Goal: Transaction & Acquisition: Download file/media

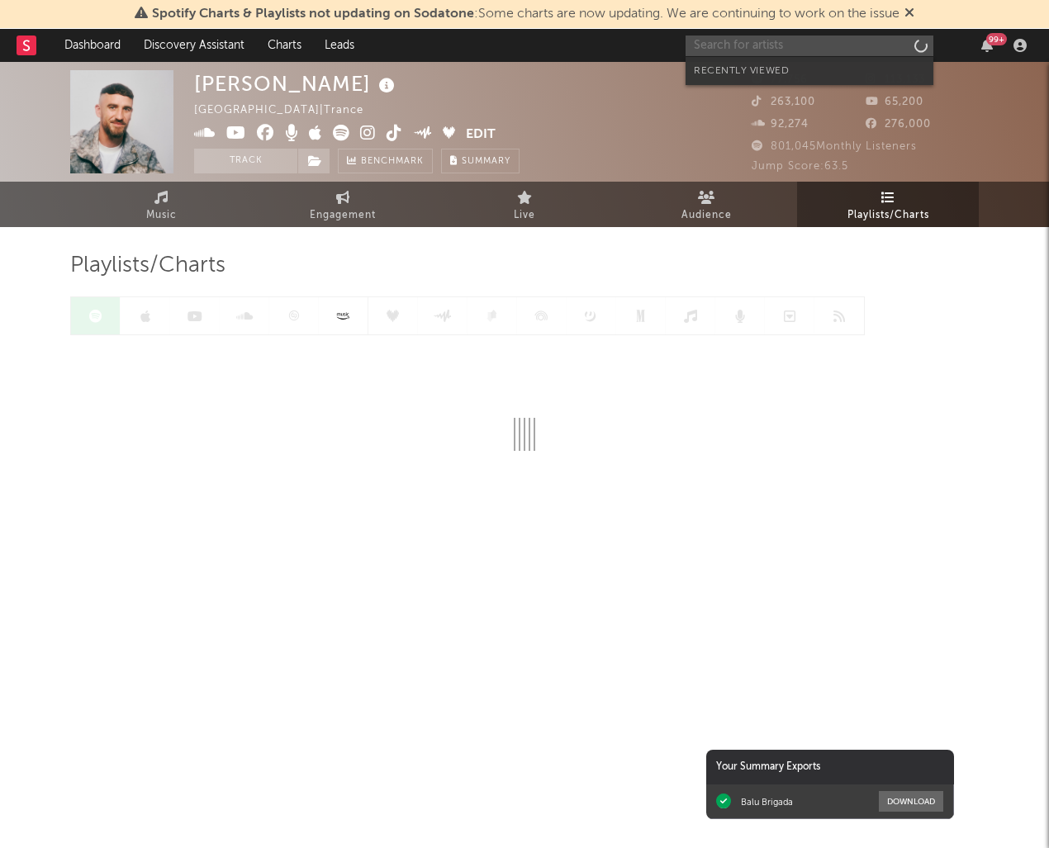
click at [843, 48] on input "text" at bounding box center [809, 46] width 248 height 21
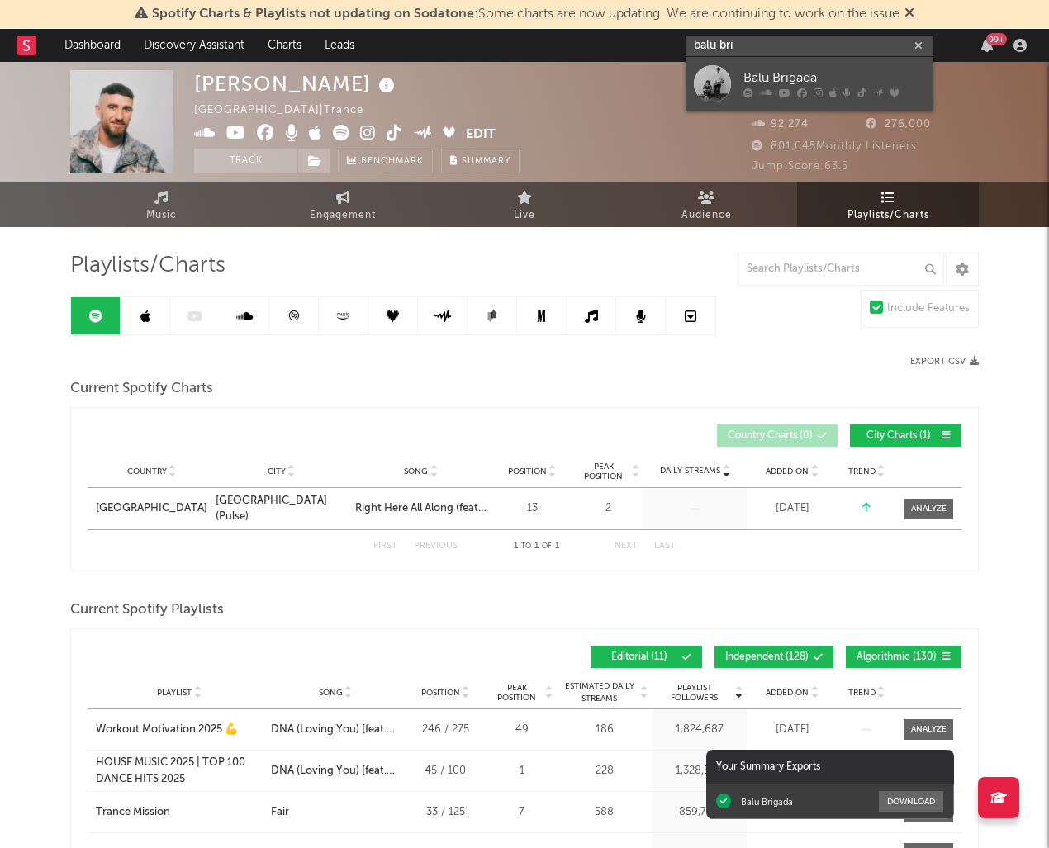
type input "balu bri"
drag, startPoint x: 846, startPoint y: 75, endPoint x: 641, endPoint y: 57, distance: 205.6
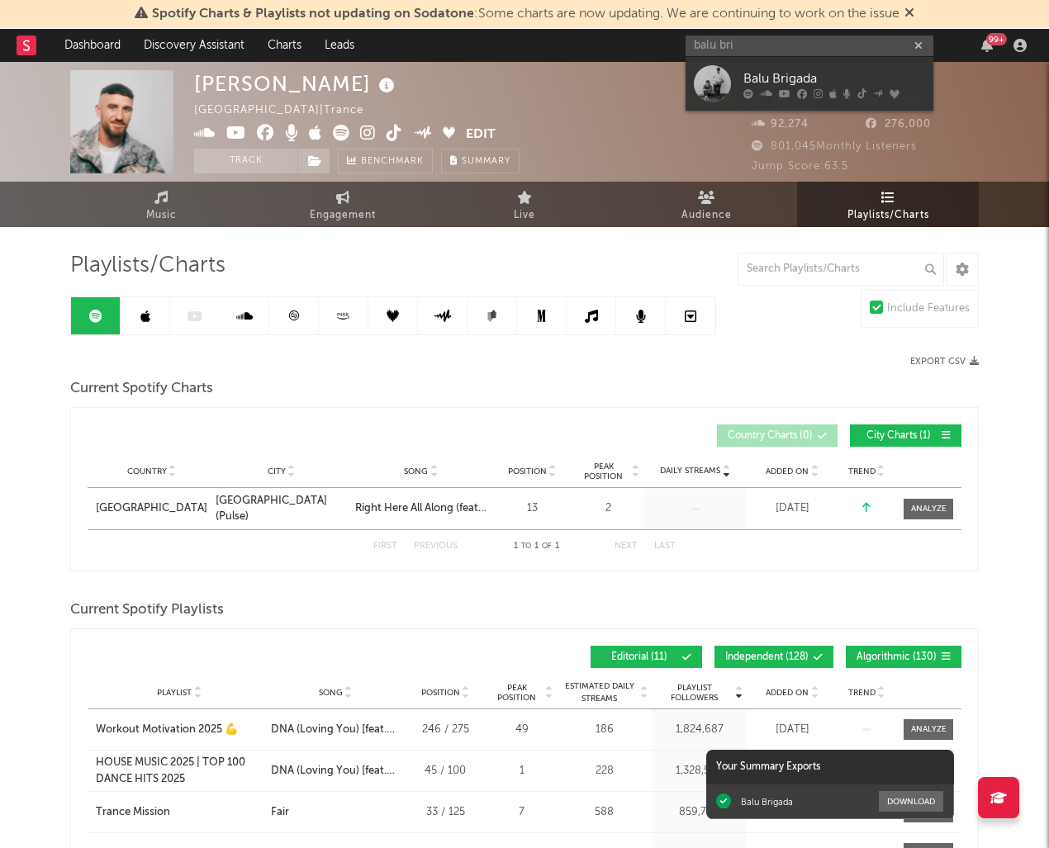
click at [846, 75] on div "Balu Brigada" at bounding box center [834, 79] width 182 height 20
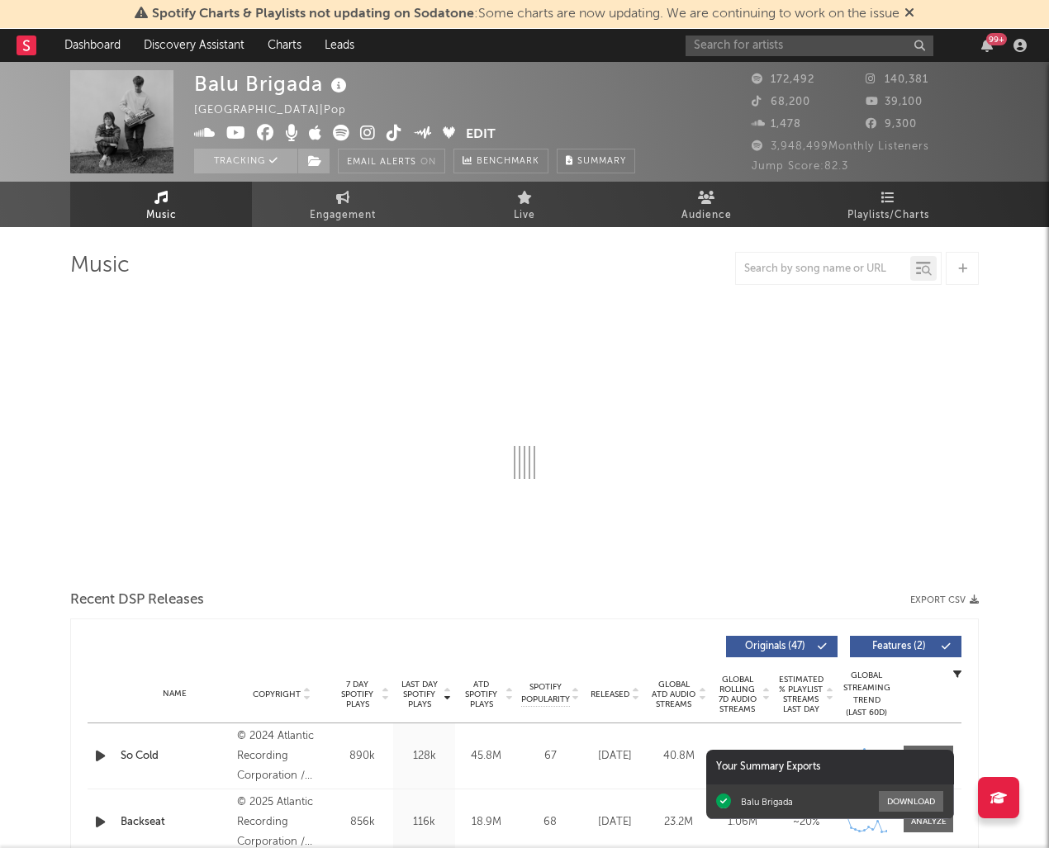
select select "6m"
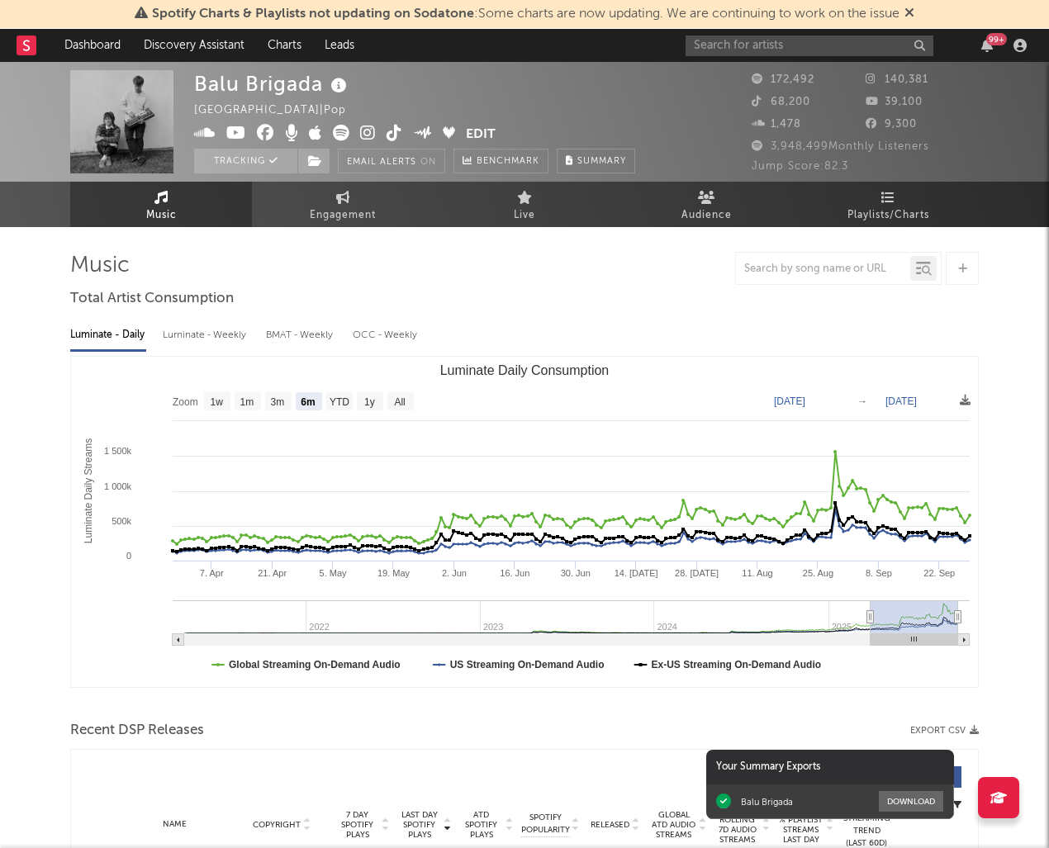
select select "6m"
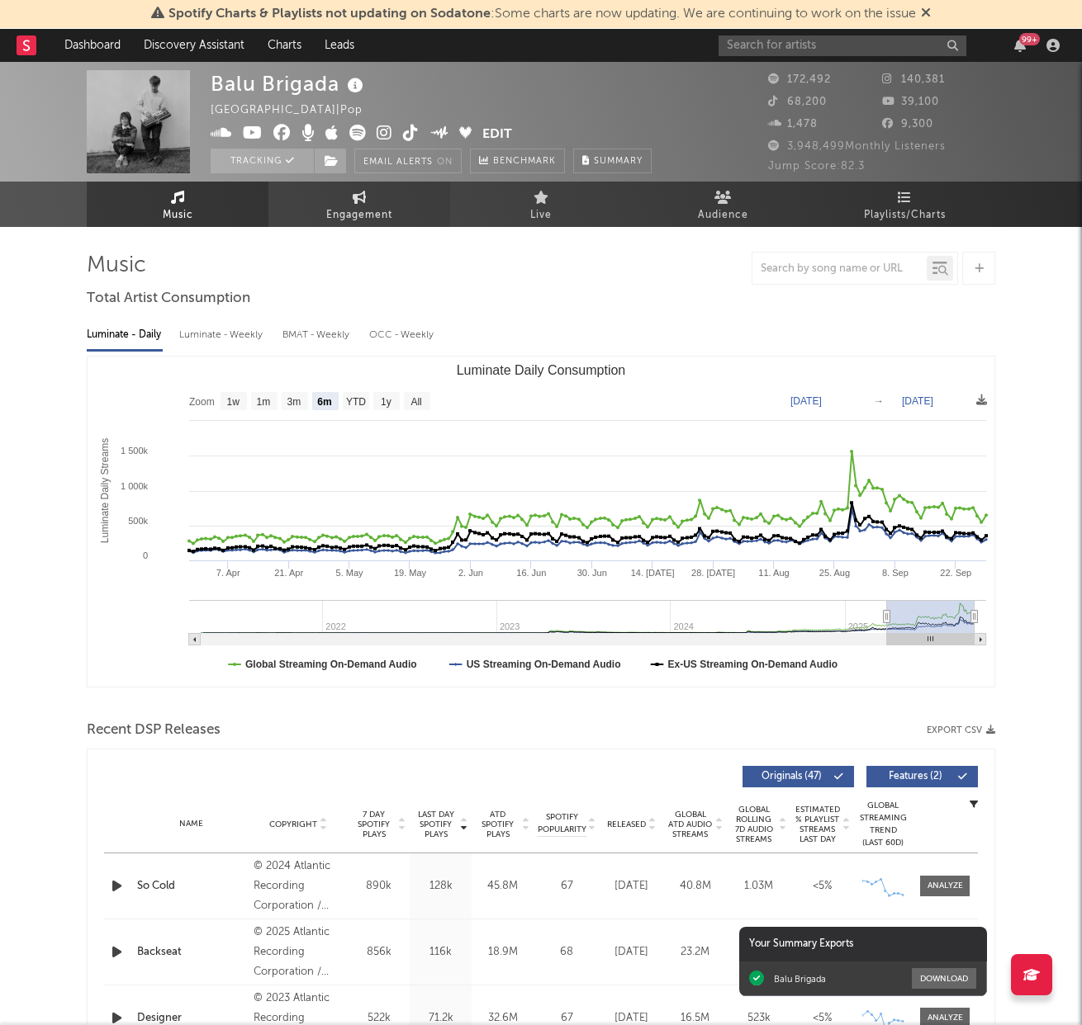
click at [348, 208] on span "Engagement" at bounding box center [359, 216] width 66 height 20
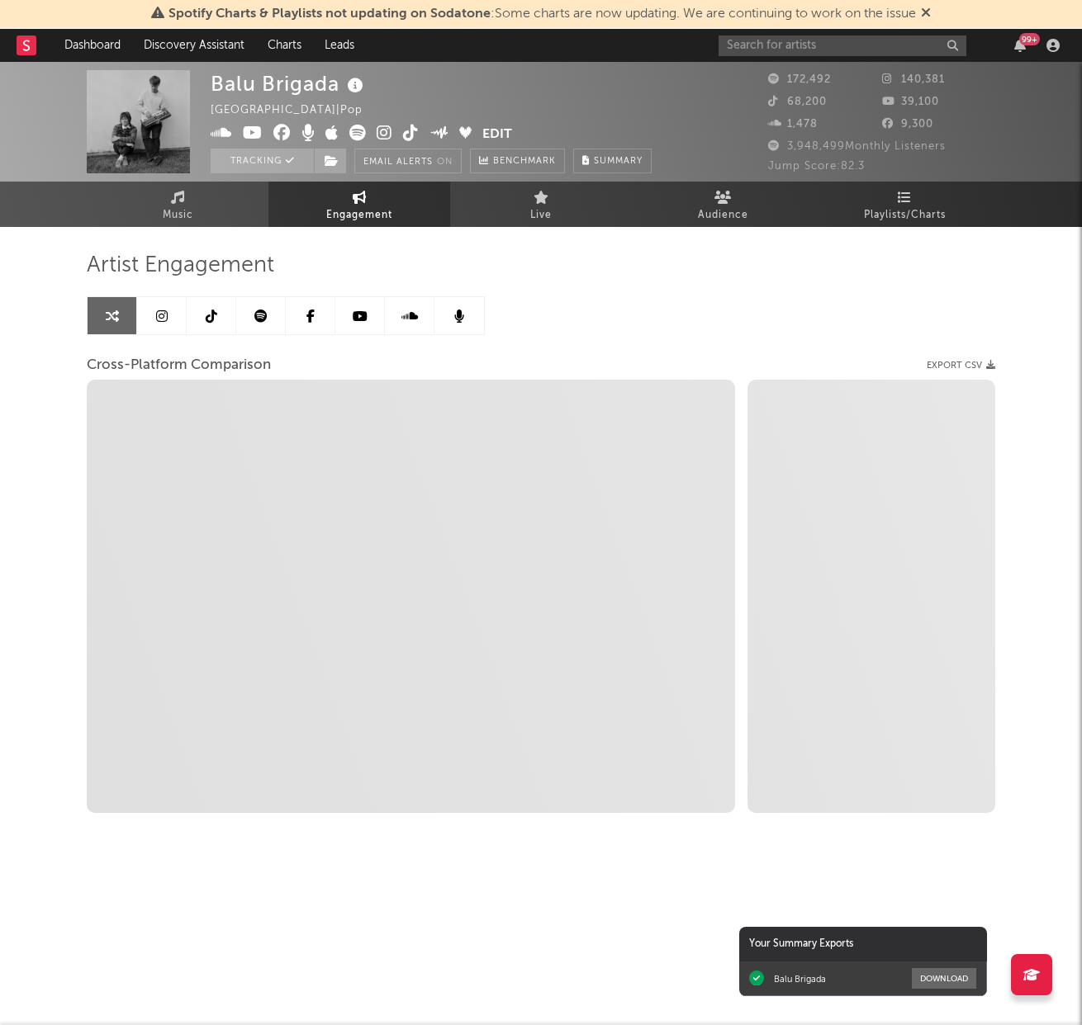
select select "1w"
click at [208, 322] on icon at bounding box center [212, 316] width 12 height 13
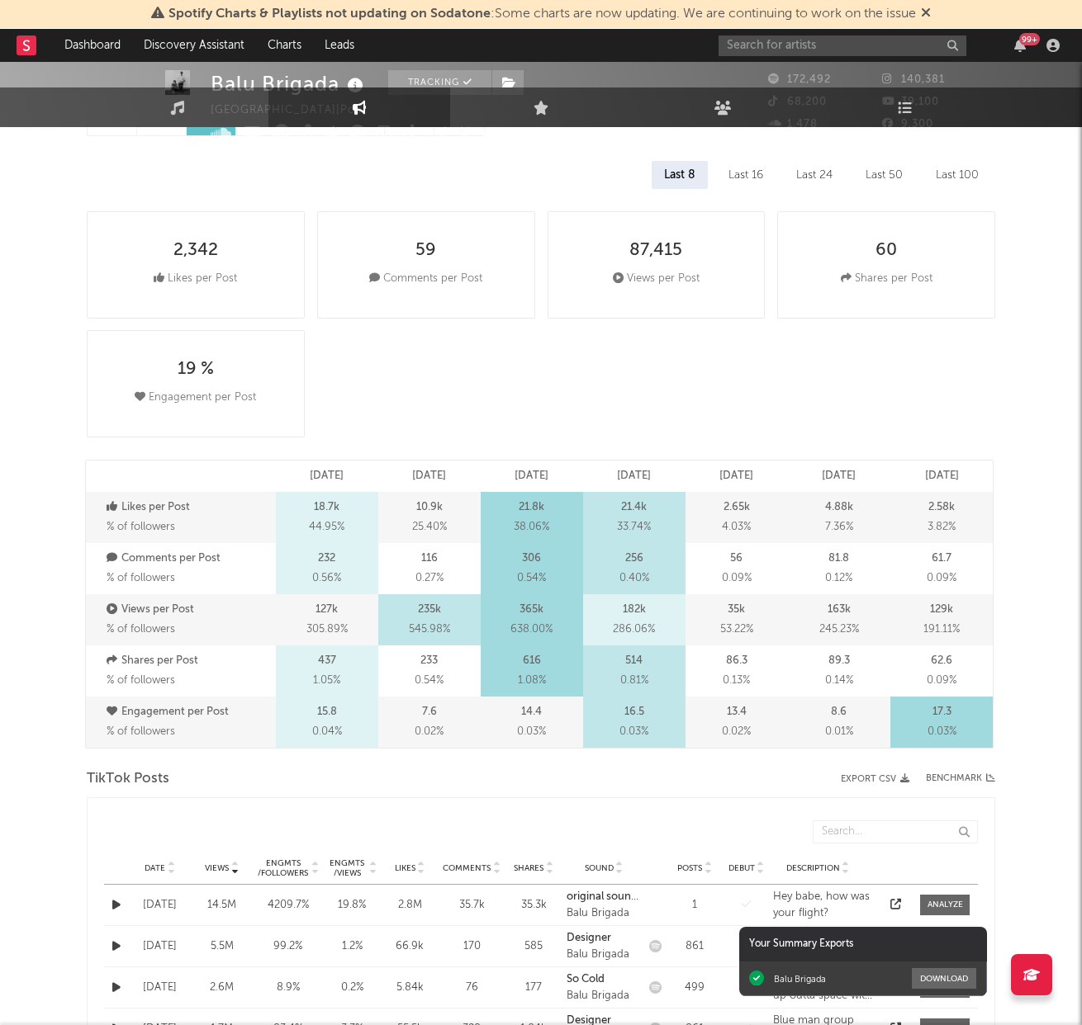
select select "6m"
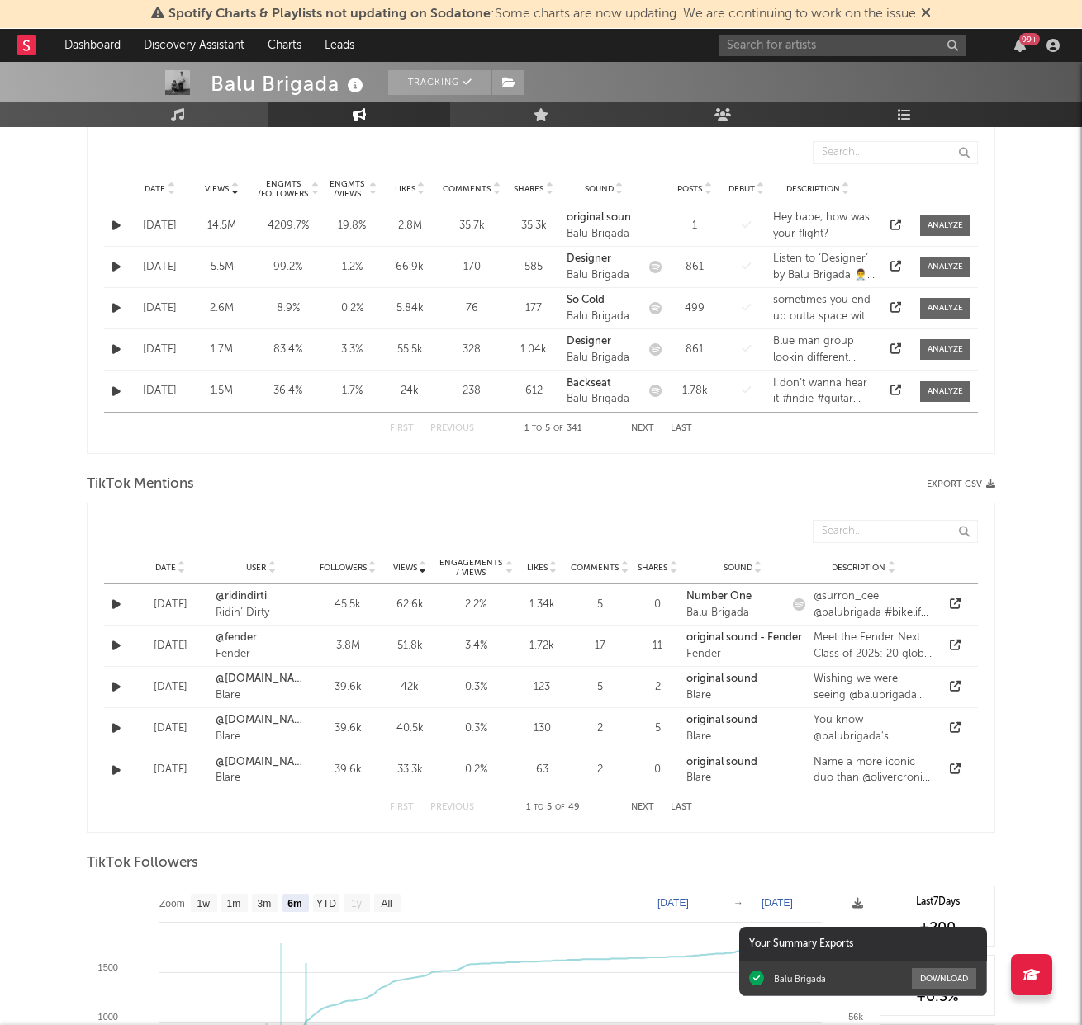
scroll to position [1568, 0]
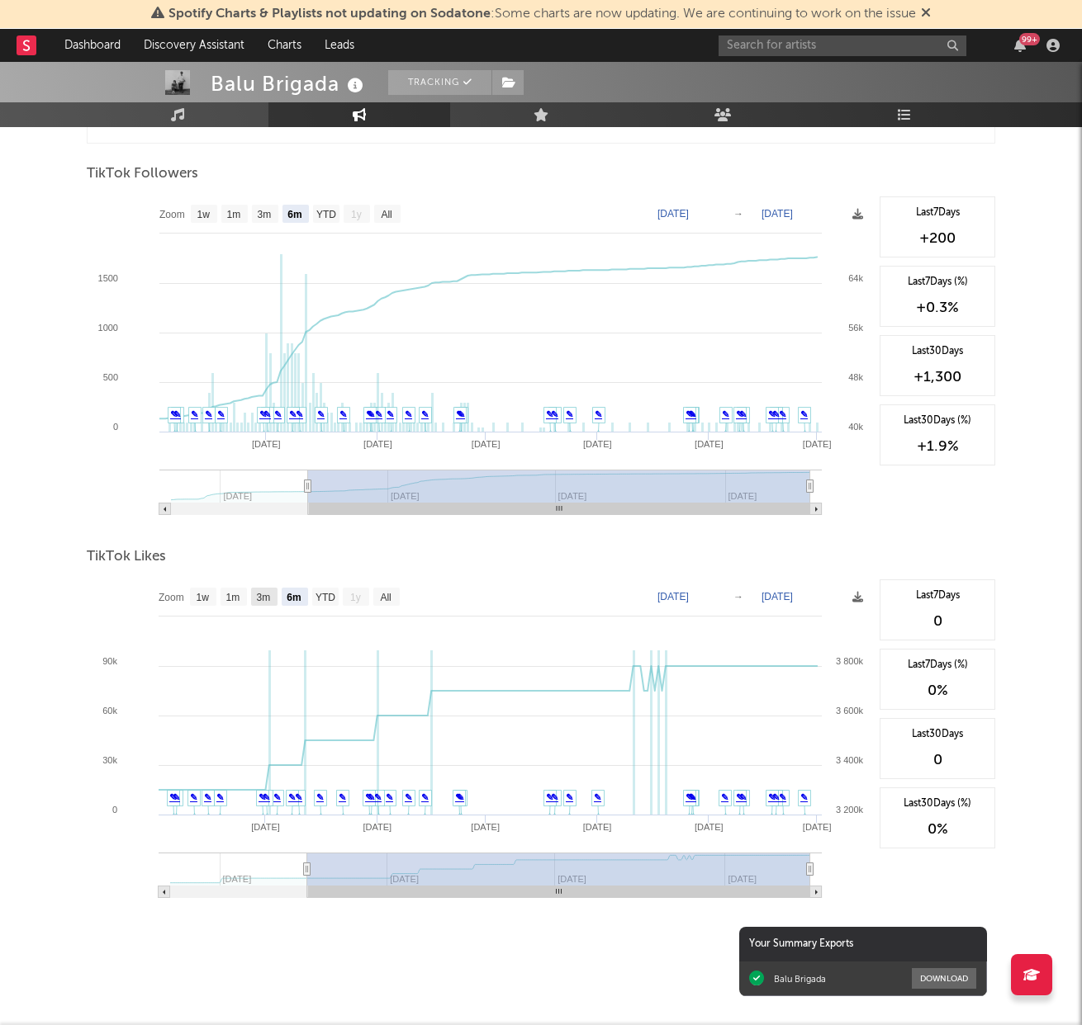
click at [259, 598] on text "3m" at bounding box center [264, 598] width 14 height 12
select select "3m"
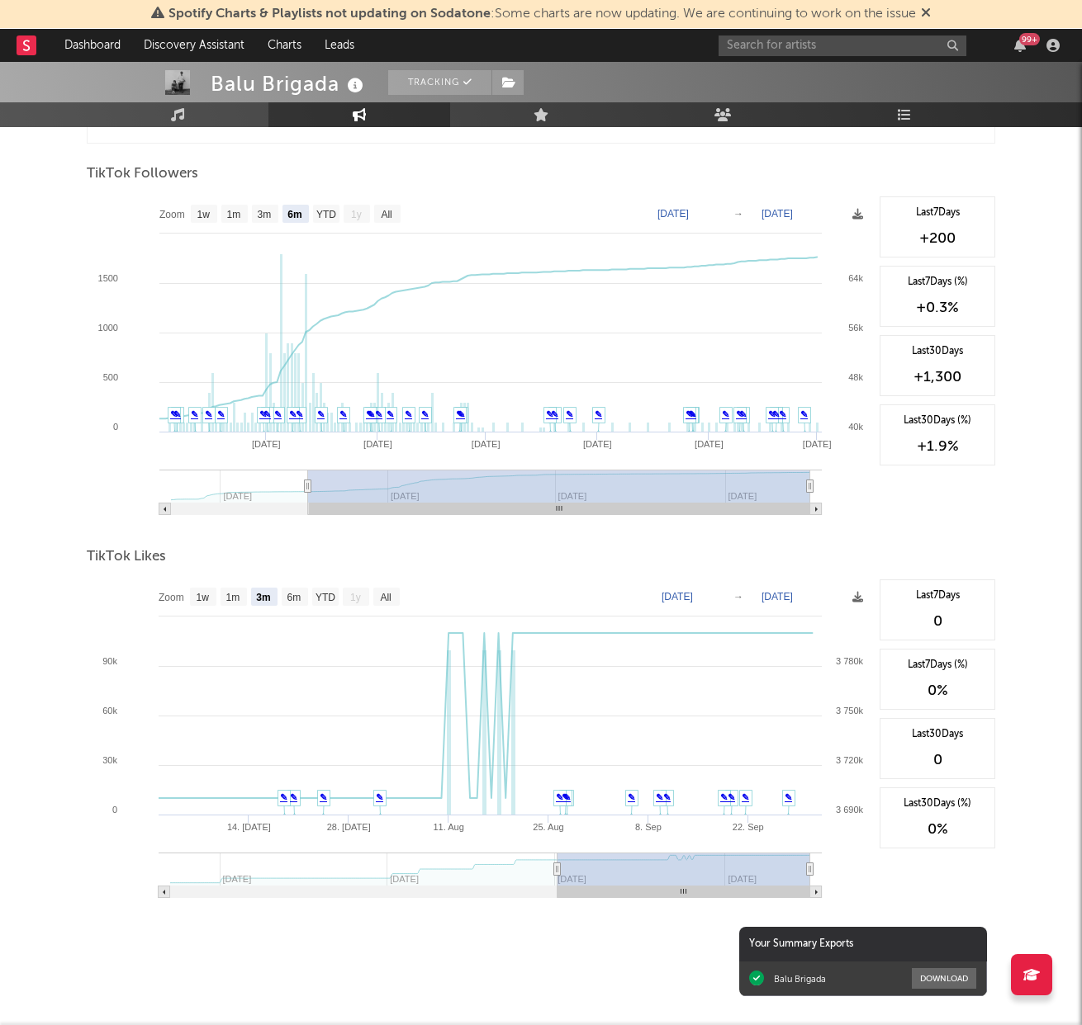
type input "2025-06-30"
type input "2025-09-30"
type input "2025-06-29"
type input "2025-09-29"
type input "2025-06-28"
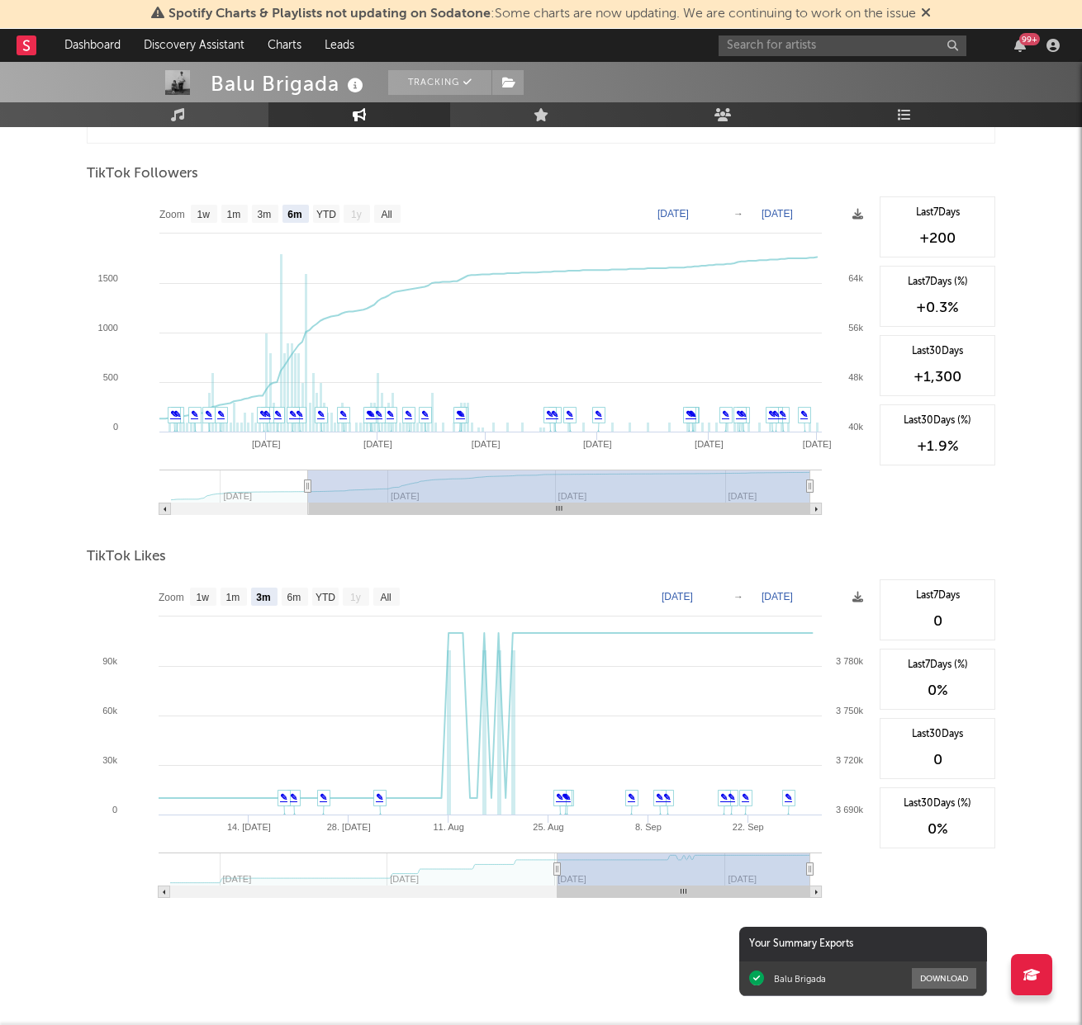
type input "2025-09-28"
type input "2025-06-27"
type input "2025-09-27"
type input "2025-06-26"
type input "2025-09-26"
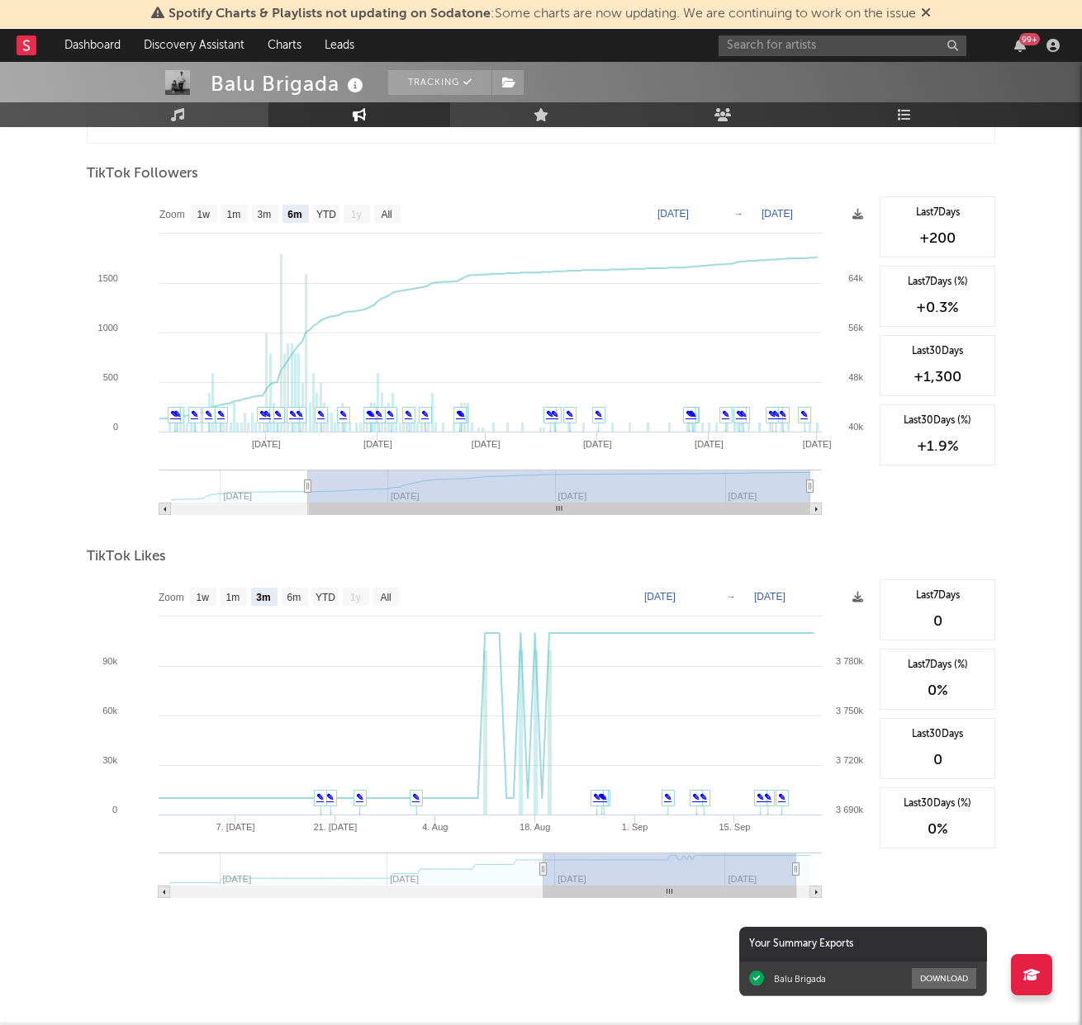
type input "2025-06-25"
type input "2025-09-25"
type input "2025-06-24"
type input "2025-09-24"
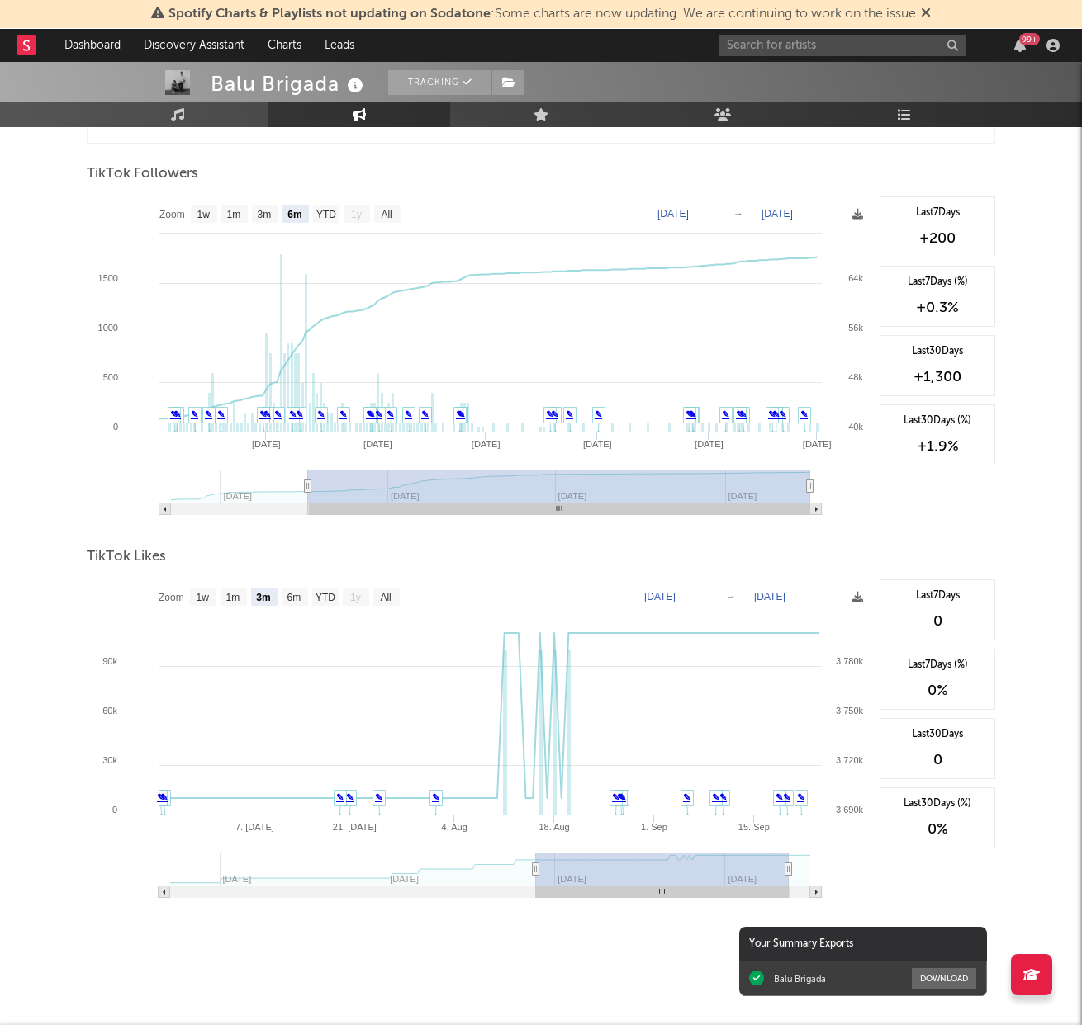
type input "2025-06-23"
type input "2025-09-23"
type input "2025-06-22"
type input "2025-09-22"
type input "2025-06-21"
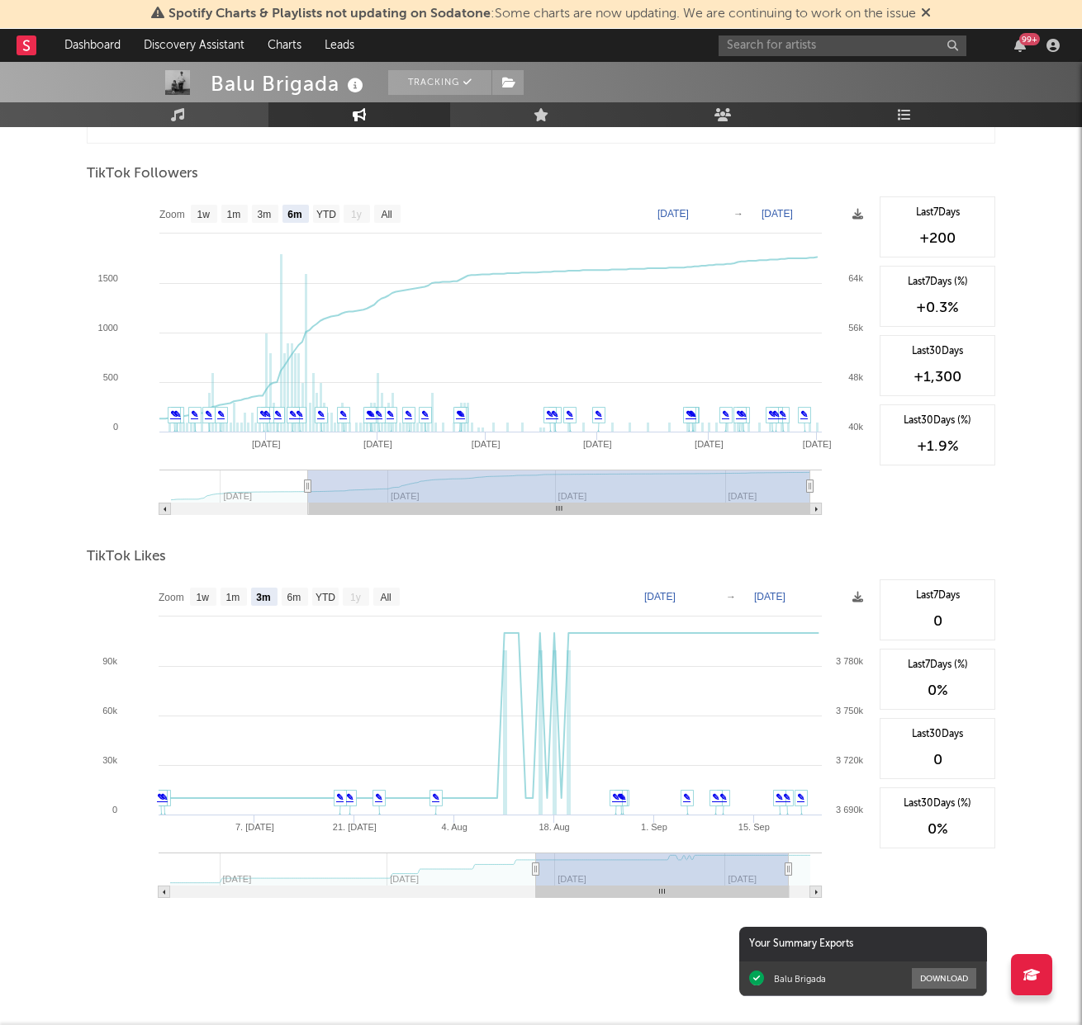
type input "2025-09-21"
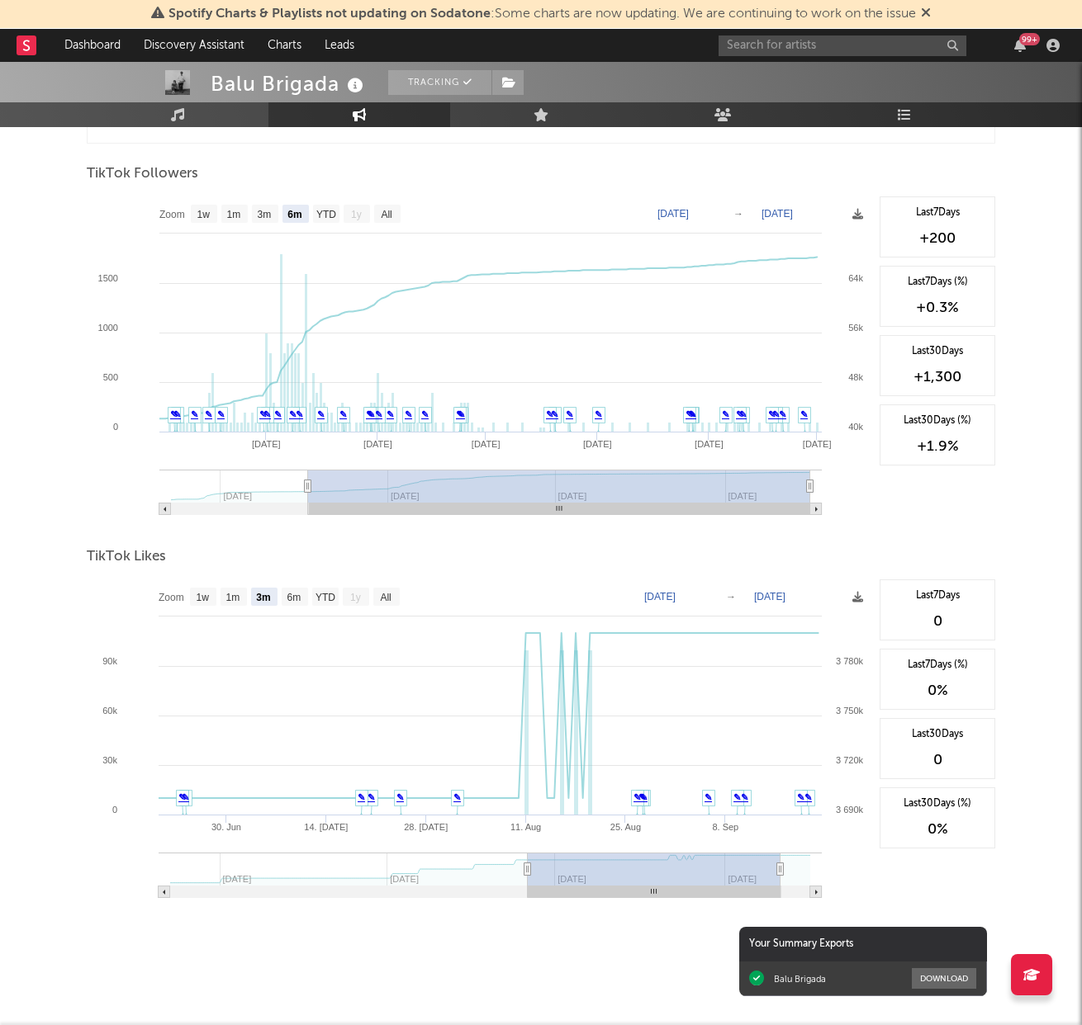
type input "2025-06-22"
type input "2025-09-22"
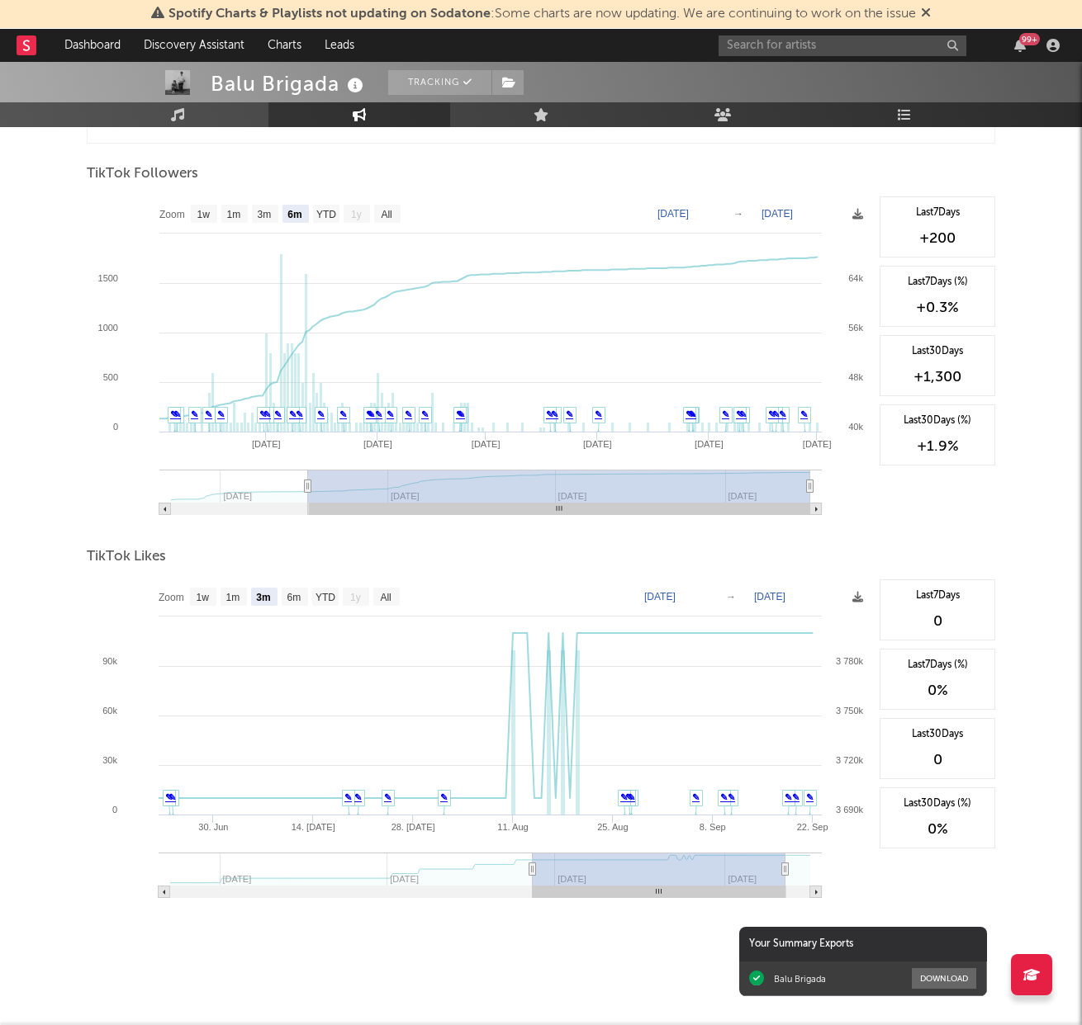
type input "2025-06-23"
type input "2025-09-23"
type input "2025-06-24"
type input "2025-09-24"
type input "2025-06-25"
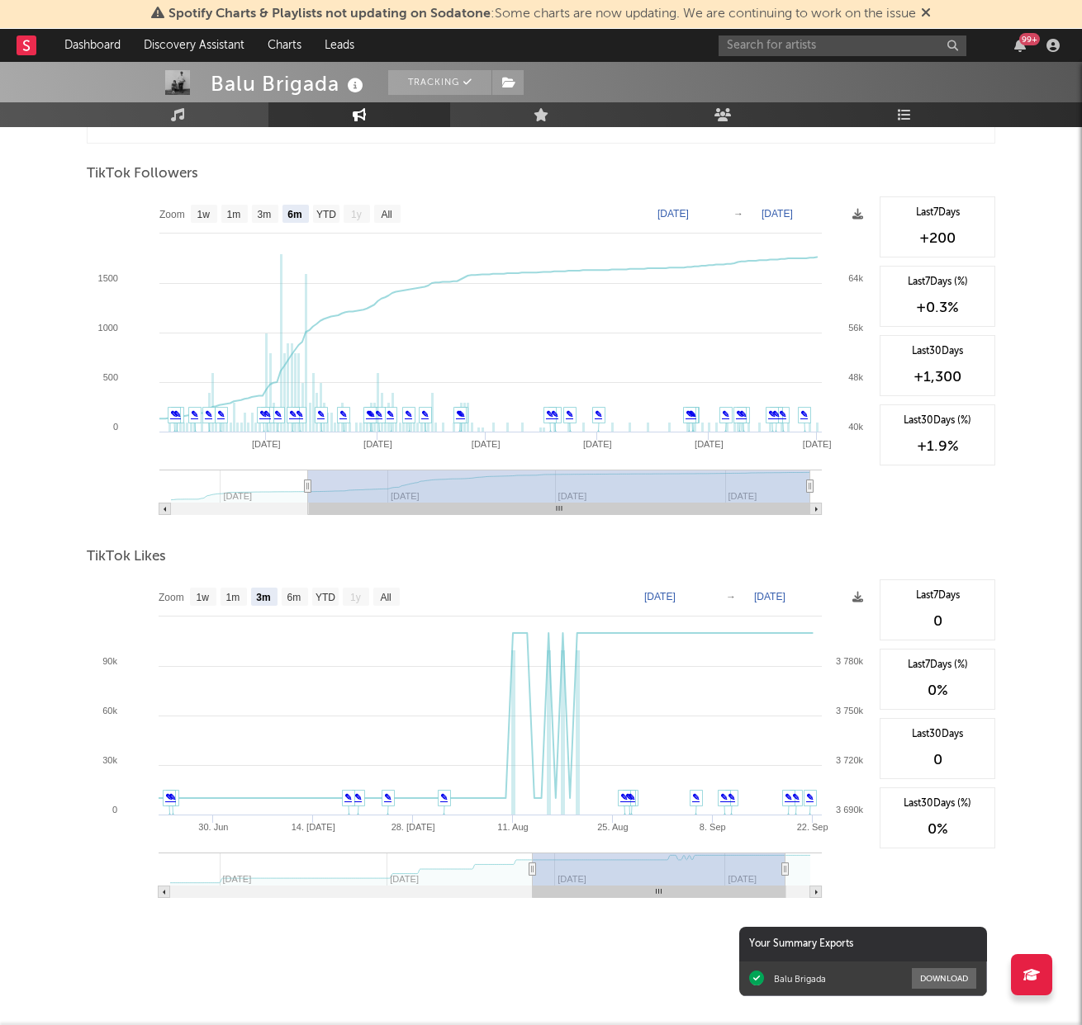
type input "2025-09-25"
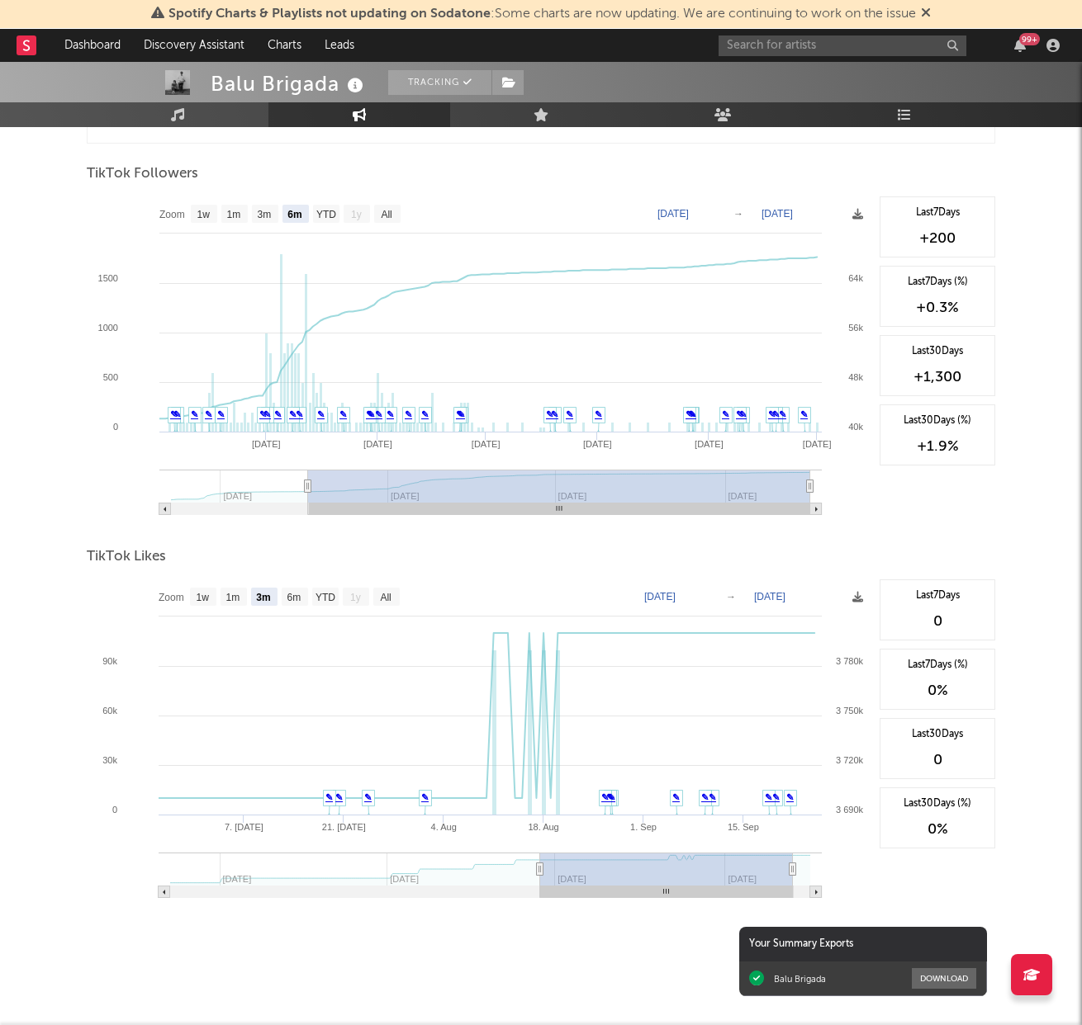
type input "2025-06-26"
type input "2025-09-26"
type input "2025-06-27"
type input "2025-09-27"
type input "2025-06-28"
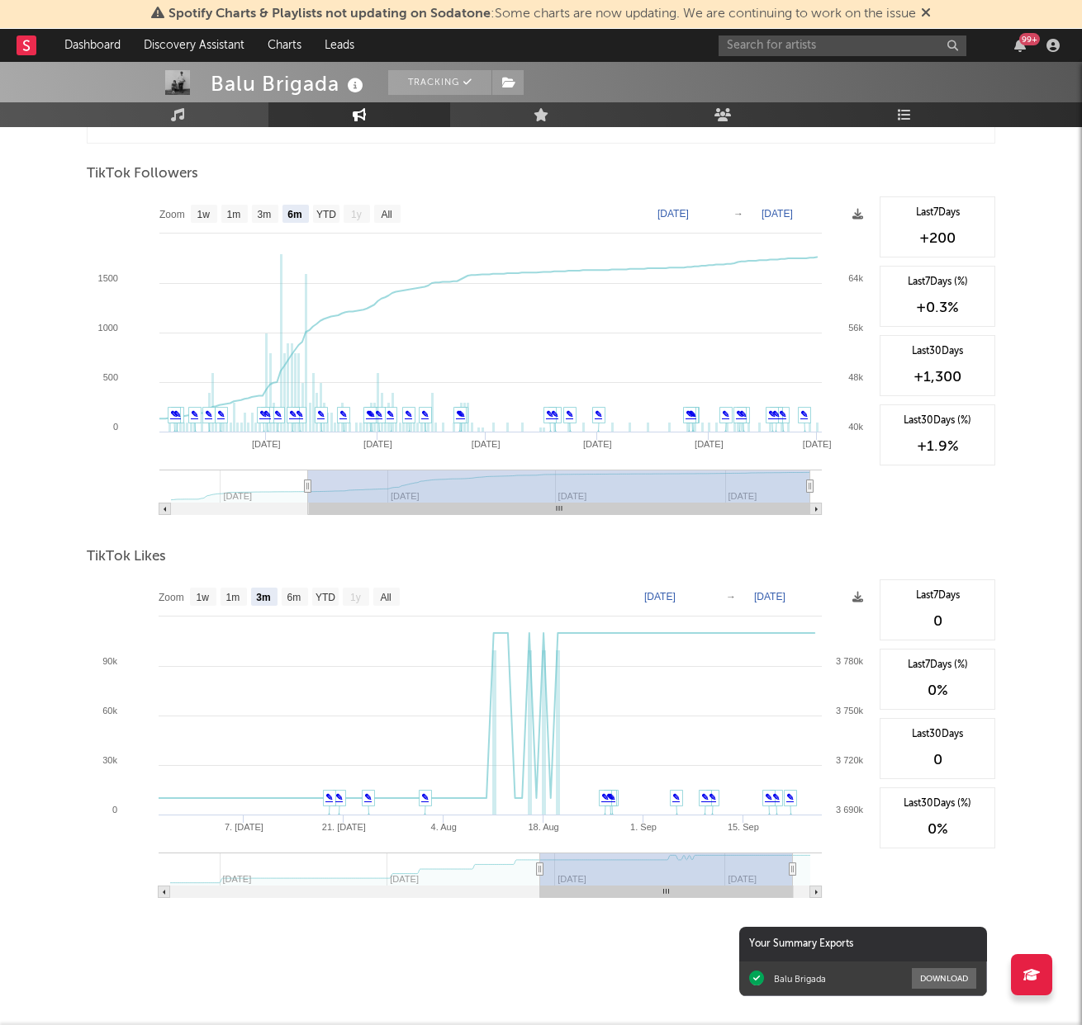
type input "2025-09-28"
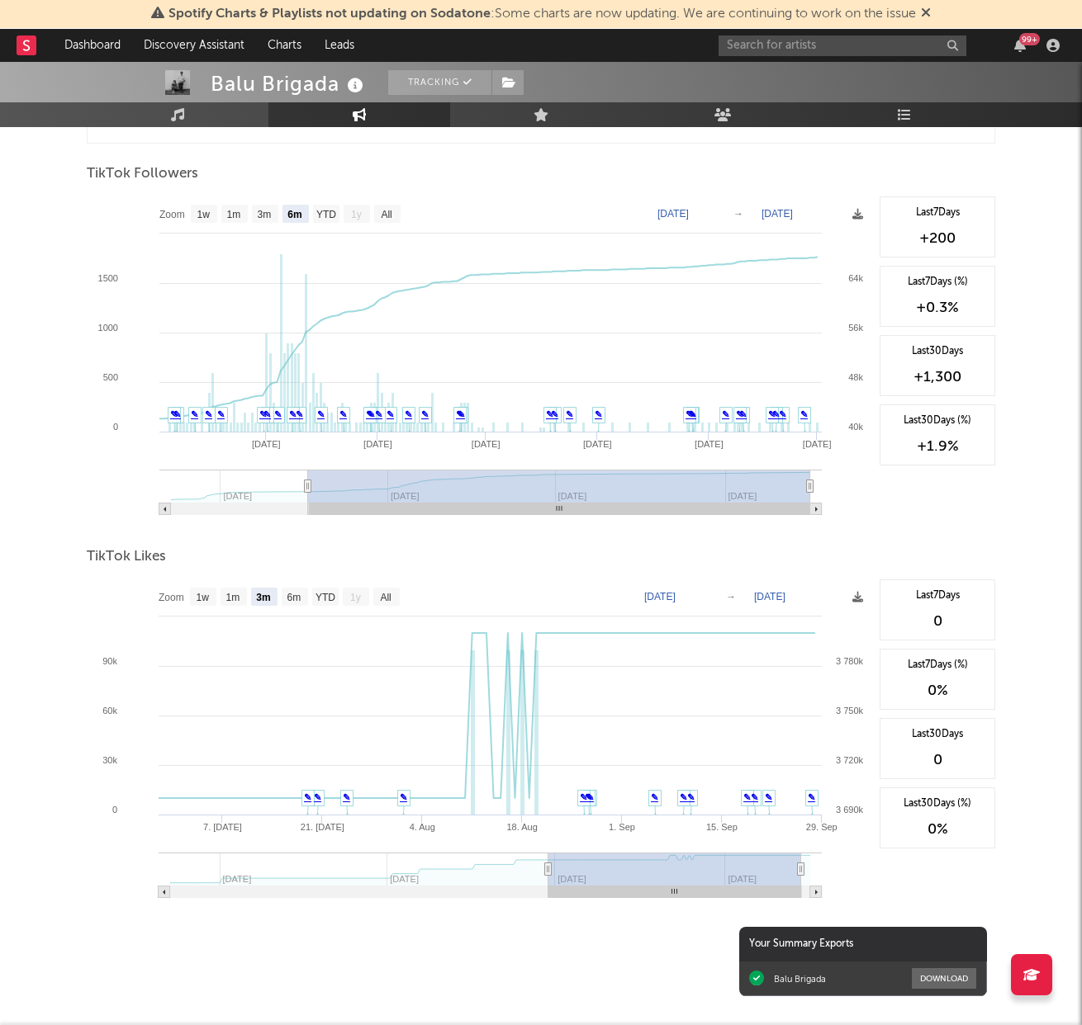
type input "2025-06-29"
type input "2025-09-29"
type input "2025-06-30"
type input "2025-09-30"
type input "2025-07-01"
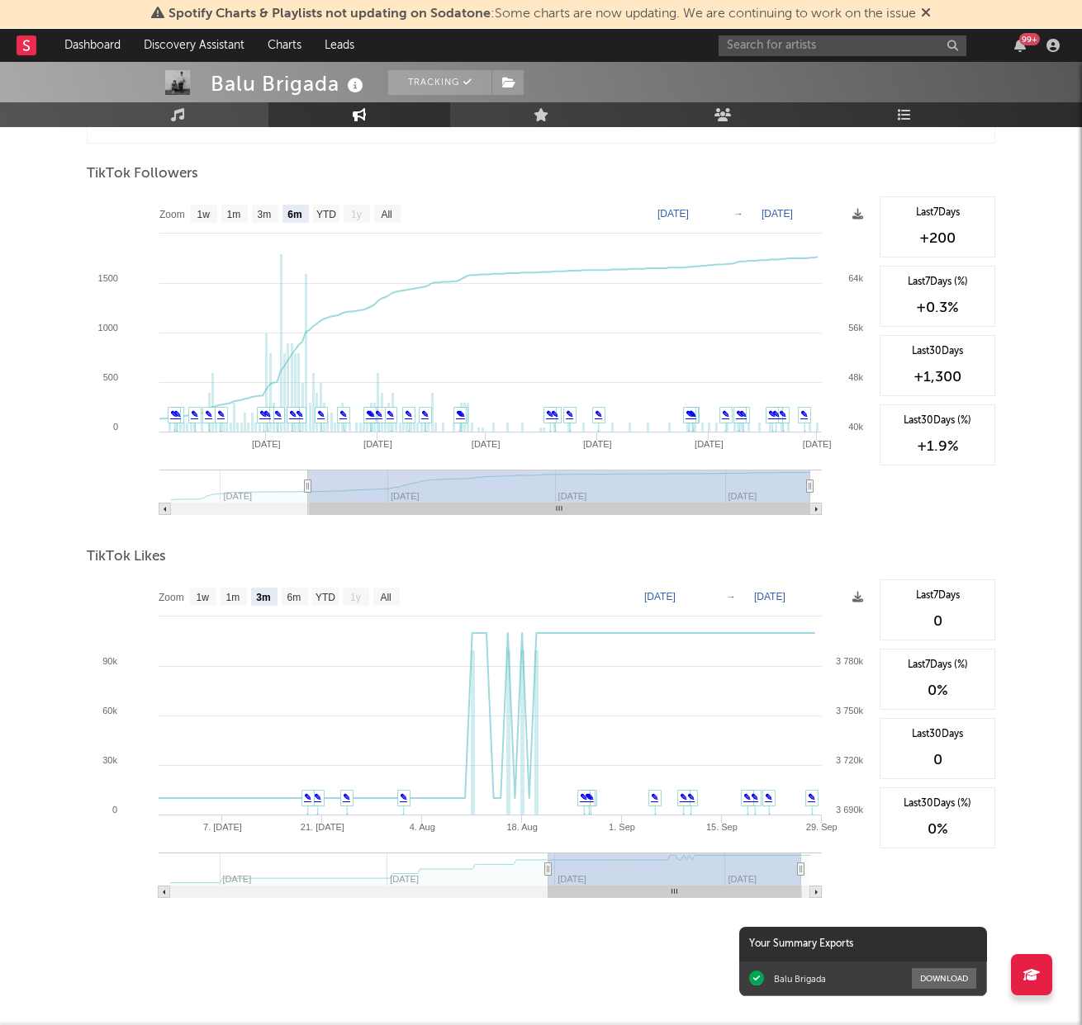
type input "2025-10-01"
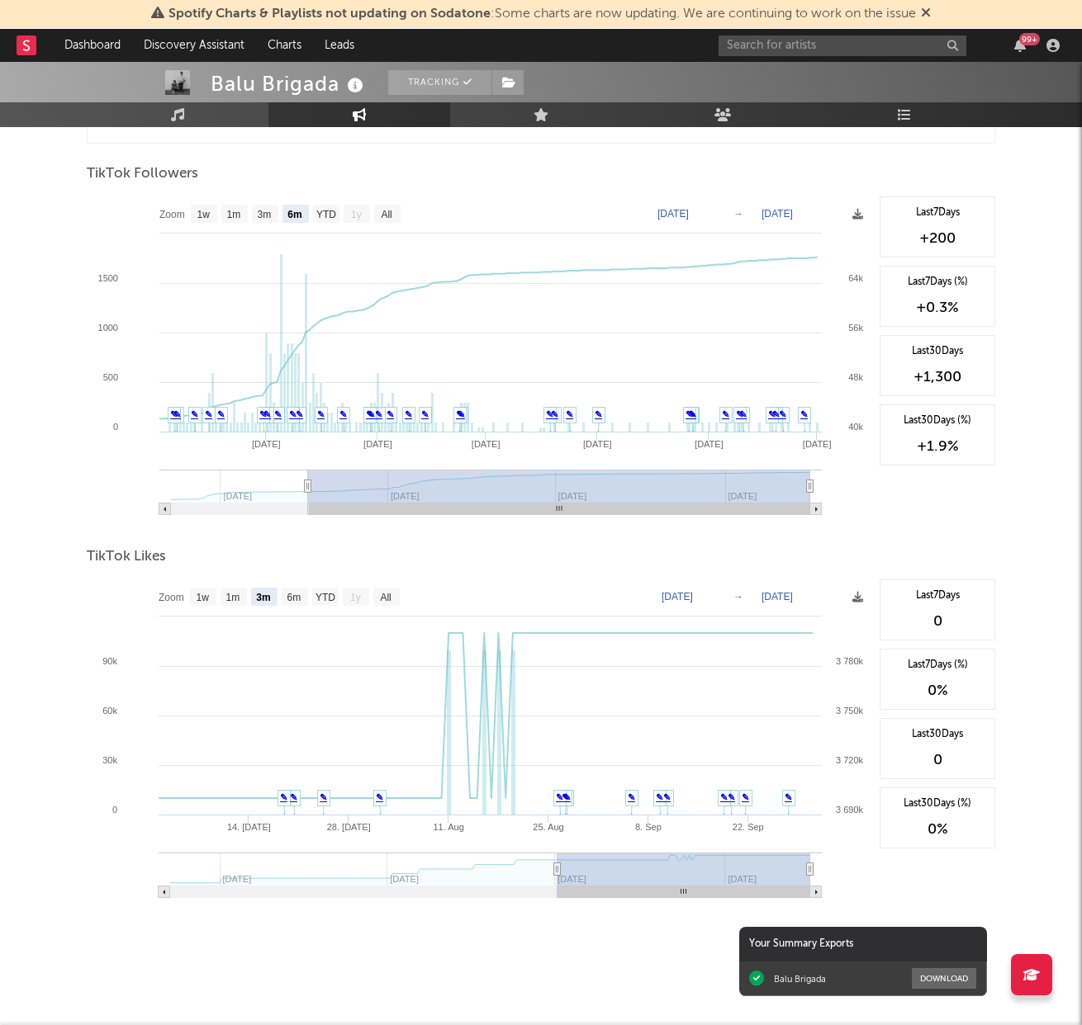
drag, startPoint x: 627, startPoint y: 869, endPoint x: 676, endPoint y: 861, distance: 50.1
click at [658, 847] on rect at bounding box center [683, 869] width 253 height 33
click at [964, 676] on div "Last 7 Days (%) 0 %" at bounding box center [937, 679] width 116 height 61
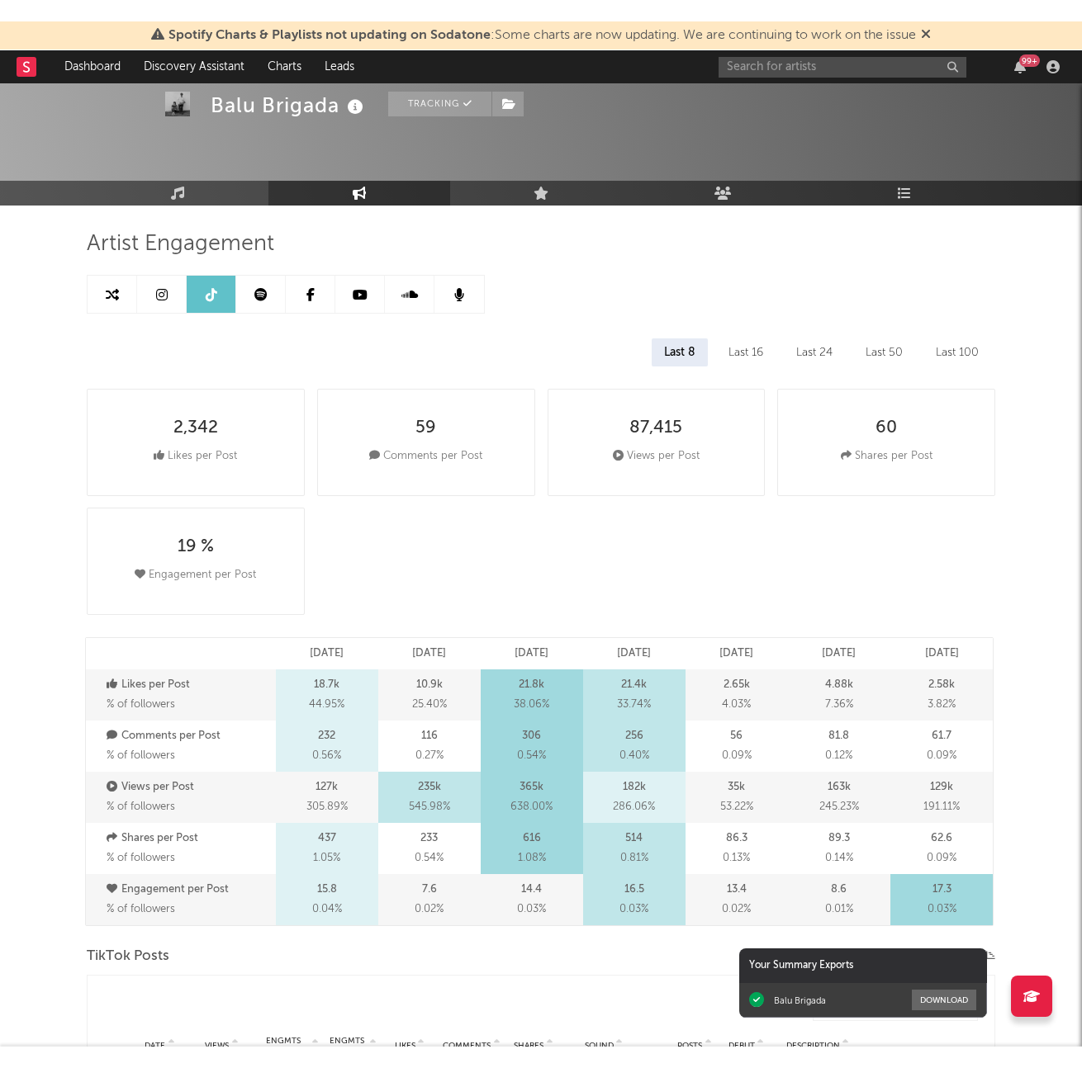
scroll to position [0, 0]
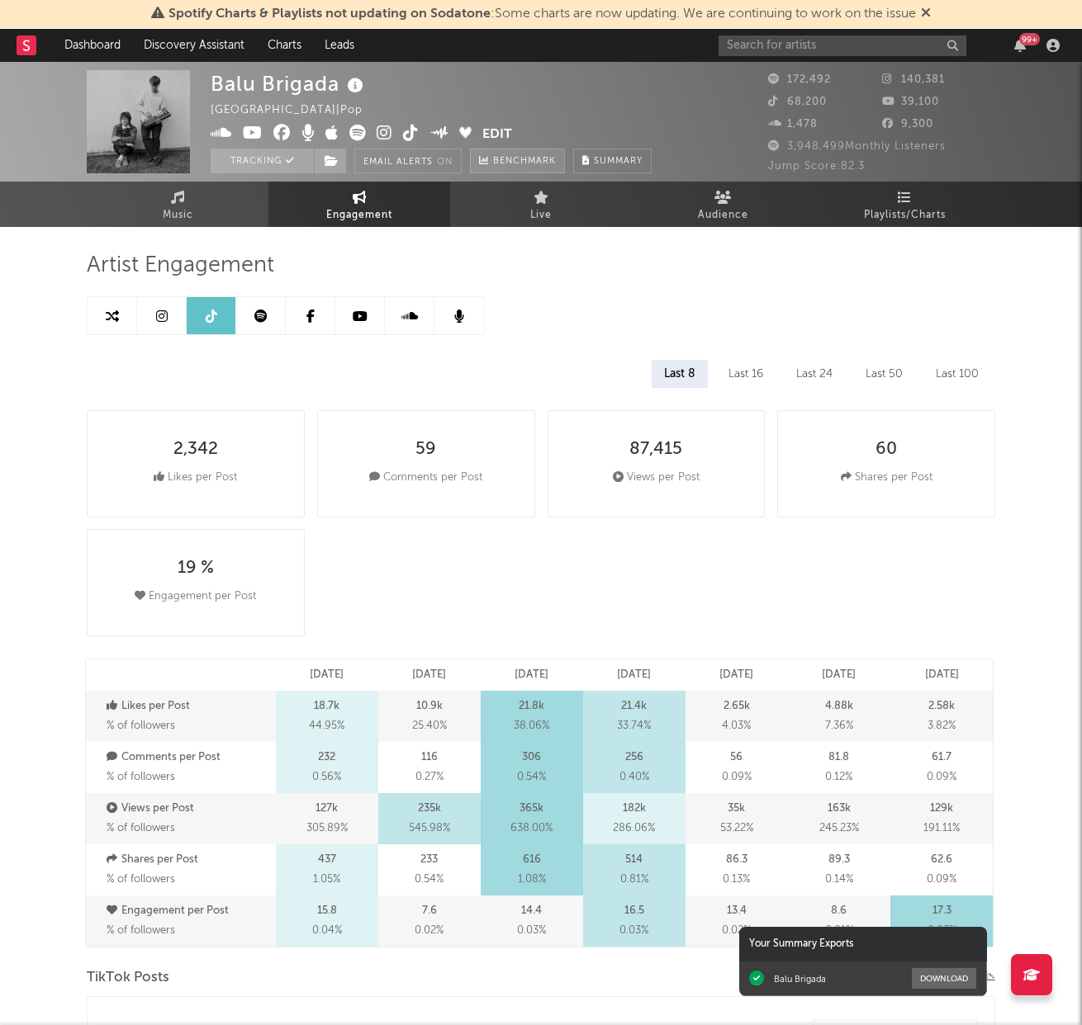
click at [547, 163] on span "Benchmark" at bounding box center [524, 162] width 63 height 20
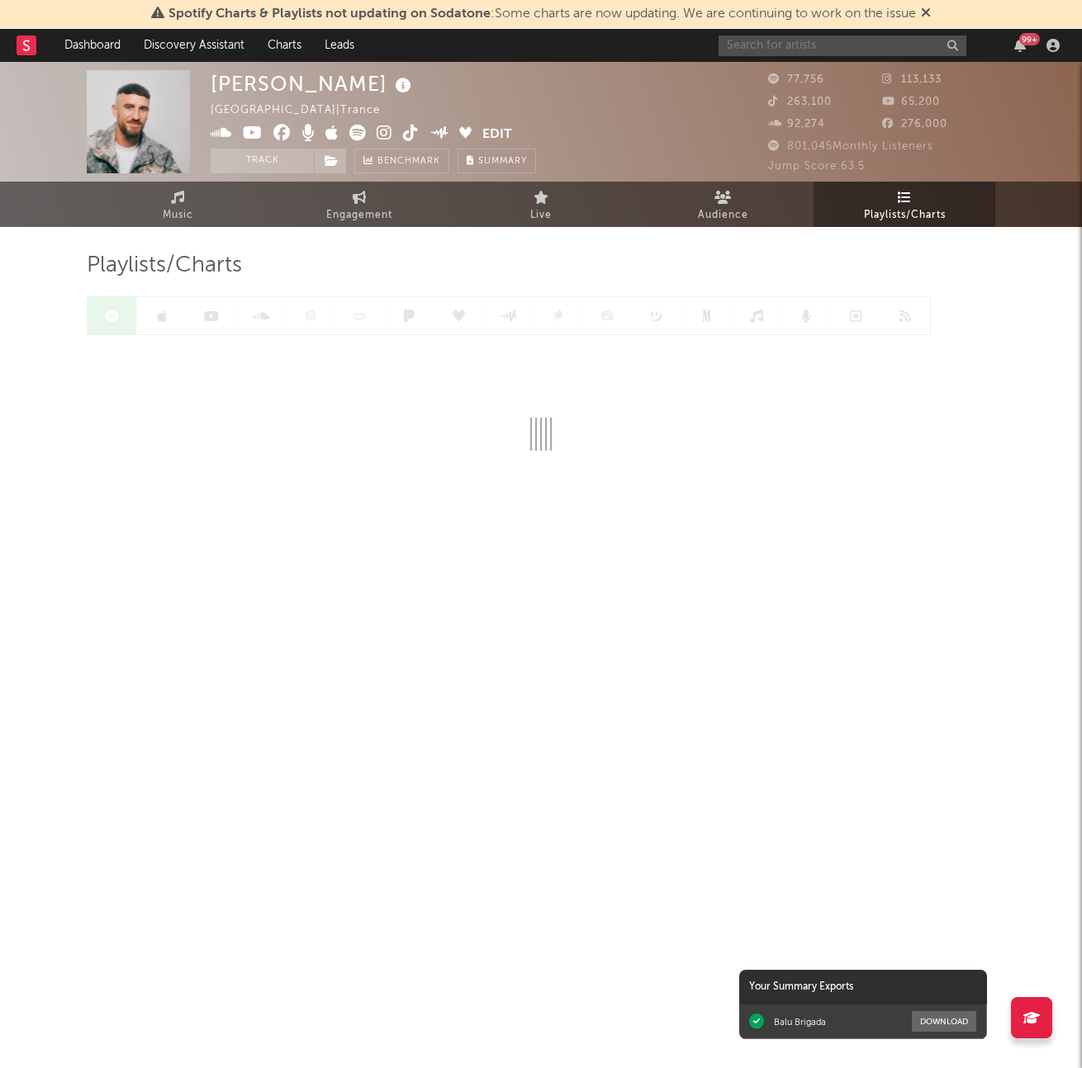
click at [885, 45] on input "text" at bounding box center [842, 46] width 248 height 21
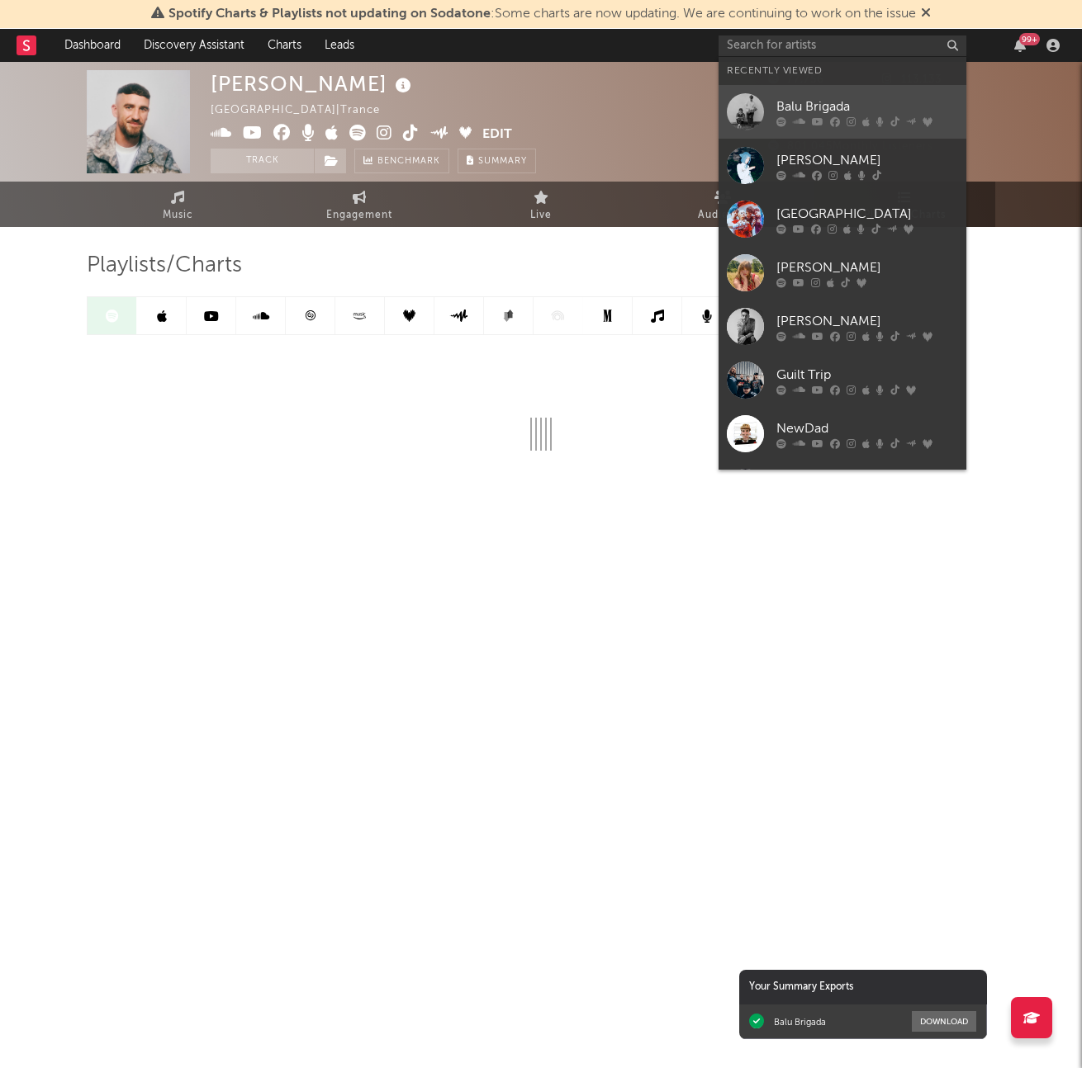
click at [835, 125] on icon at bounding box center [835, 121] width 10 height 10
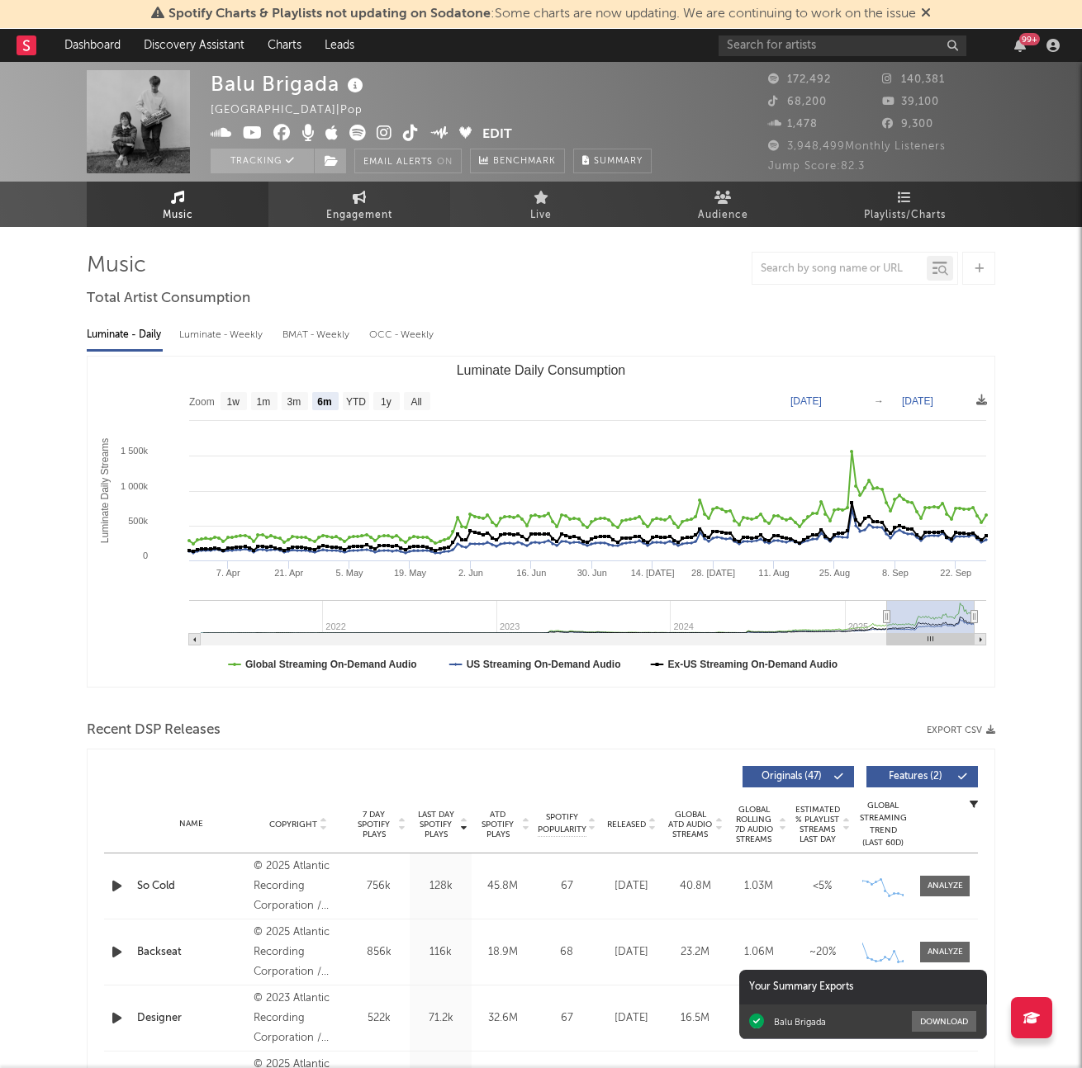
select select "6m"
click at [696, 192] on link "Audience" at bounding box center [723, 204] width 182 height 45
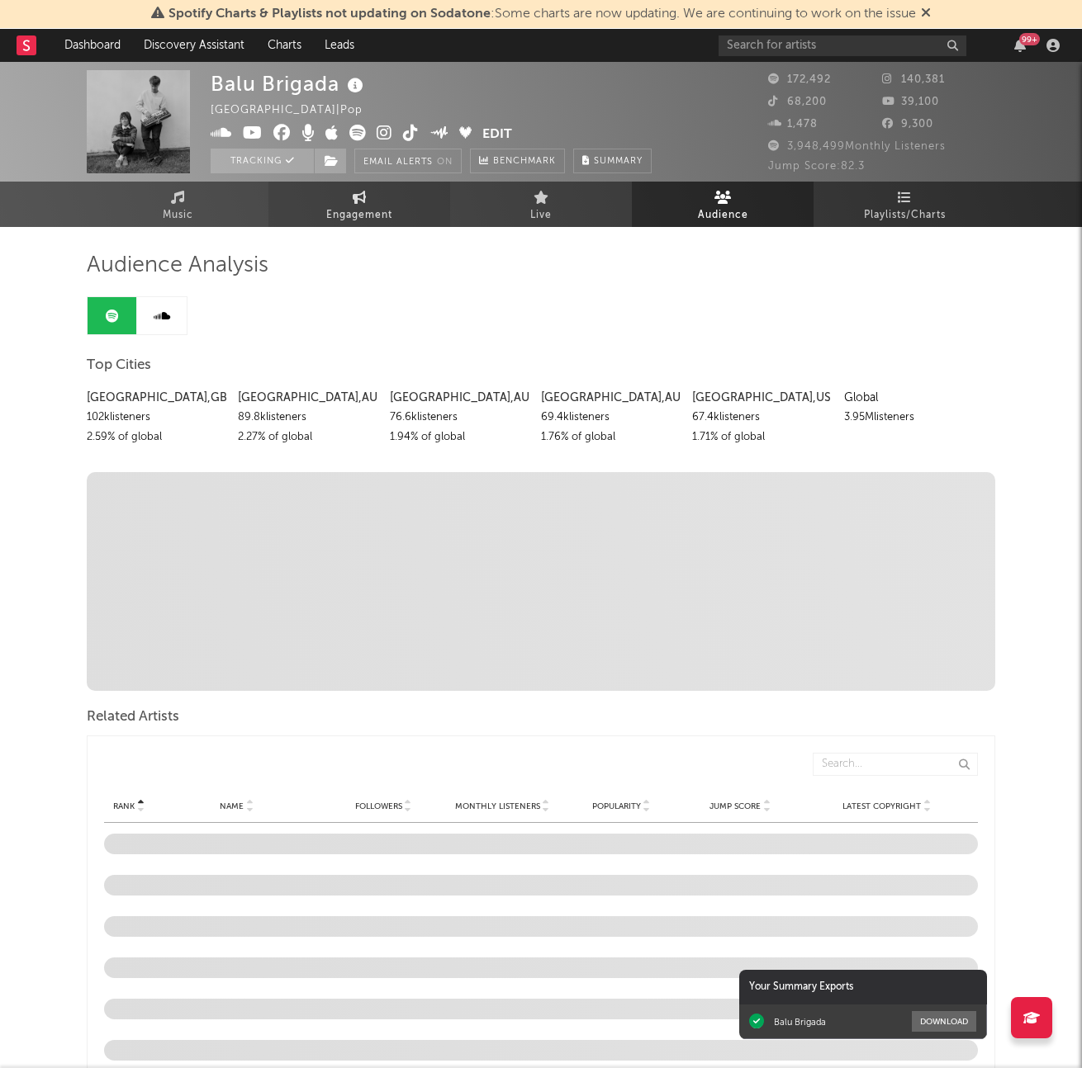
click at [379, 214] on span "Engagement" at bounding box center [359, 216] width 66 height 20
select select "1w"
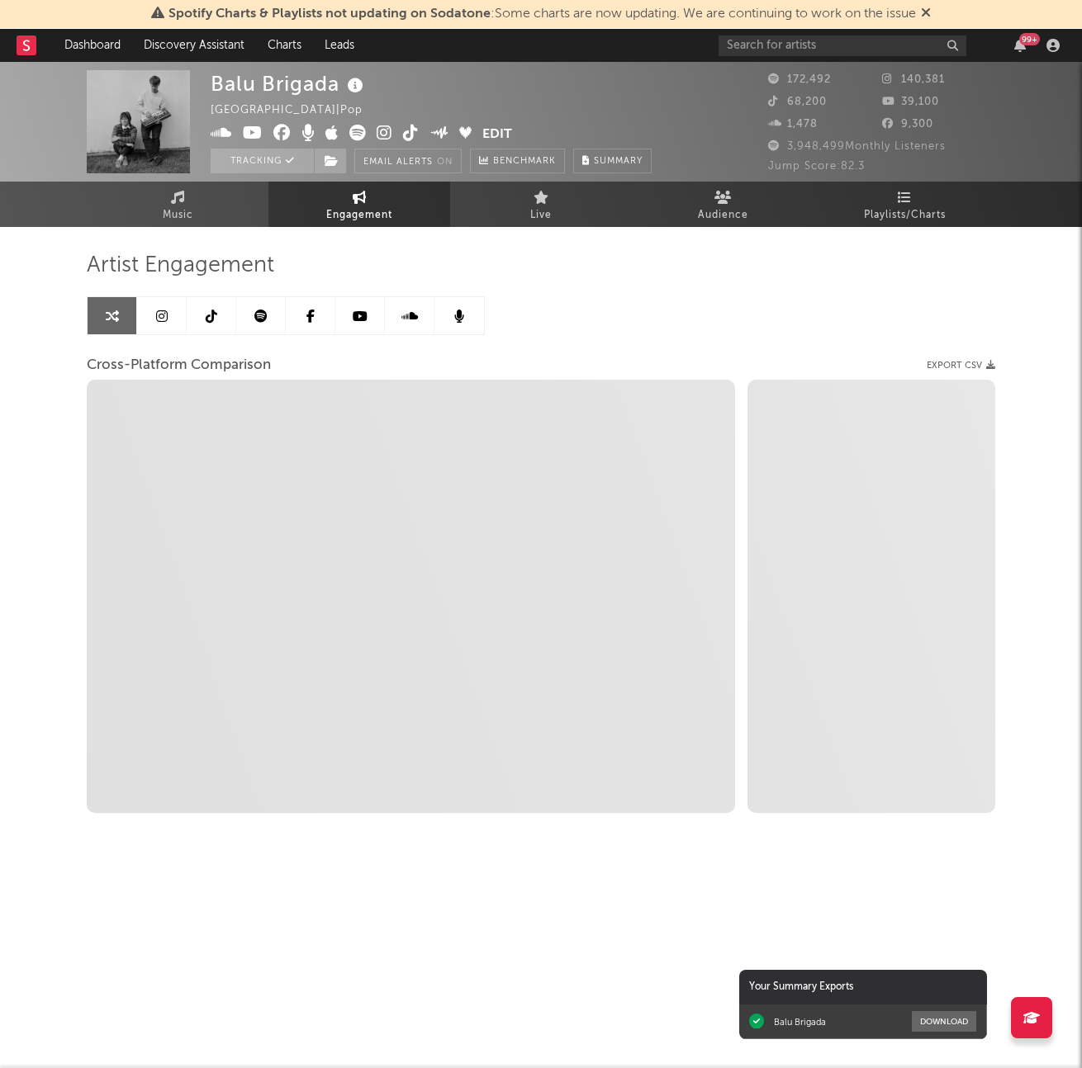
select select "1m"
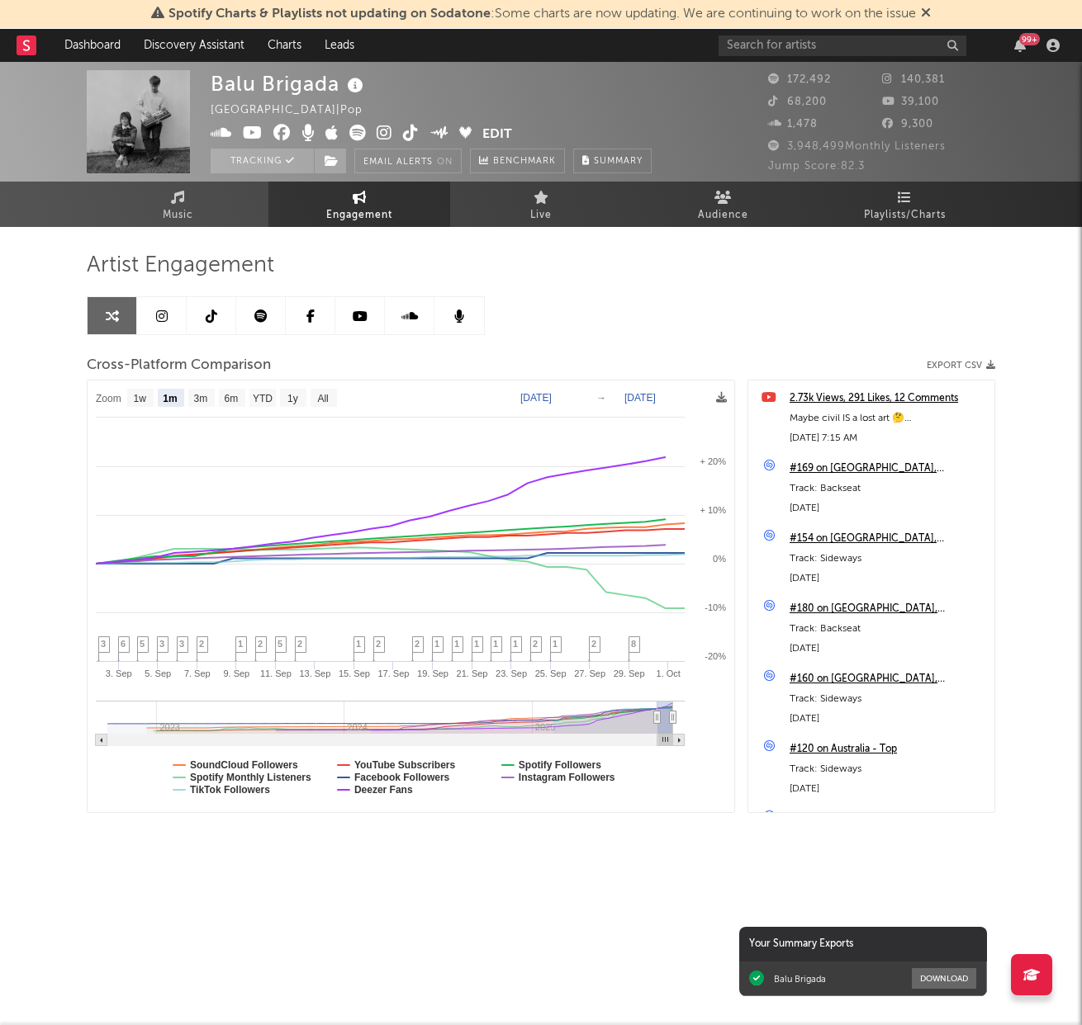
click at [206, 310] on icon at bounding box center [212, 316] width 12 height 13
select select "6m"
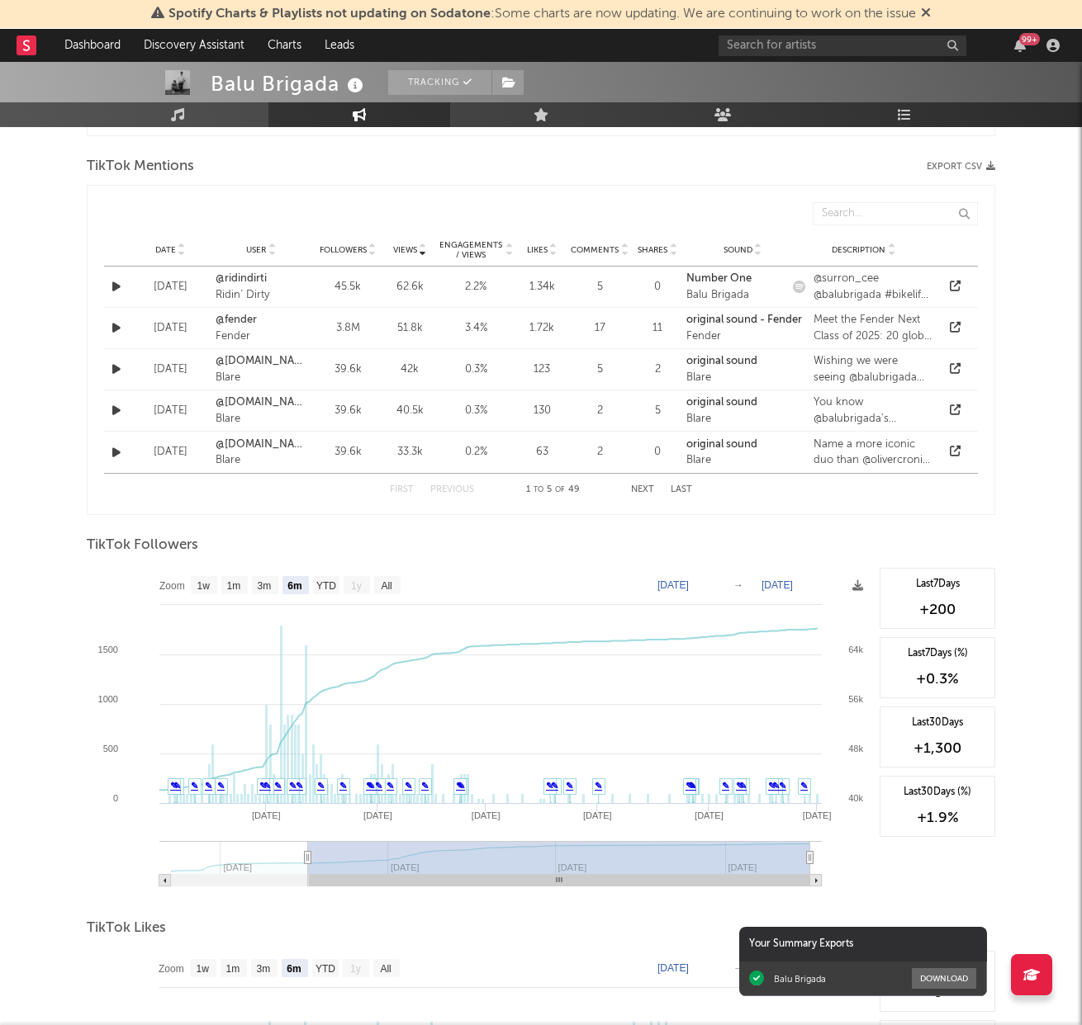
scroll to position [1568, 0]
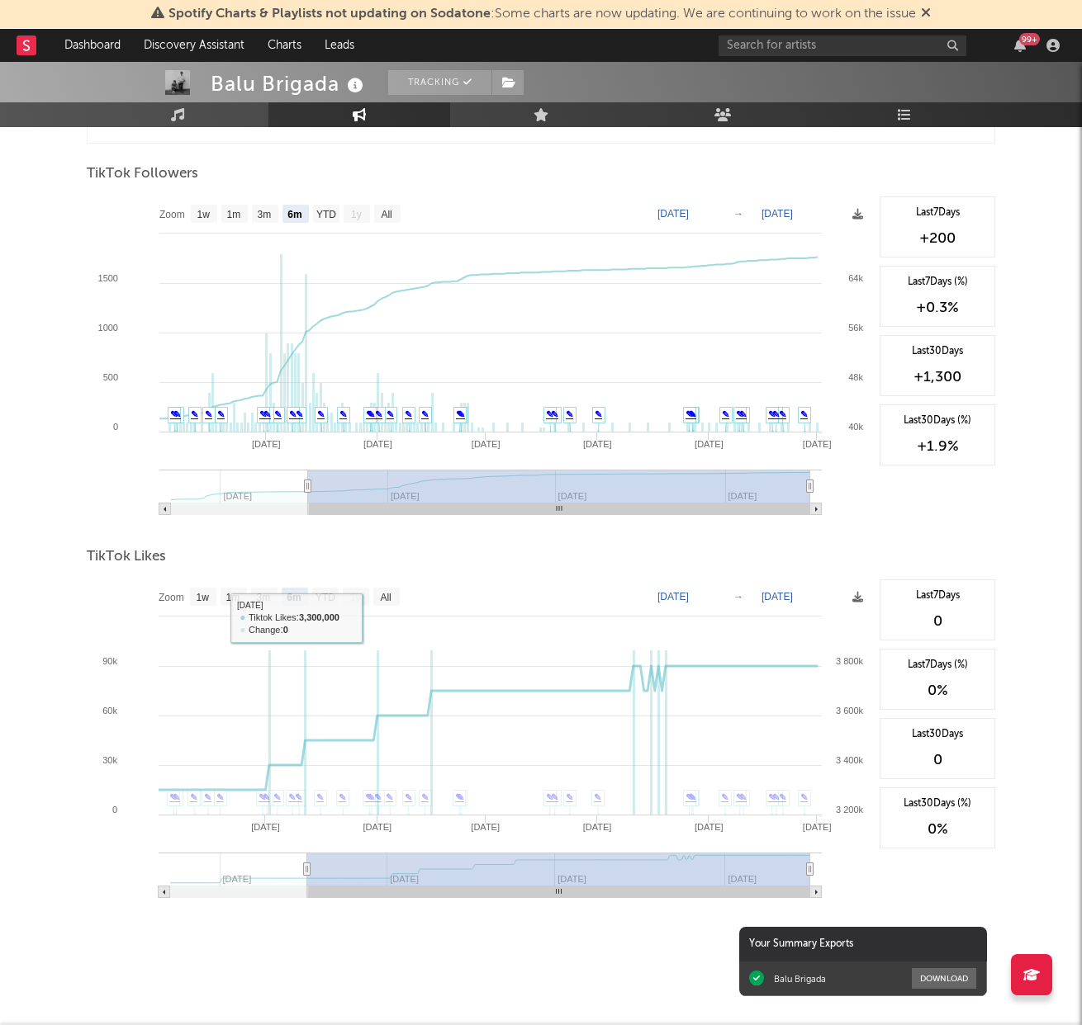
click at [261, 608] on rect at bounding box center [479, 745] width 784 height 330
click at [263, 595] on text "3m" at bounding box center [264, 598] width 14 height 12
select select "3m"
type input "2025-07-01"
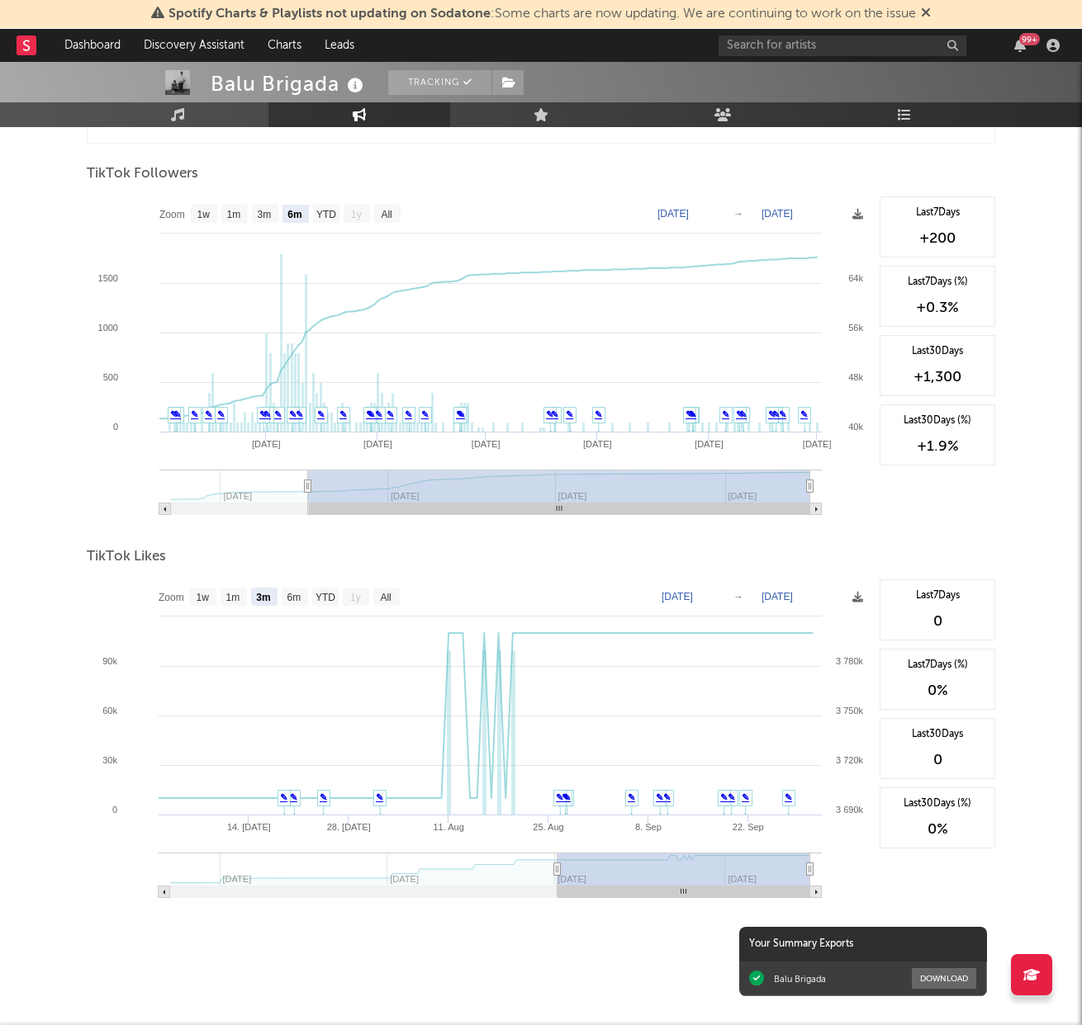
scroll to position [1555, 0]
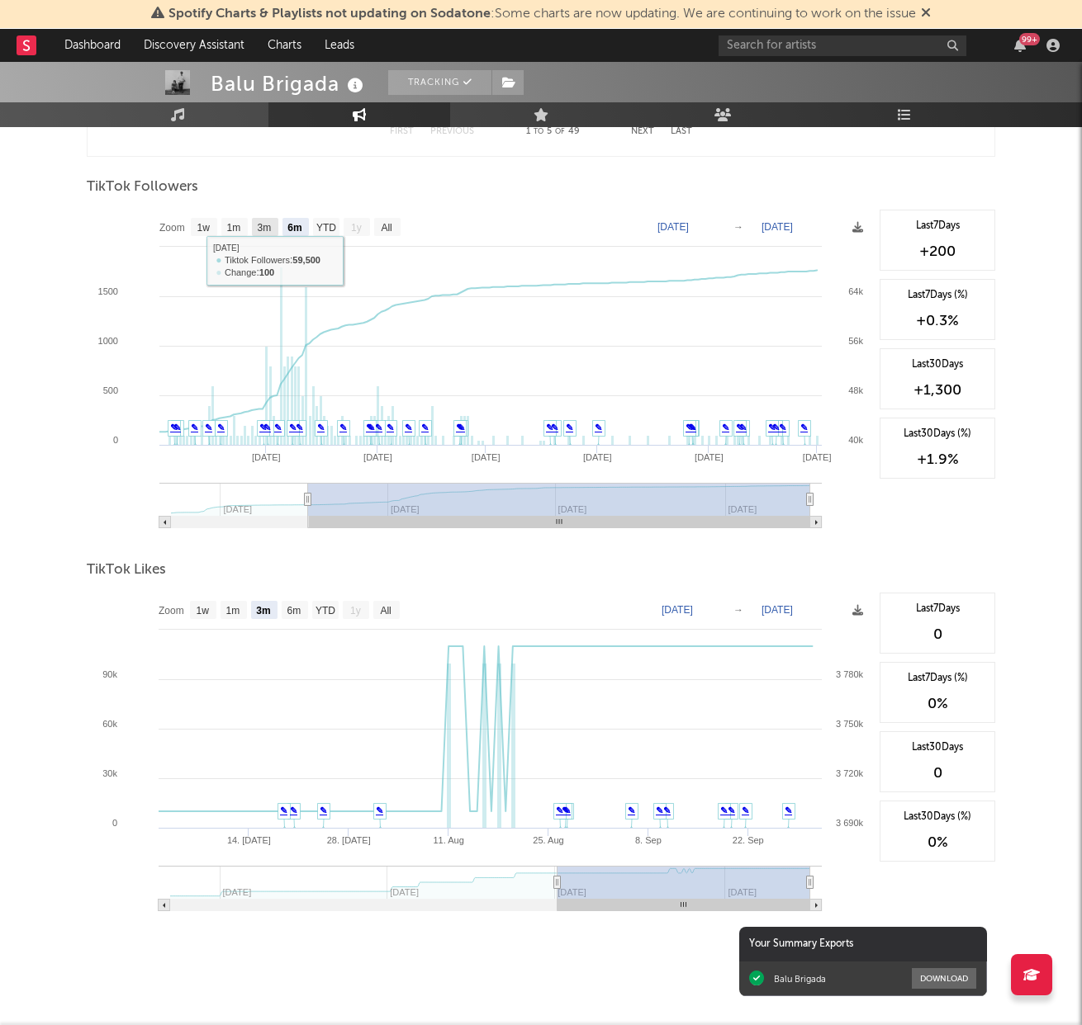
drag, startPoint x: 258, startPoint y: 230, endPoint x: 315, endPoint y: 234, distance: 56.3
click at [258, 230] on text "3m" at bounding box center [265, 228] width 14 height 12
select select "3m"
type input "2025-07-01"
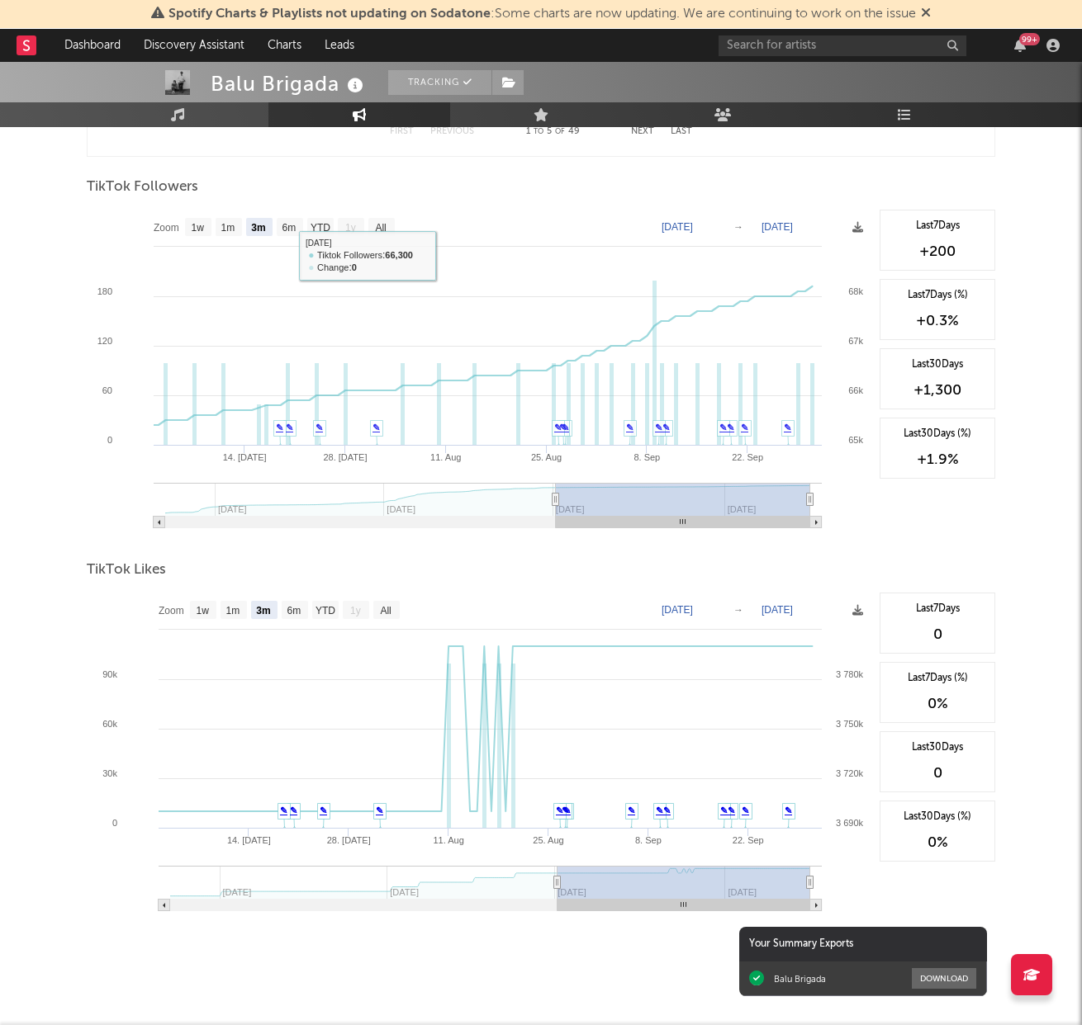
click at [230, 228] on text "1m" at bounding box center [228, 228] width 14 height 12
select select "1m"
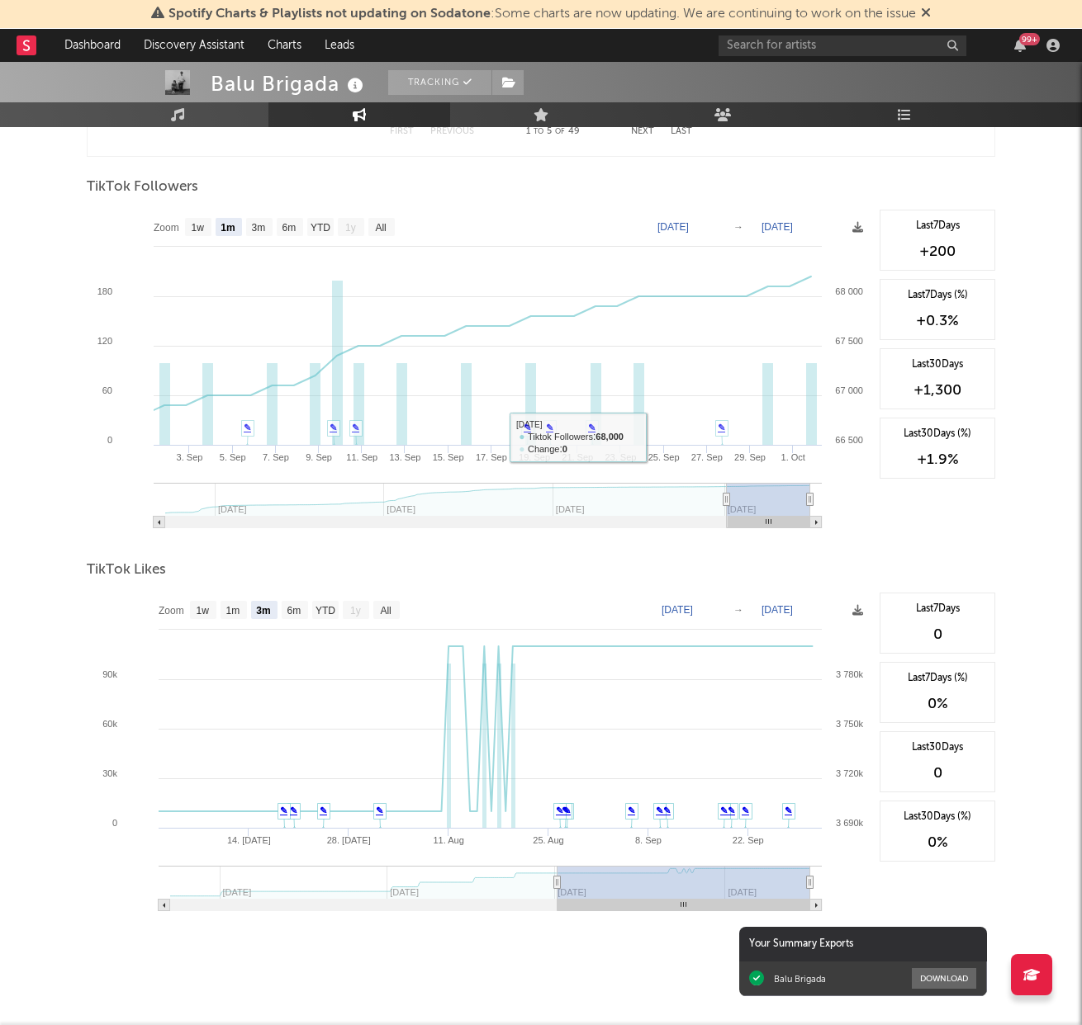
type input "2025-07-27"
type input "2025-08-26"
click at [669, 494] on g at bounding box center [488, 505] width 668 height 45
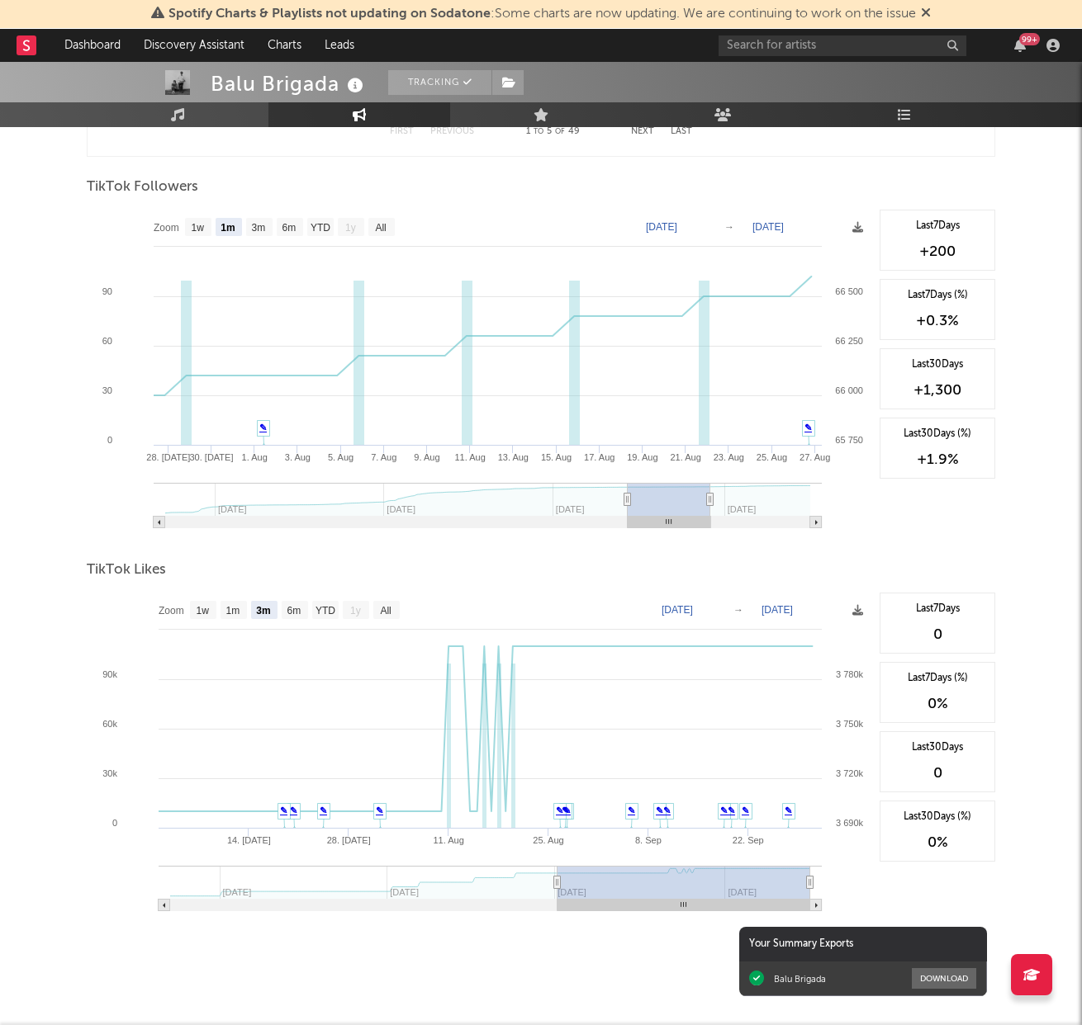
type input "2025-07-02"
type input "2025-08-01"
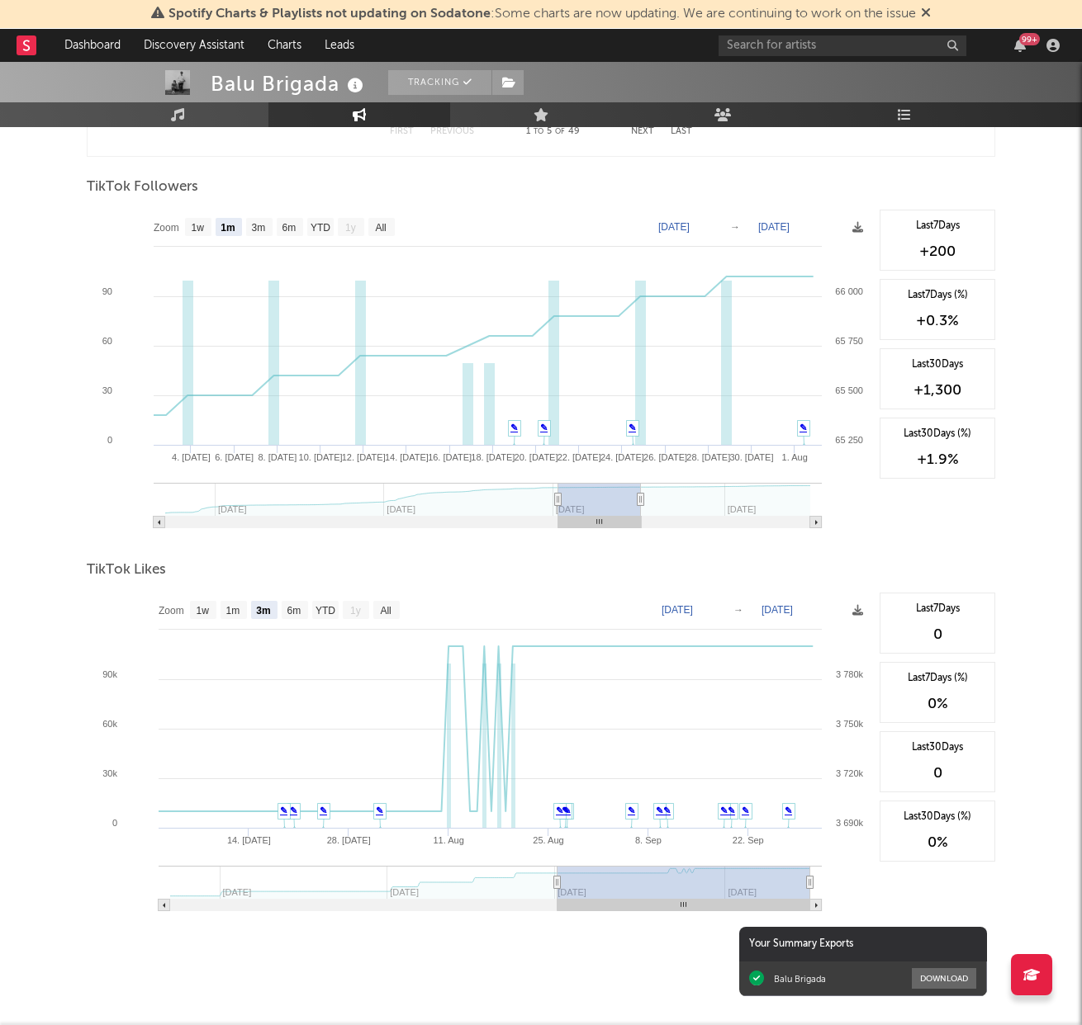
click at [600, 502] on g at bounding box center [488, 505] width 668 height 45
type input "2025-07-25"
type input "2025-08-24"
click at [663, 503] on g at bounding box center [488, 505] width 668 height 45
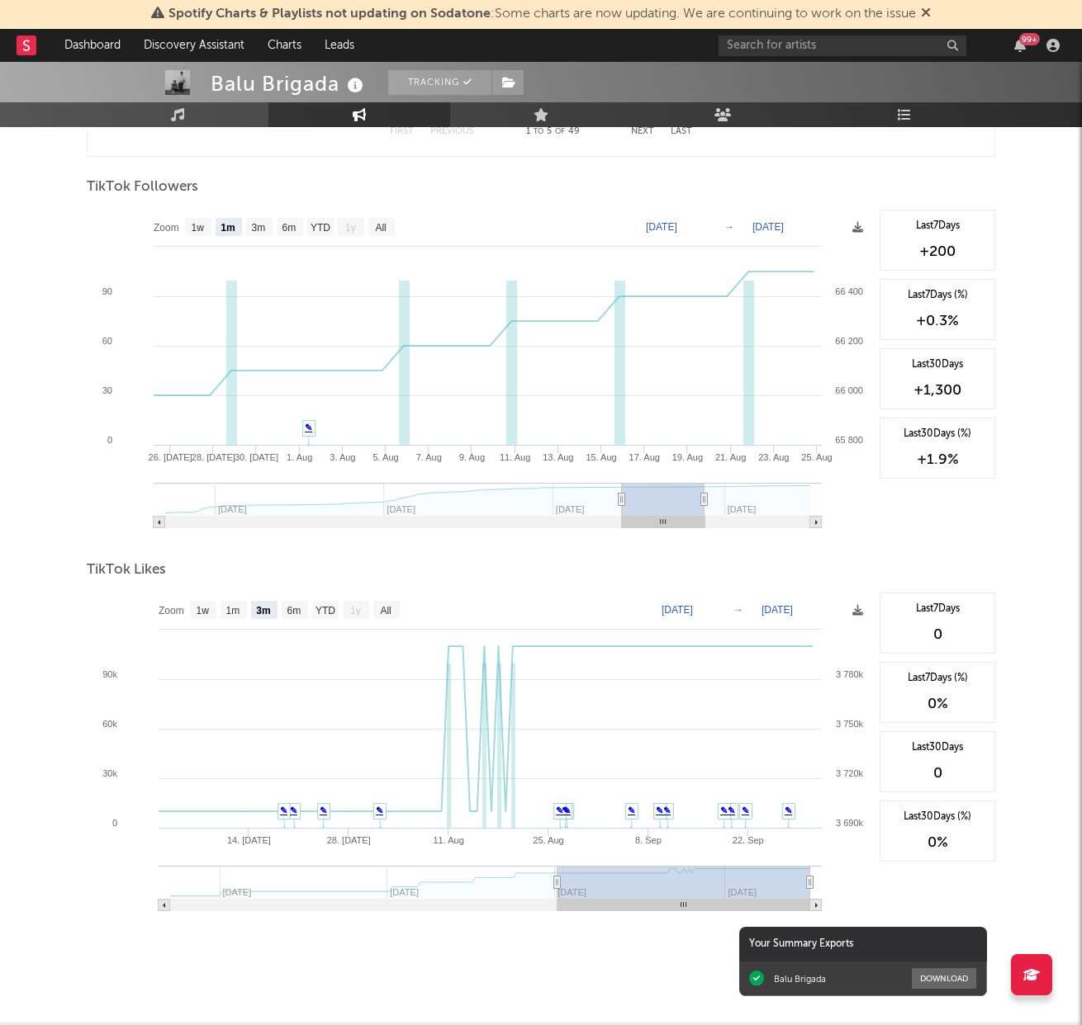
type input "2025-06-28"
type input "2025-07-28"
click at [588, 509] on g at bounding box center [488, 505] width 668 height 45
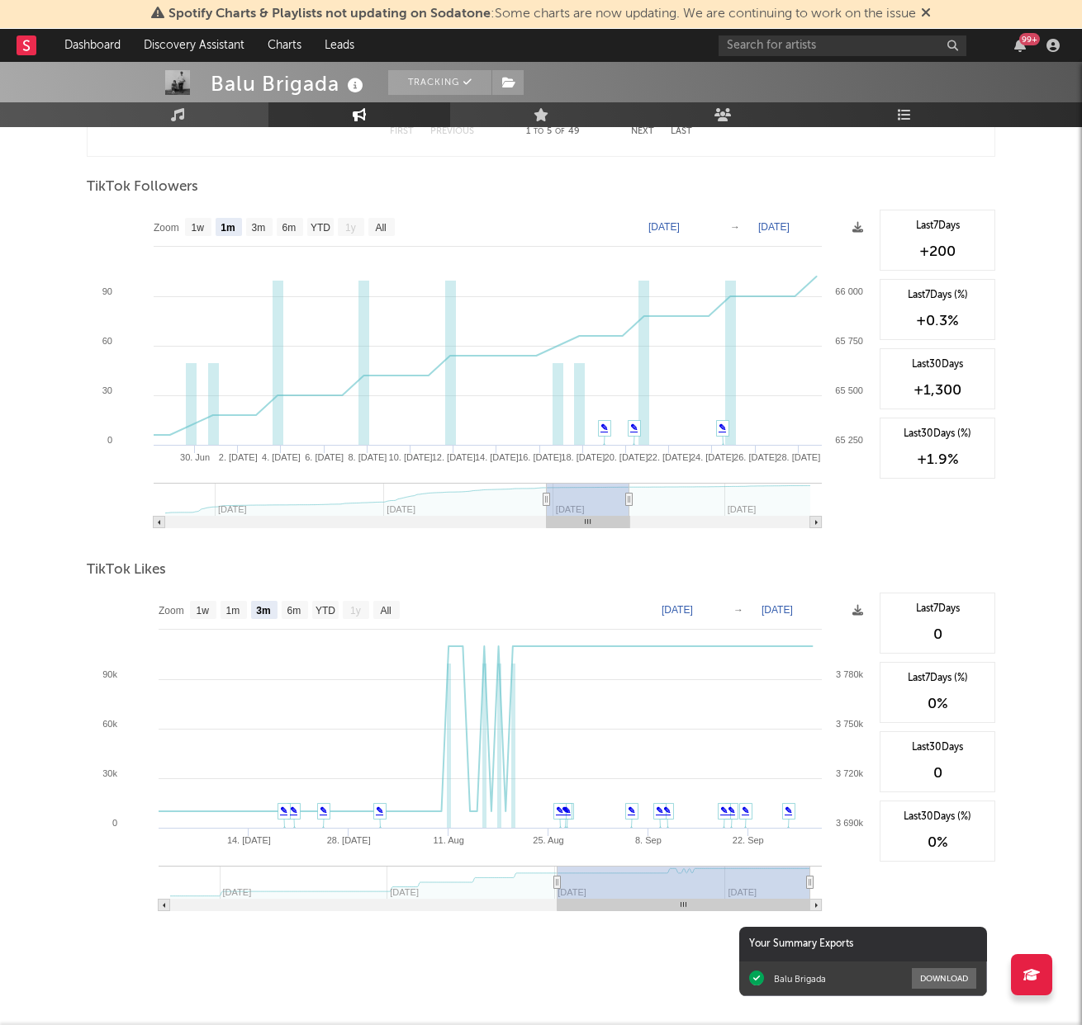
type input "2025-07-21"
type input "2025-08-20"
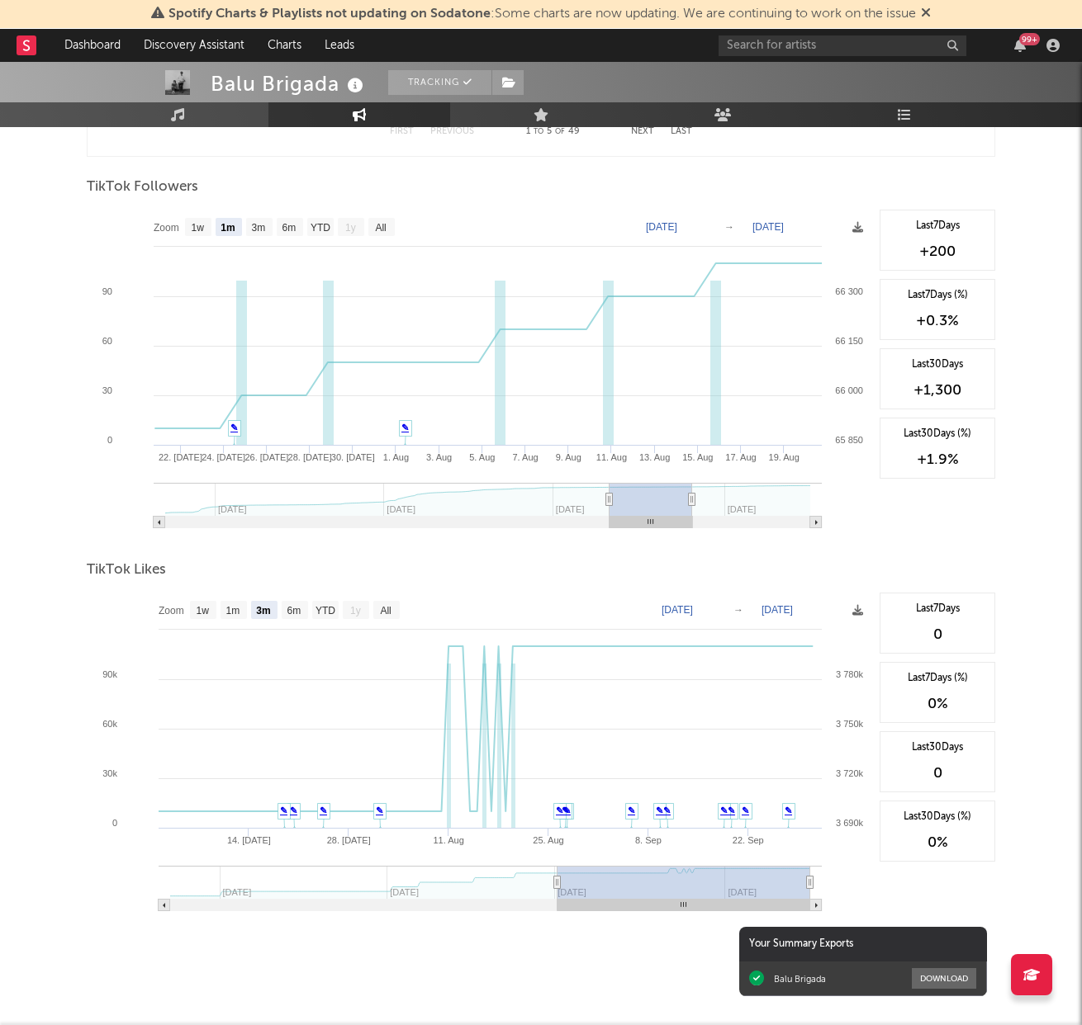
click at [651, 507] on g at bounding box center [488, 505] width 668 height 45
type input "2025-08-23"
type input "2025-09-22"
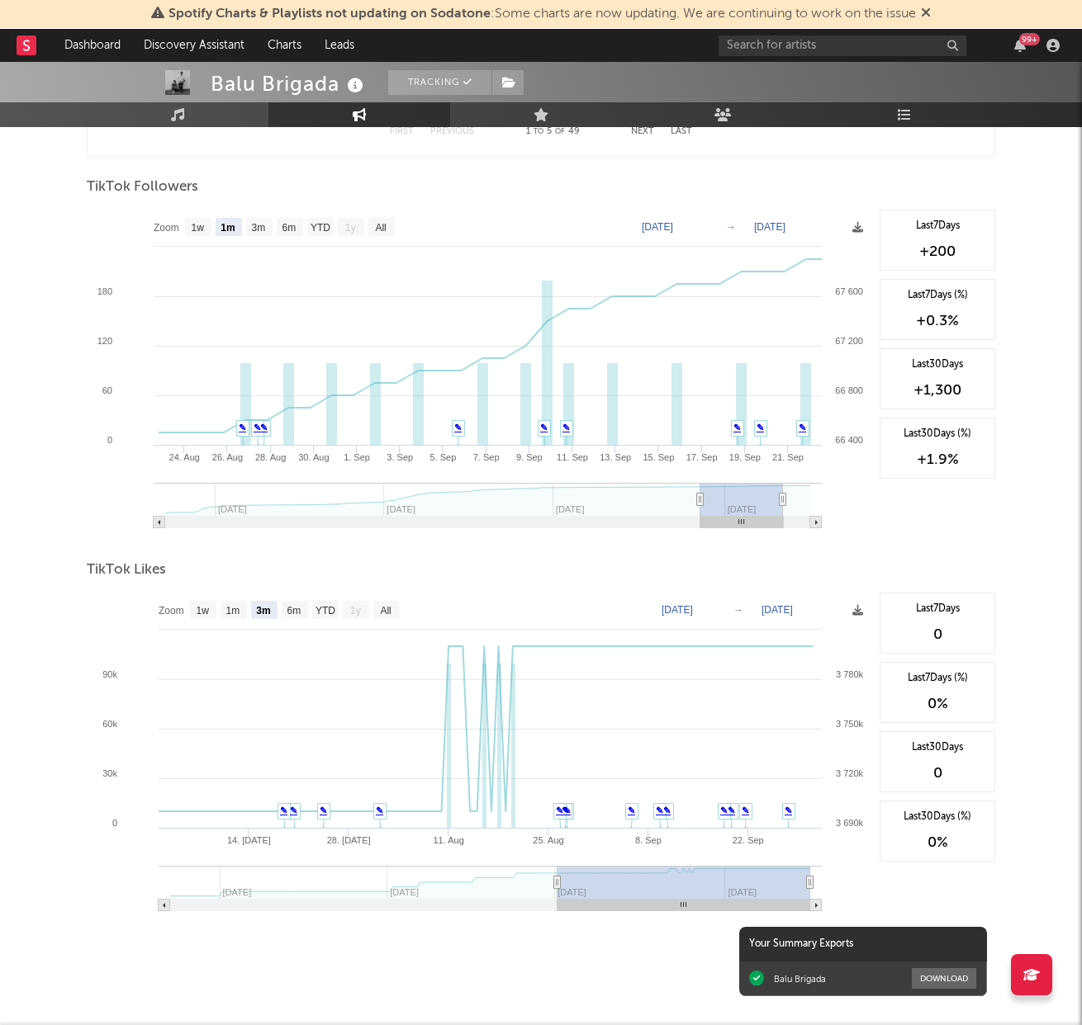
click at [741, 501] on g at bounding box center [488, 505] width 668 height 45
type input "2025-09-01"
type input "2025-10-01"
click at [799, 501] on g at bounding box center [488, 505] width 668 height 45
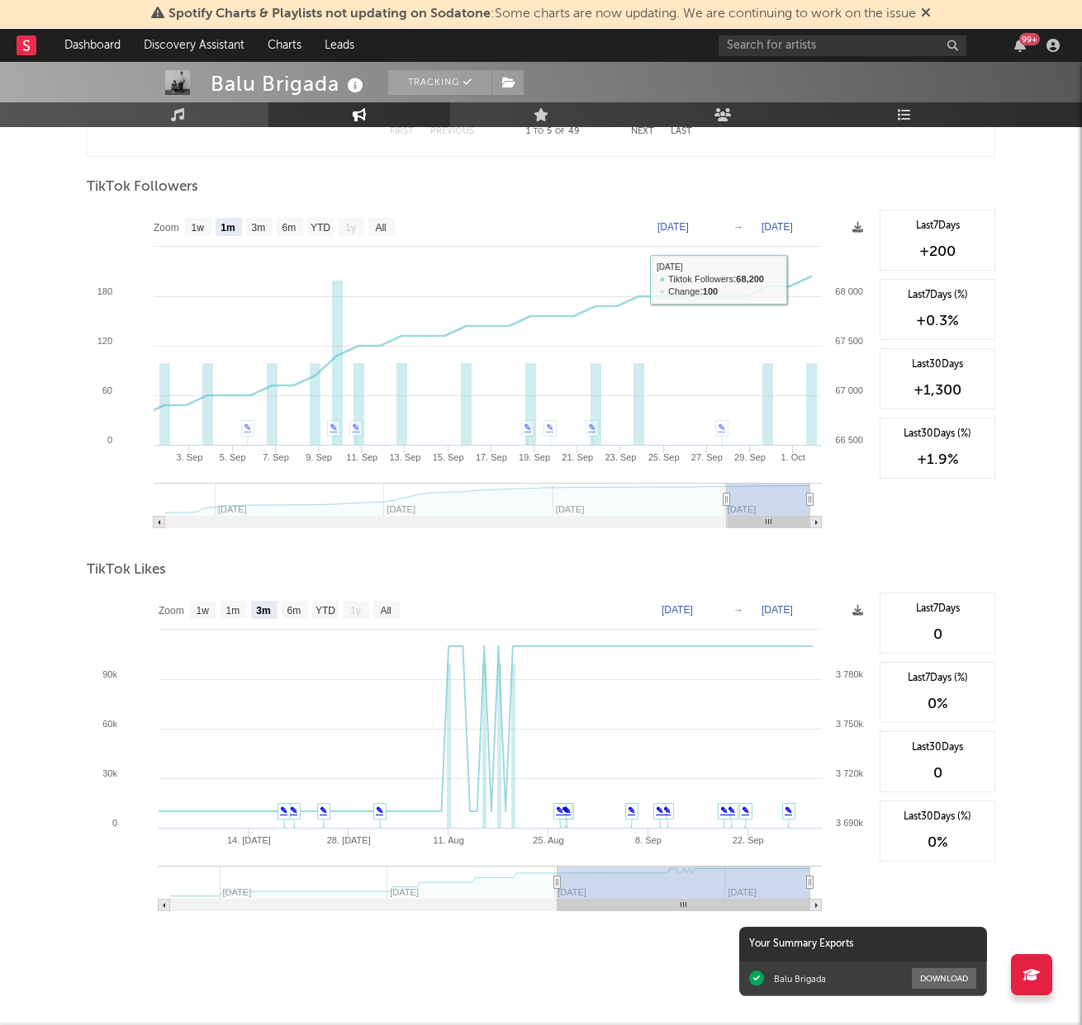
click at [951, 253] on div "+200" at bounding box center [936, 252] width 97 height 20
type input "2025-07-23"
type input "2025-08-22"
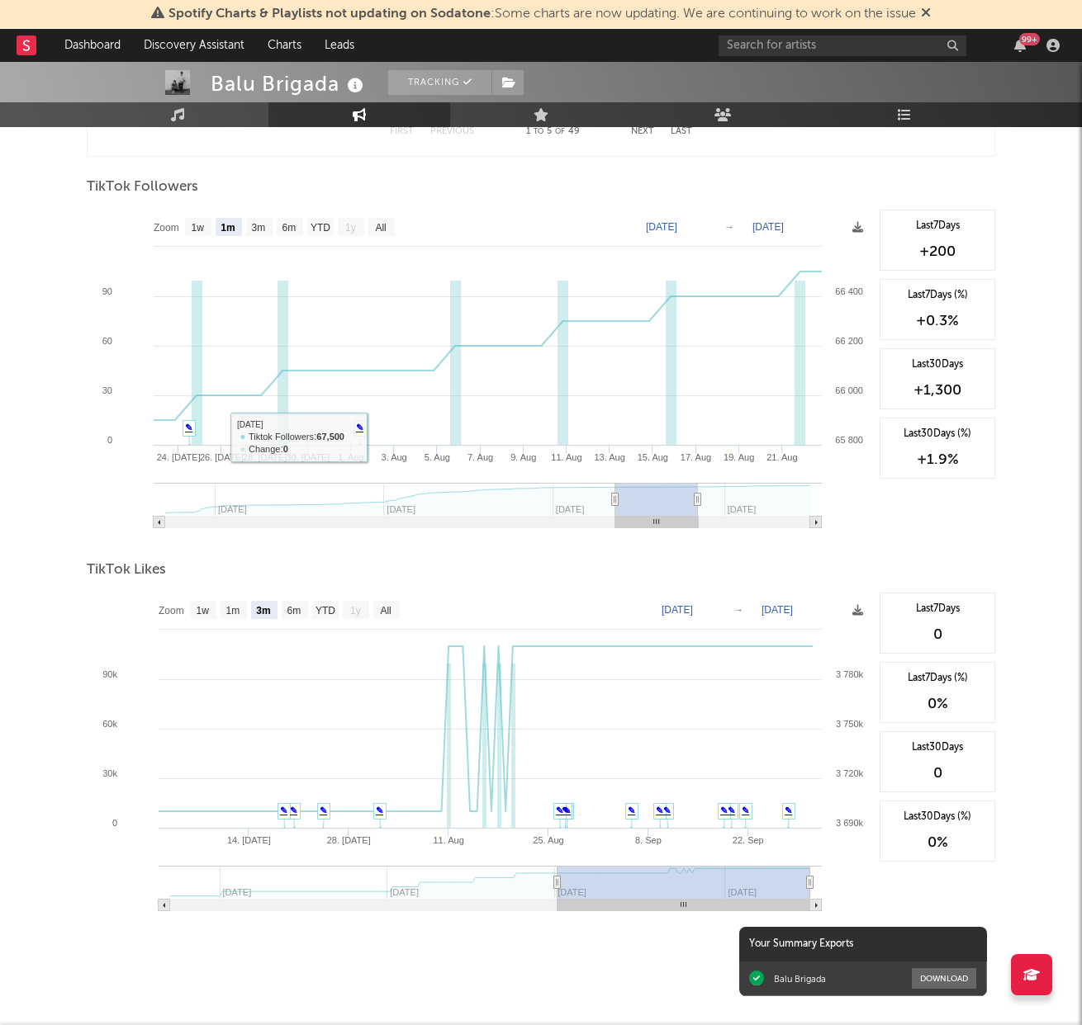
click at [656, 492] on g at bounding box center [488, 505] width 668 height 45
type input "2025-06-26"
type input "2025-07-26"
click at [582, 504] on g at bounding box center [488, 505] width 668 height 45
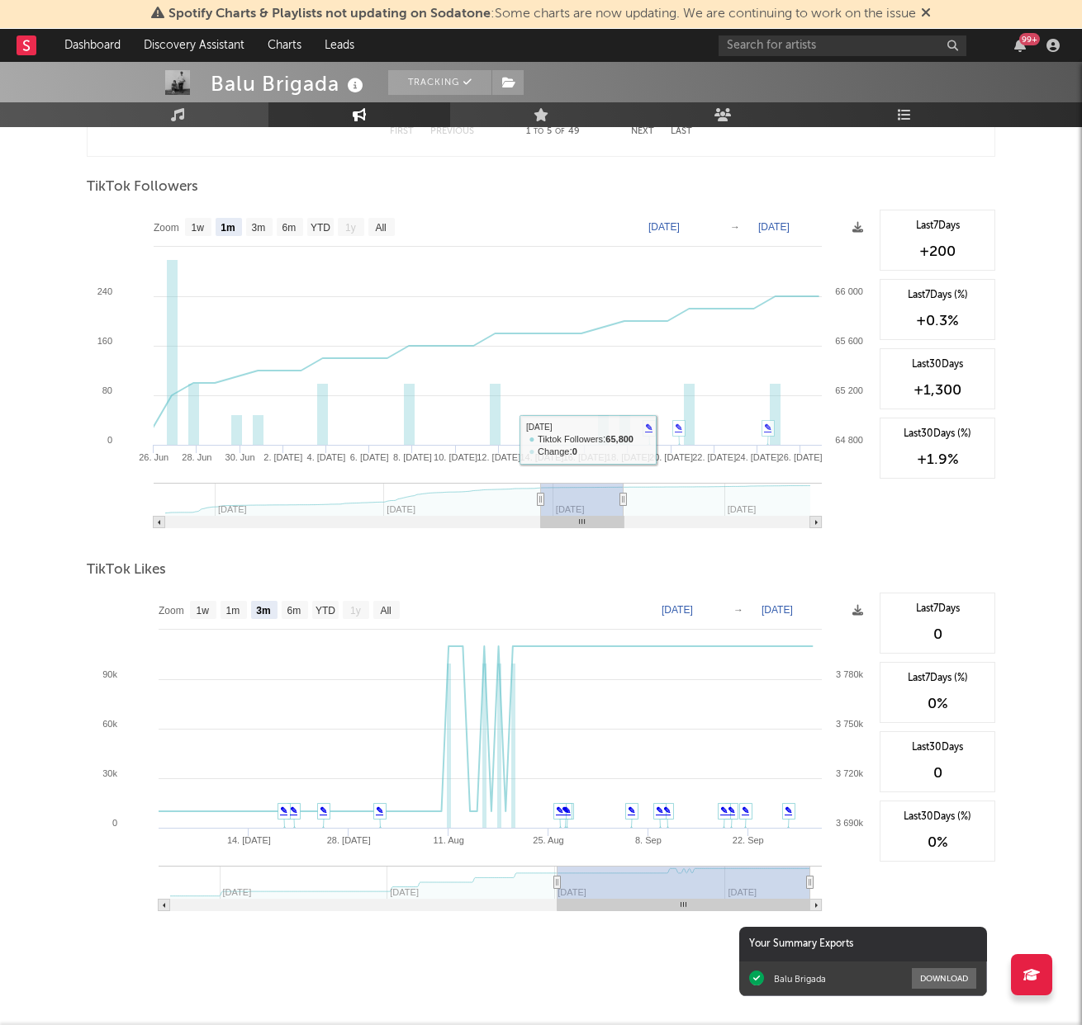
type input "2025-05-13"
type input "2025-06-12"
click at [459, 507] on g at bounding box center [488, 505] width 668 height 45
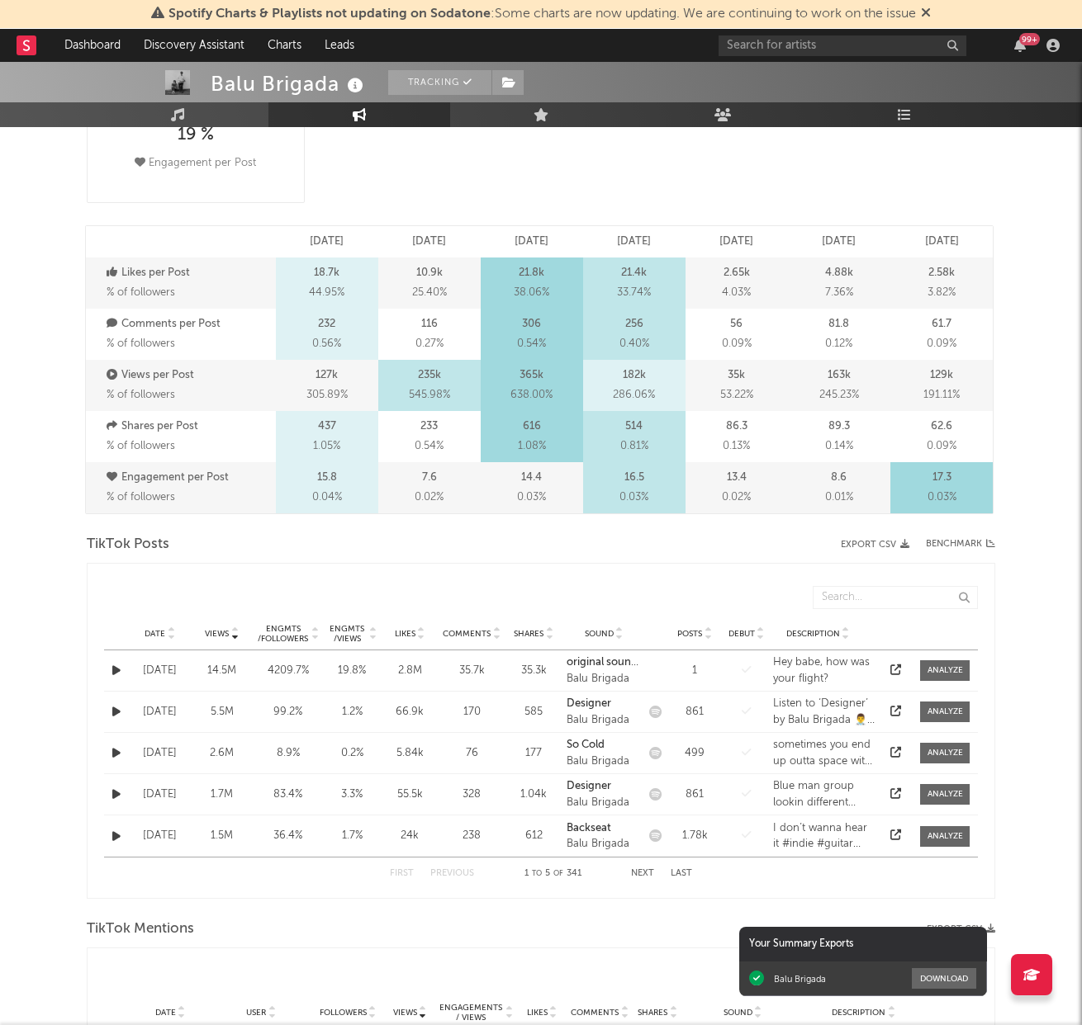
scroll to position [425, 0]
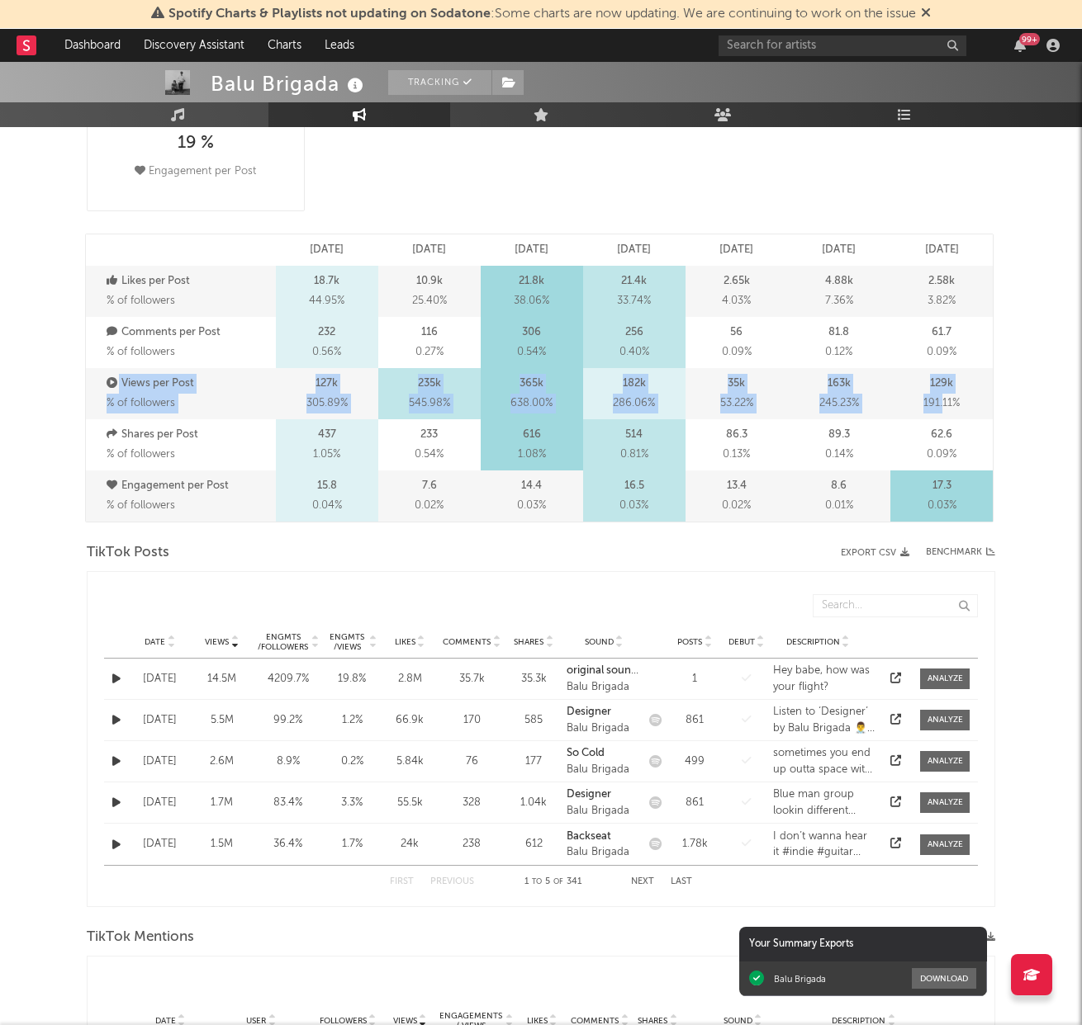
drag, startPoint x: 95, startPoint y: 393, endPoint x: 942, endPoint y: 409, distance: 847.3
click at [942, 409] on div "Views per Post % of followers 127k 305.89 % 235k 545.98 % 365k 638.00 % 182k 28…" at bounding box center [539, 393] width 907 height 51
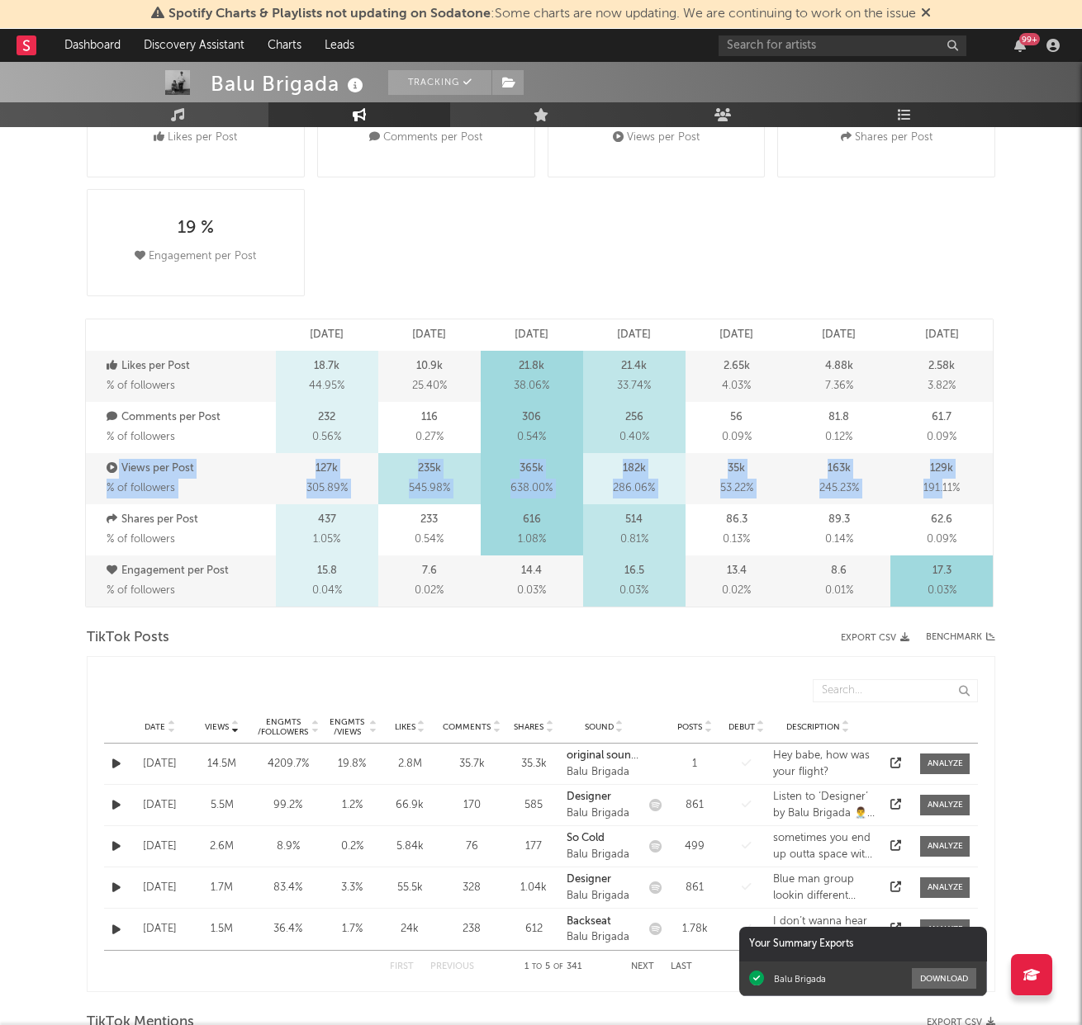
scroll to position [327, 0]
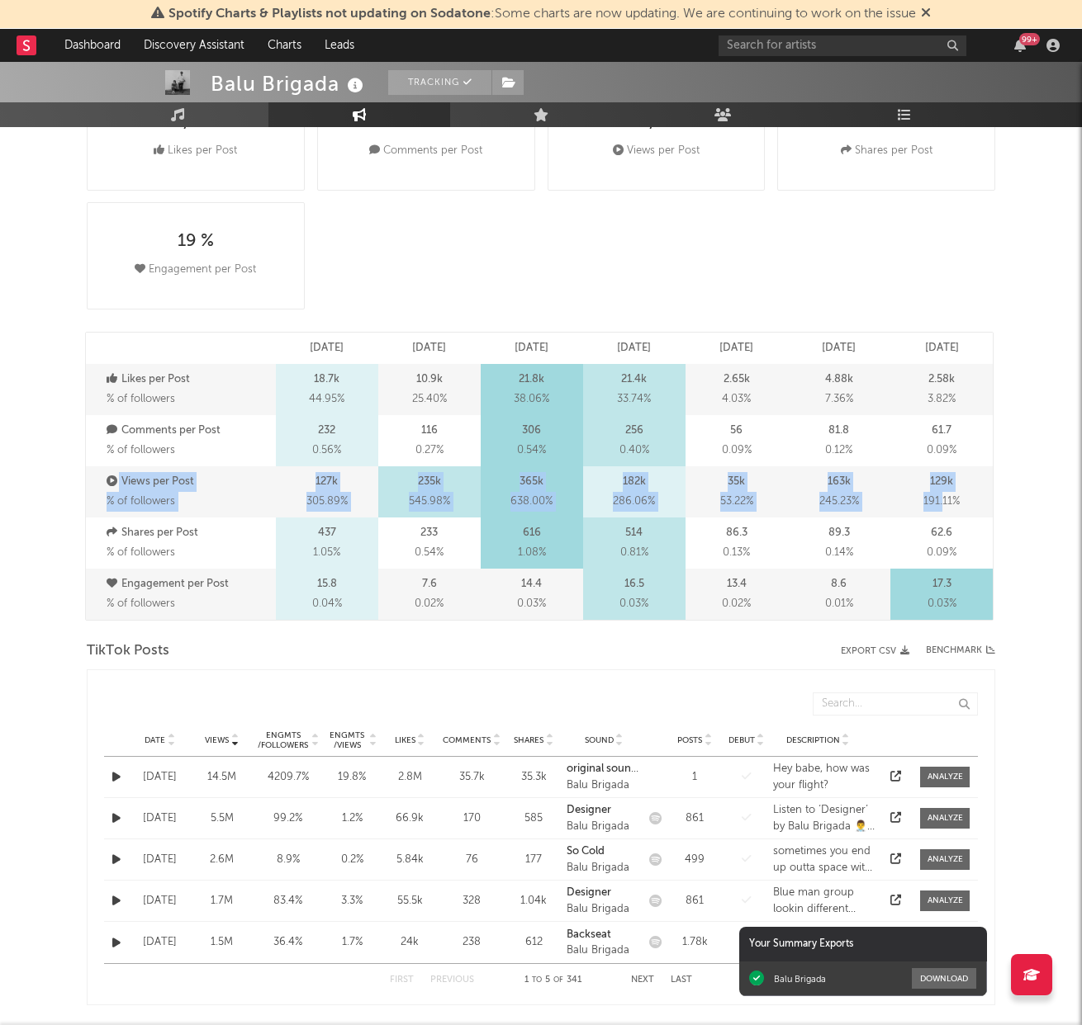
click at [984, 481] on div "129k 191.11 %" at bounding box center [941, 492] width 102 height 51
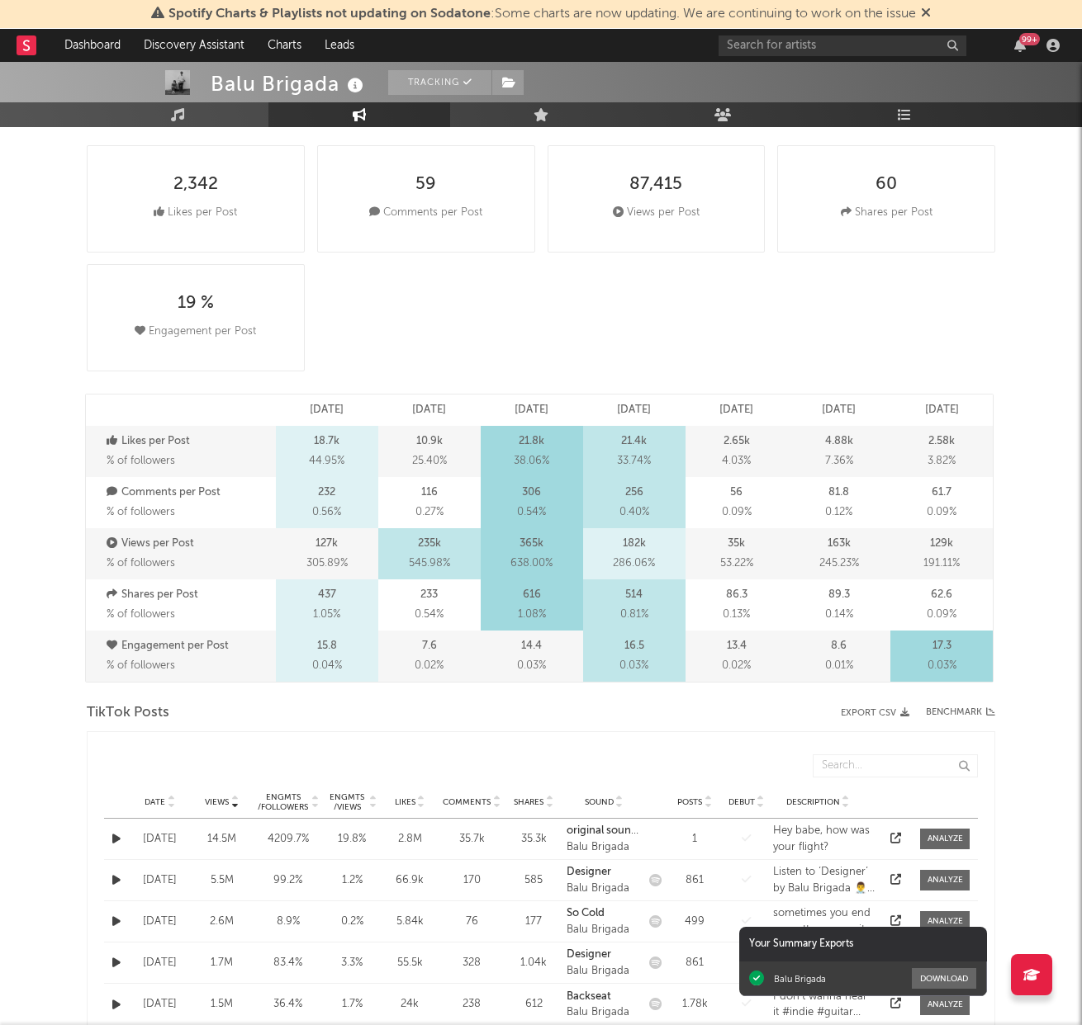
scroll to position [269, 0]
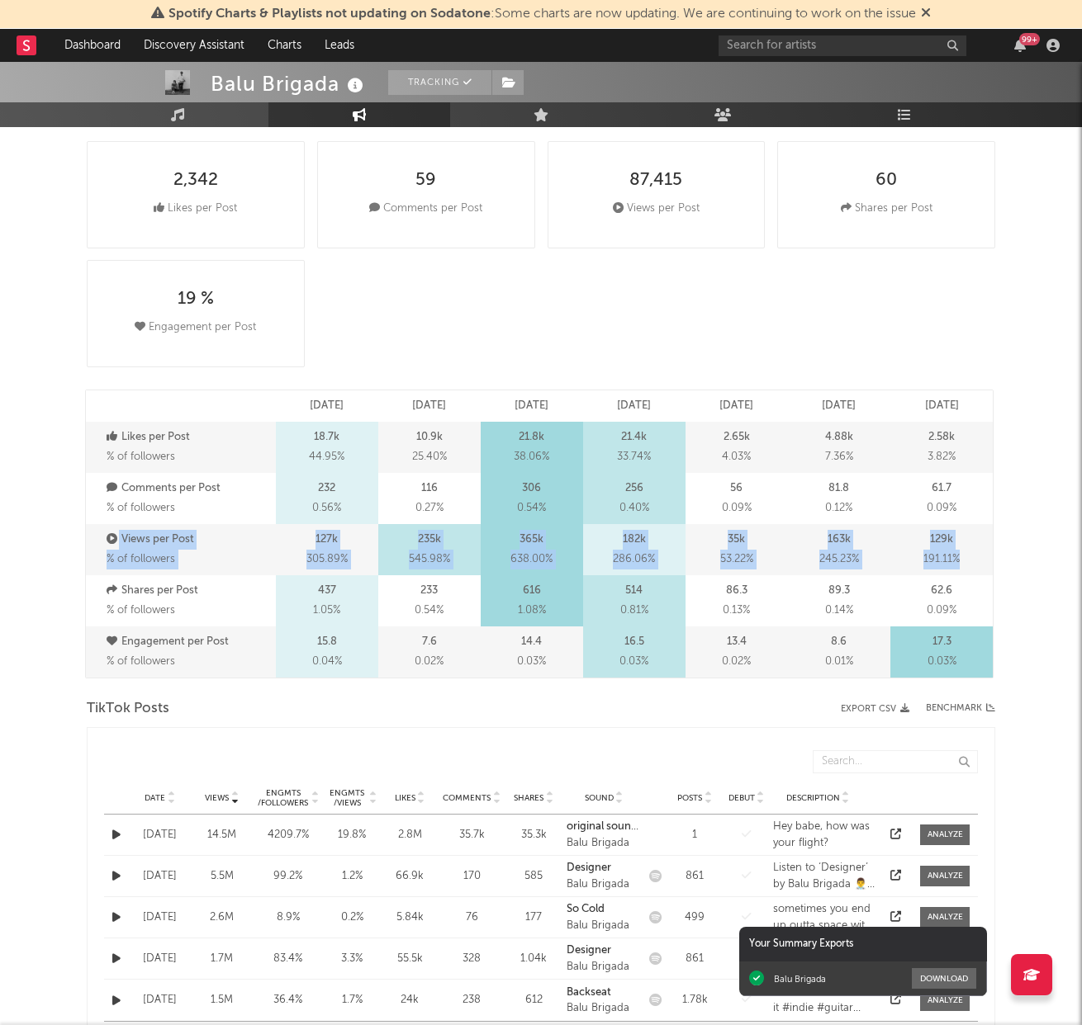
drag, startPoint x: 883, startPoint y: 552, endPoint x: 86, endPoint y: 545, distance: 796.8
click at [86, 545] on div "Views per Post % of followers 127k 305.89 % 235k 545.98 % 365k 638.00 % 182k 28…" at bounding box center [539, 549] width 907 height 51
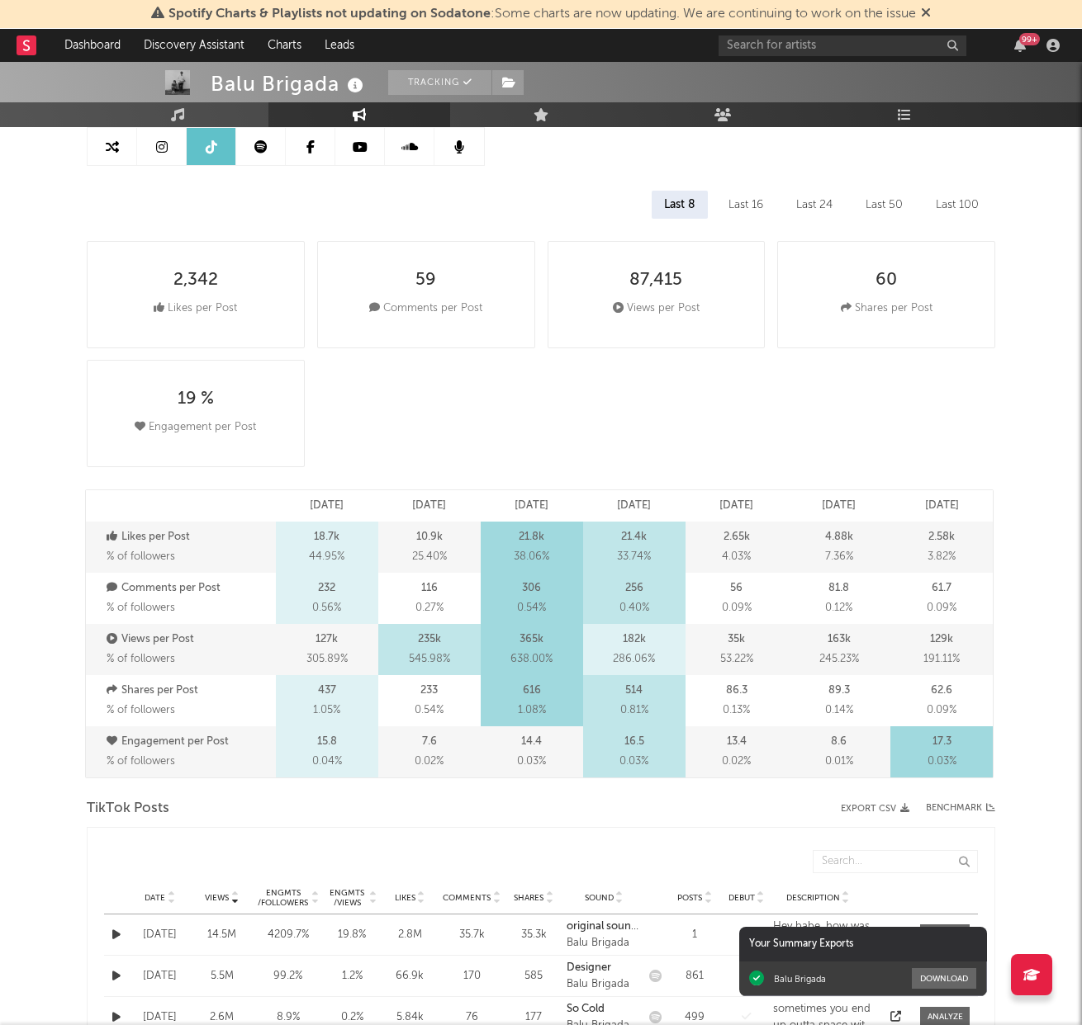
scroll to position [178, 0]
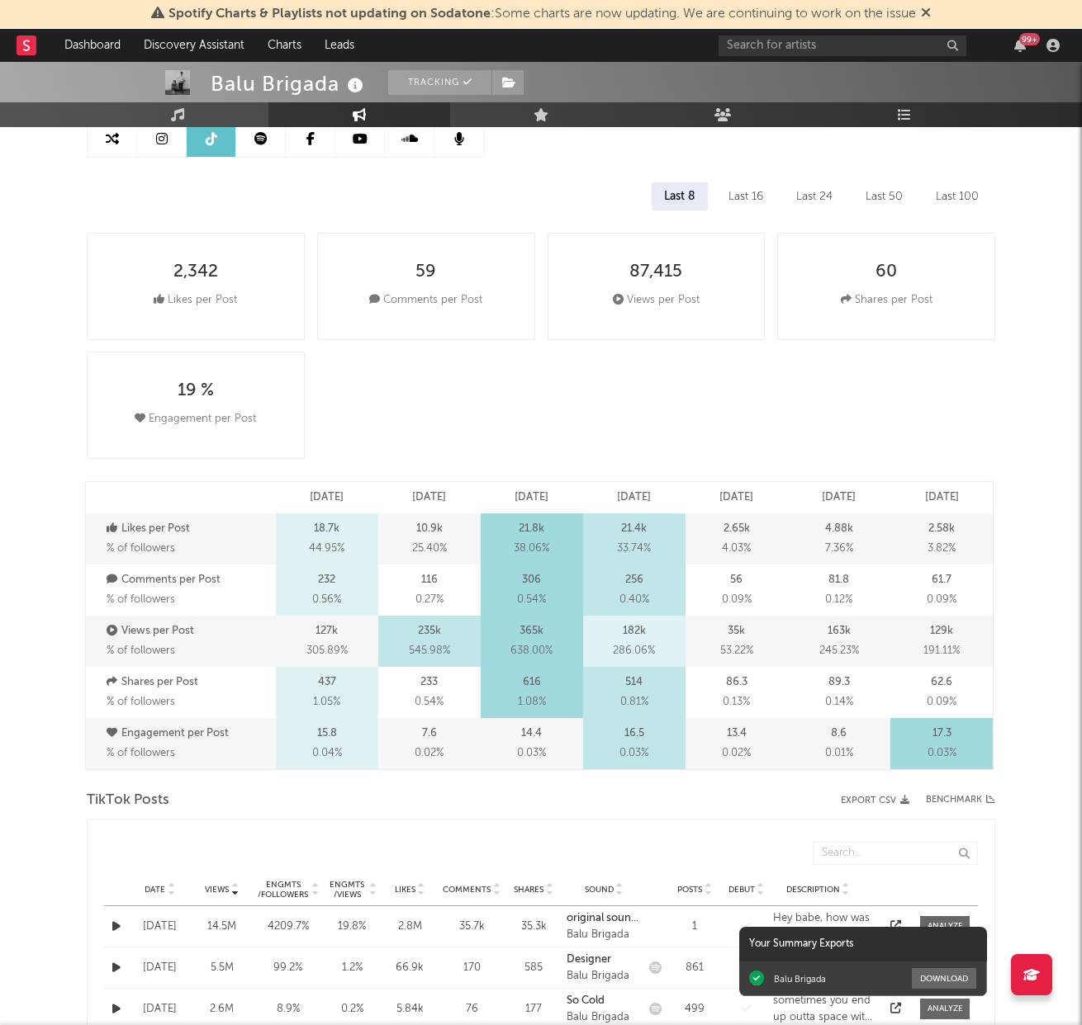
drag, startPoint x: 107, startPoint y: 526, endPoint x: 98, endPoint y: 525, distance: 8.3
click at [107, 526] on icon at bounding box center [113, 528] width 12 height 11
click at [196, 648] on div "Views per Post % of followers" at bounding box center [189, 642] width 165 height 40
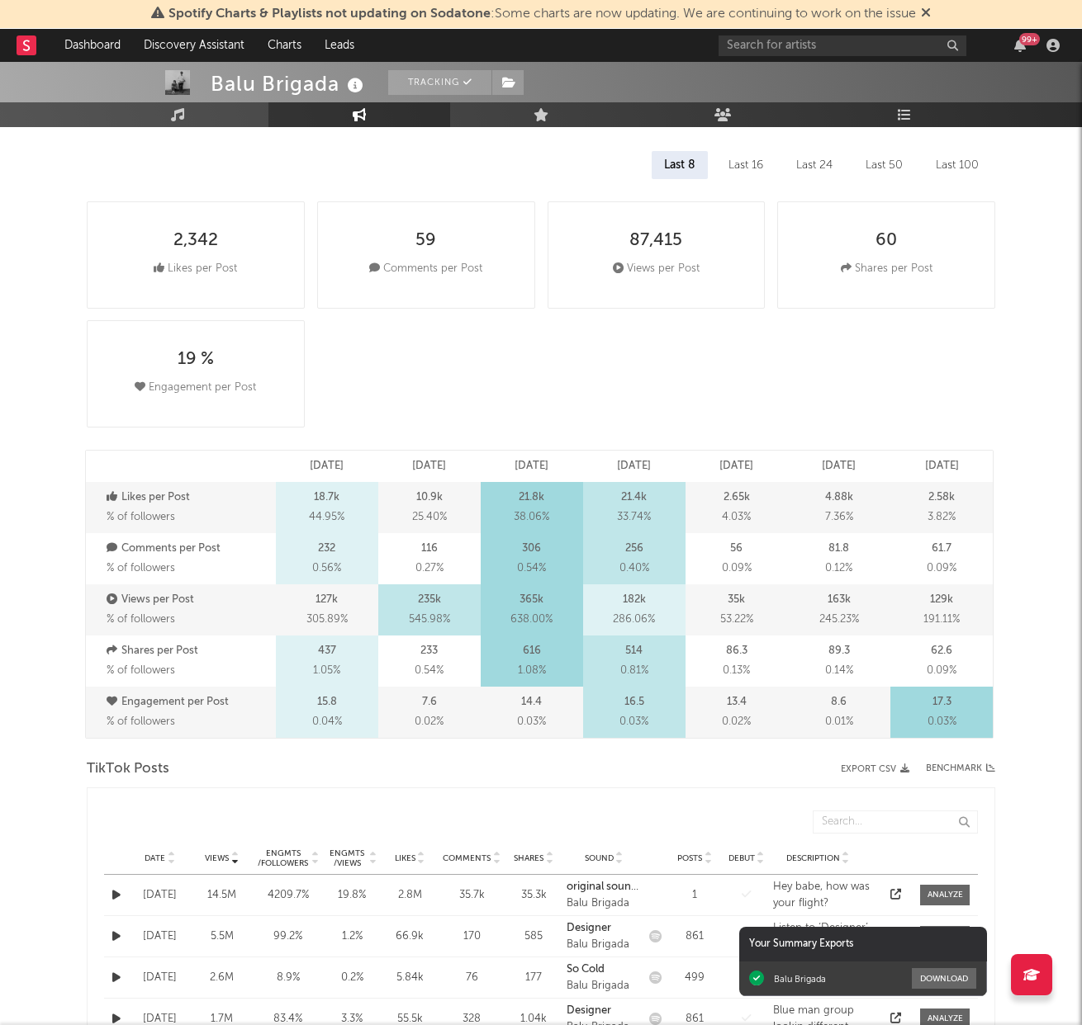
scroll to position [220, 0]
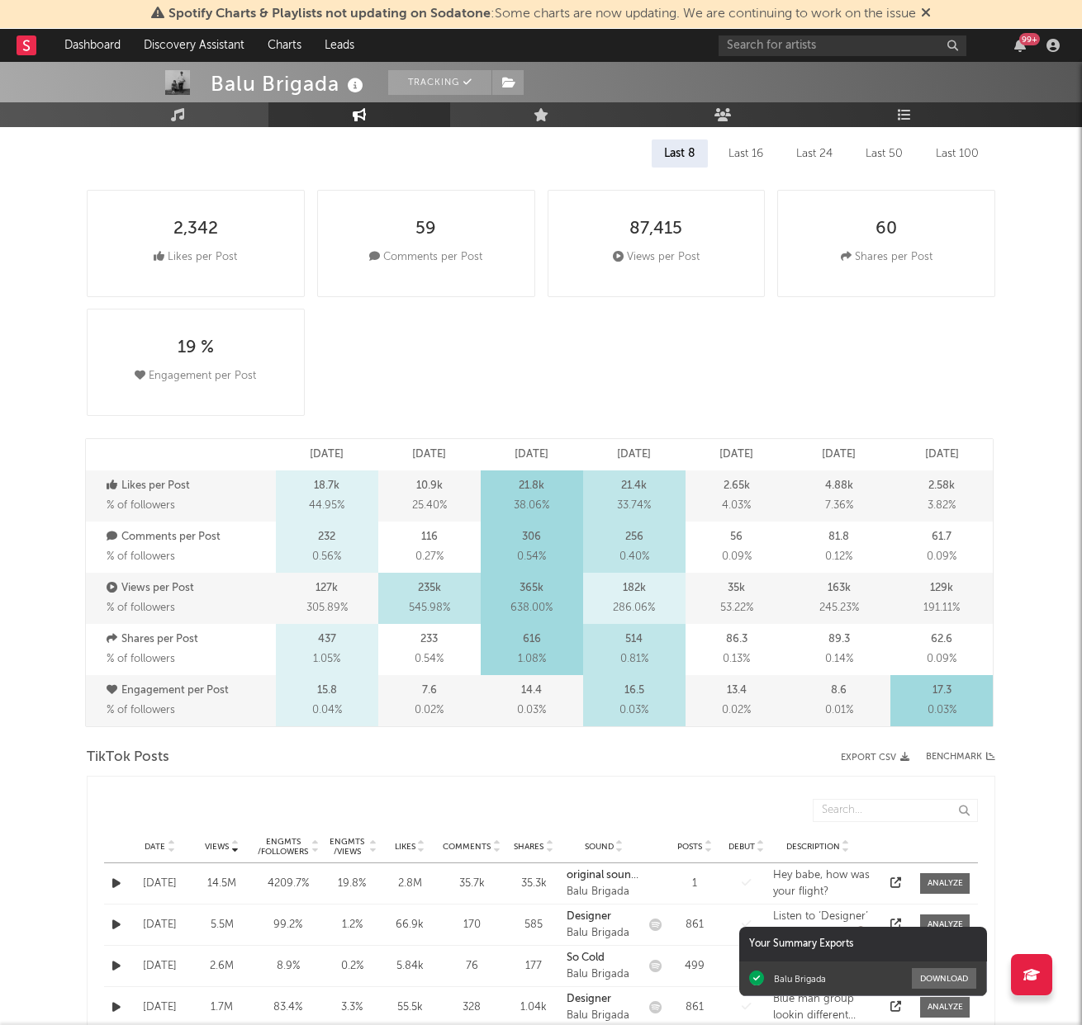
drag, startPoint x: 741, startPoint y: 620, endPoint x: 735, endPoint y: 599, distance: 22.5
click at [734, 599] on div "35k 53.22 %" at bounding box center [736, 598] width 102 height 51
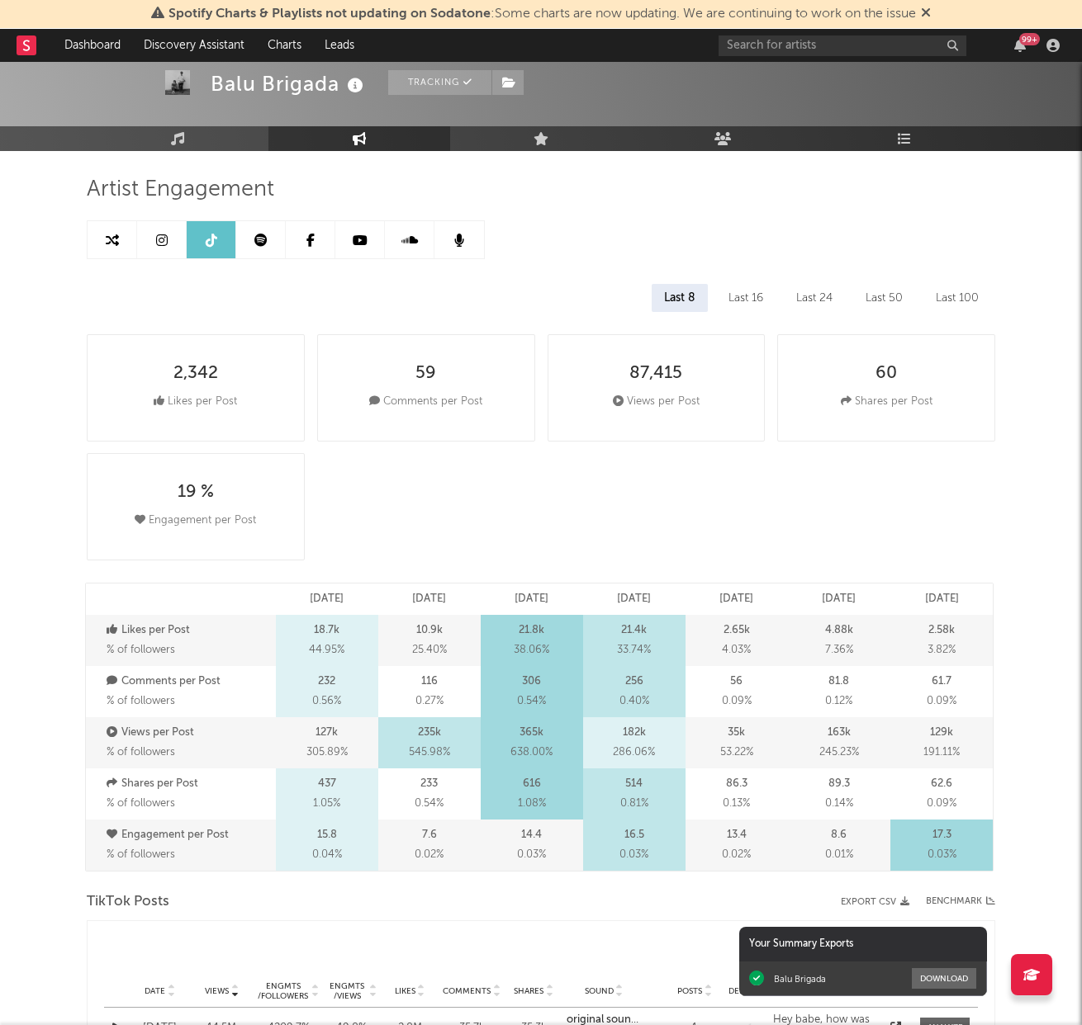
scroll to position [0, 0]
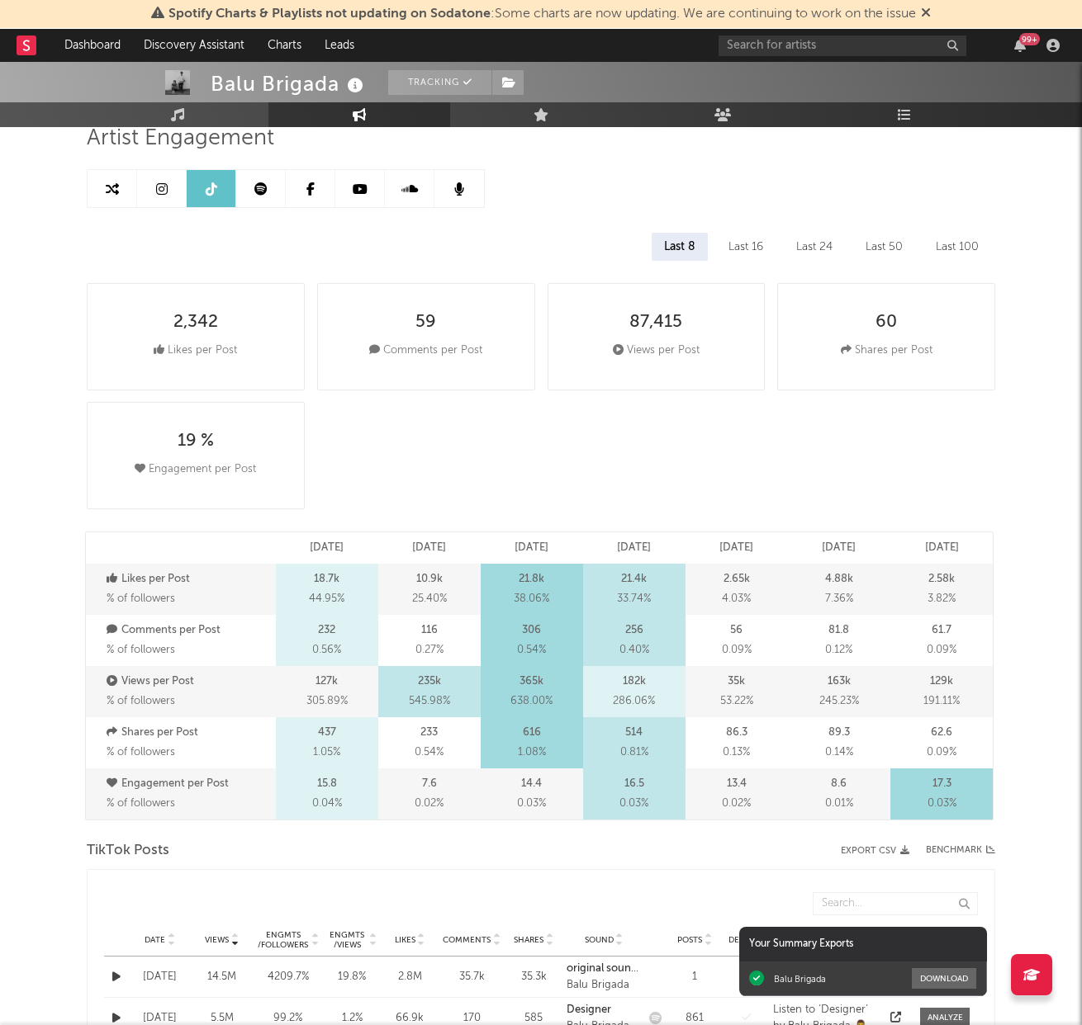
click at [731, 468] on div "2,342 Likes per Post 59 Comments per Post 87,415 Views per Post 60 Shares per P…" at bounding box center [547, 396] width 921 height 238
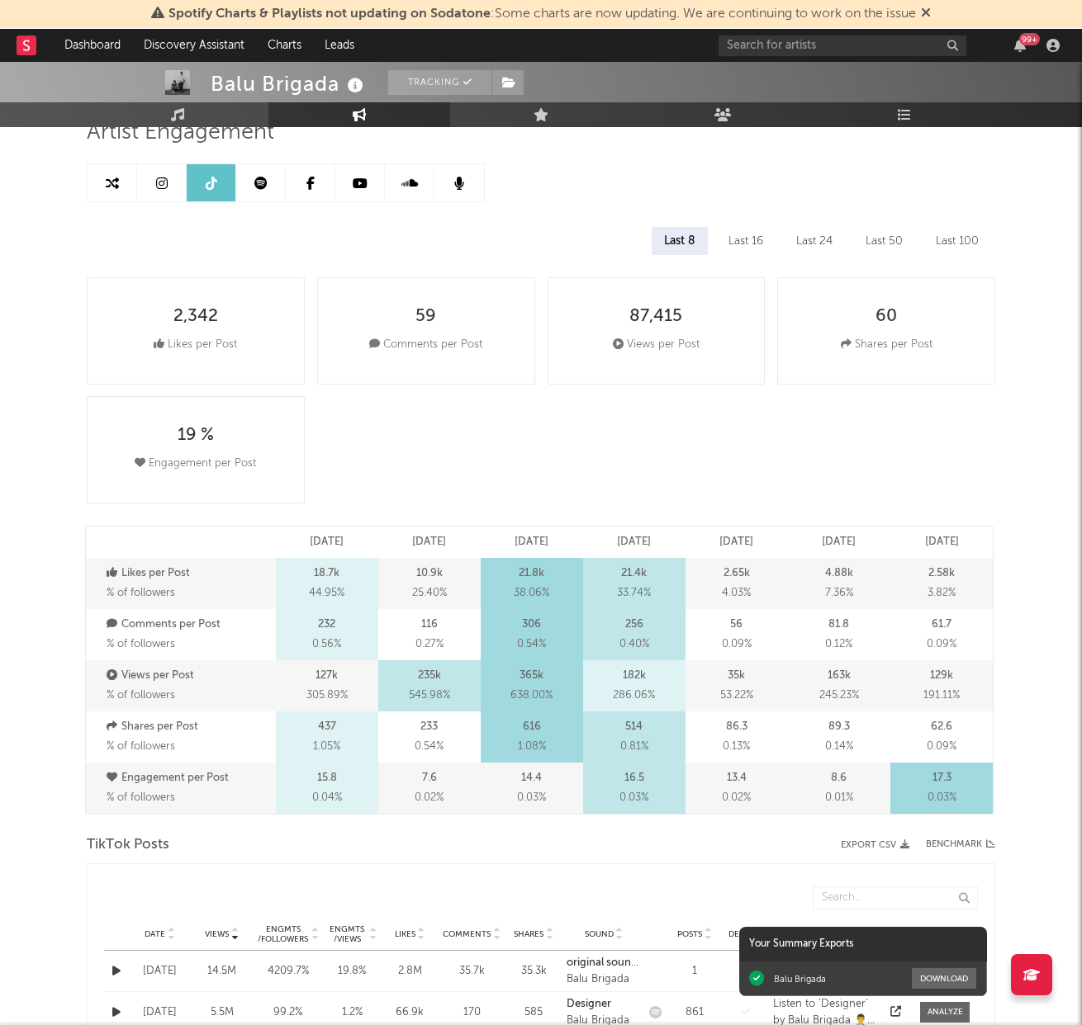
click at [749, 245] on div "Last 16" at bounding box center [745, 241] width 59 height 28
click at [683, 246] on div "Last 8" at bounding box center [678, 241] width 54 height 28
click at [740, 239] on div "Last 16" at bounding box center [745, 241] width 59 height 28
click at [828, 235] on div "Last 24" at bounding box center [814, 241] width 61 height 28
click at [878, 232] on div "Last 50" at bounding box center [884, 241] width 62 height 28
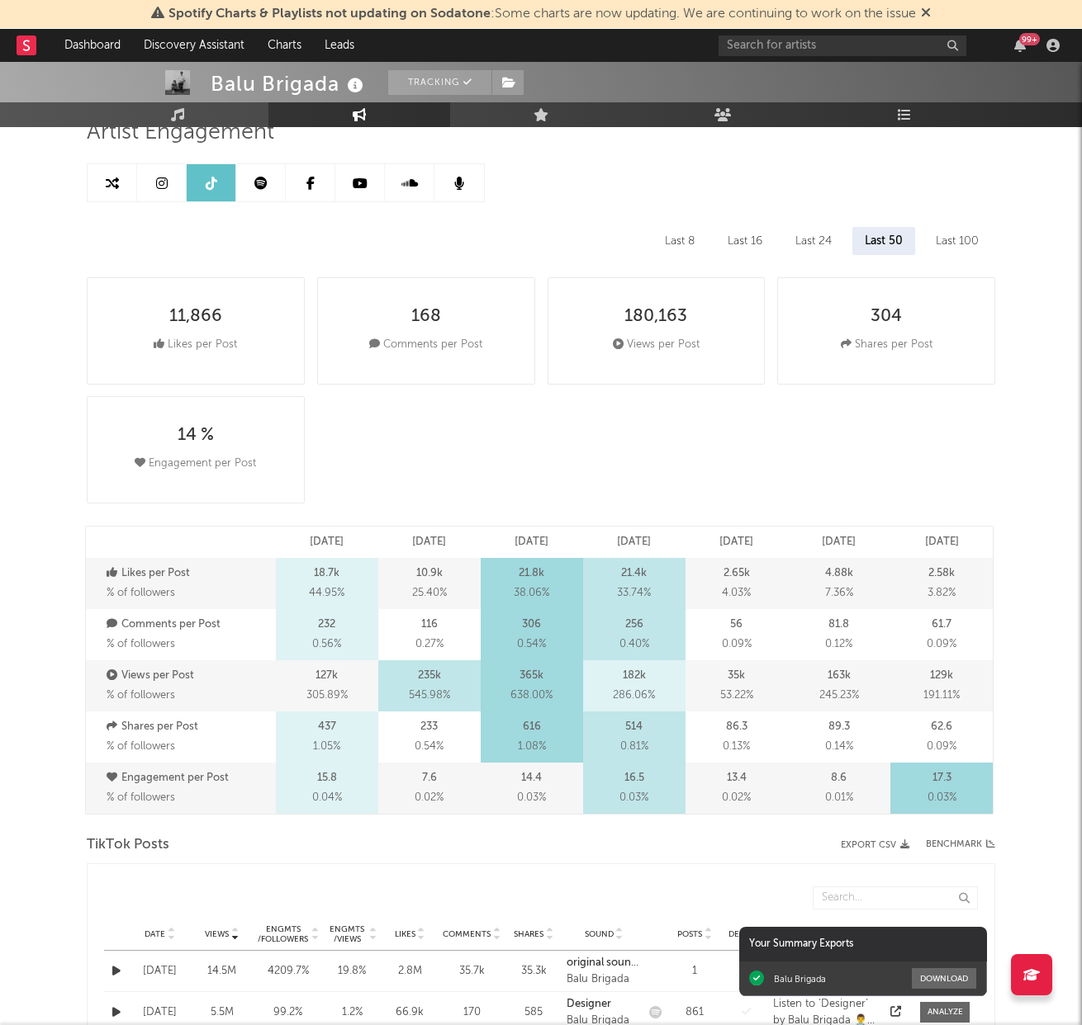
click at [972, 236] on div "Last 100" at bounding box center [957, 241] width 68 height 28
click at [888, 239] on div "Last 50" at bounding box center [882, 241] width 62 height 28
click at [819, 238] on div "Last 24" at bounding box center [813, 241] width 61 height 28
click at [750, 240] on div "Last 16" at bounding box center [744, 241] width 59 height 28
click at [689, 239] on div "Last 8" at bounding box center [678, 241] width 54 height 28
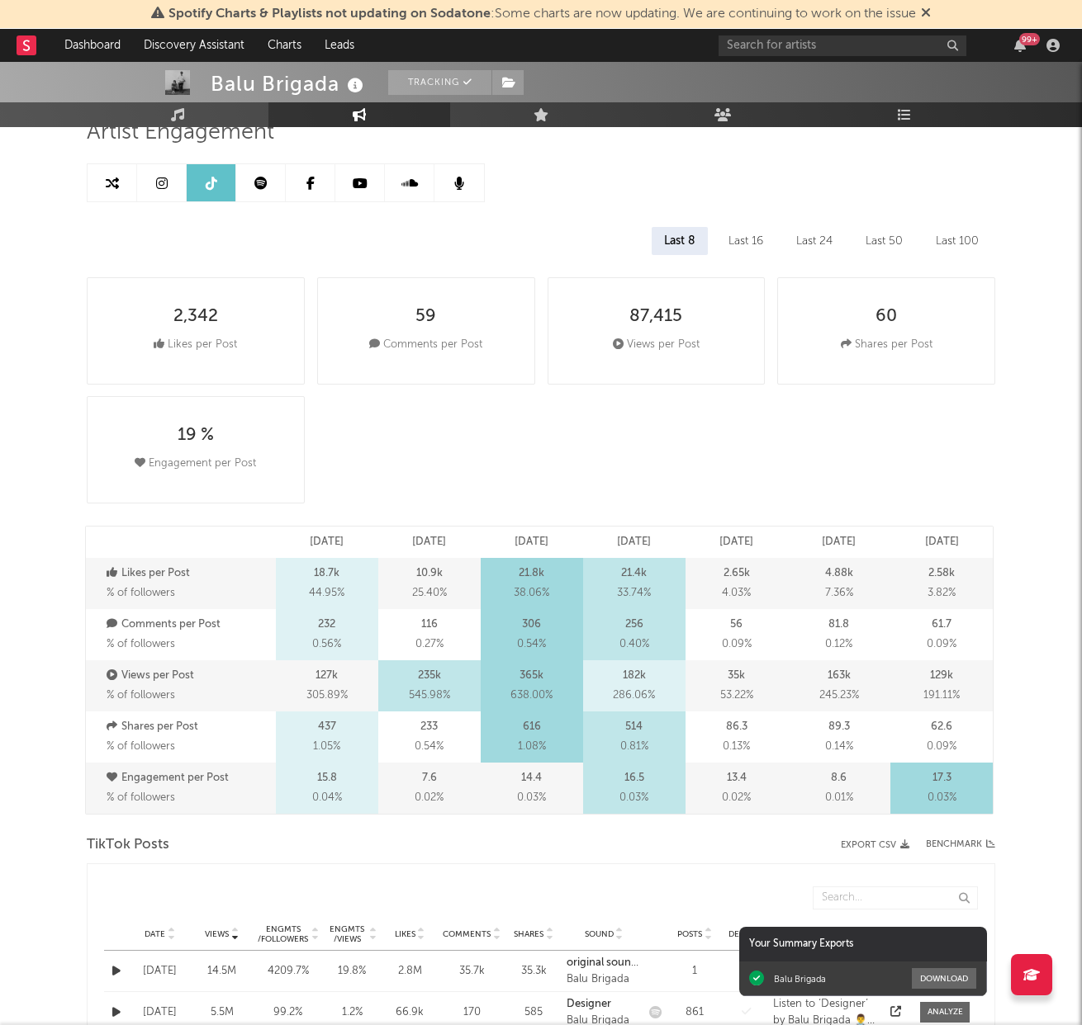
click at [807, 415] on div "2,342 Likes per Post 59 Comments per Post 87,415 Views per Post 60 Shares per P…" at bounding box center [547, 391] width 921 height 238
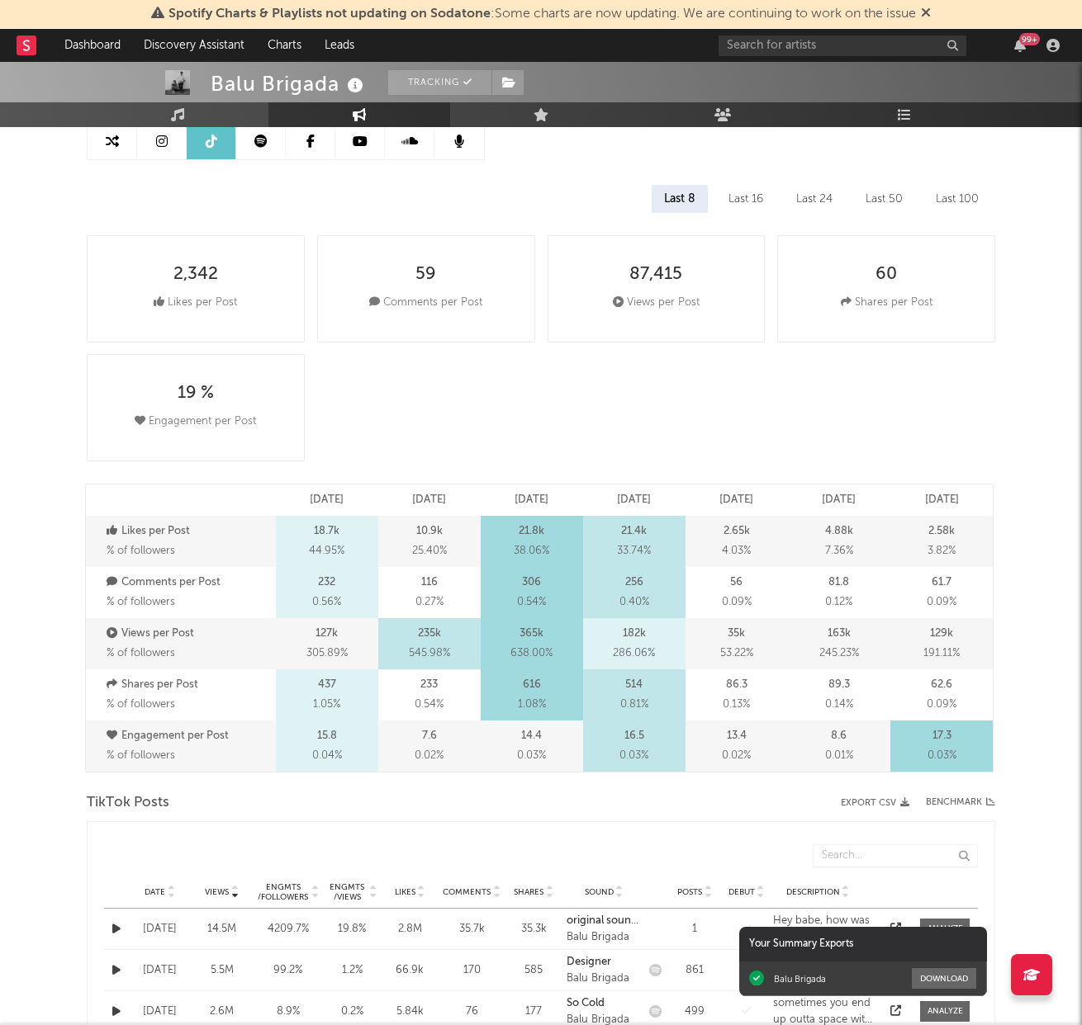
scroll to position [181, 0]
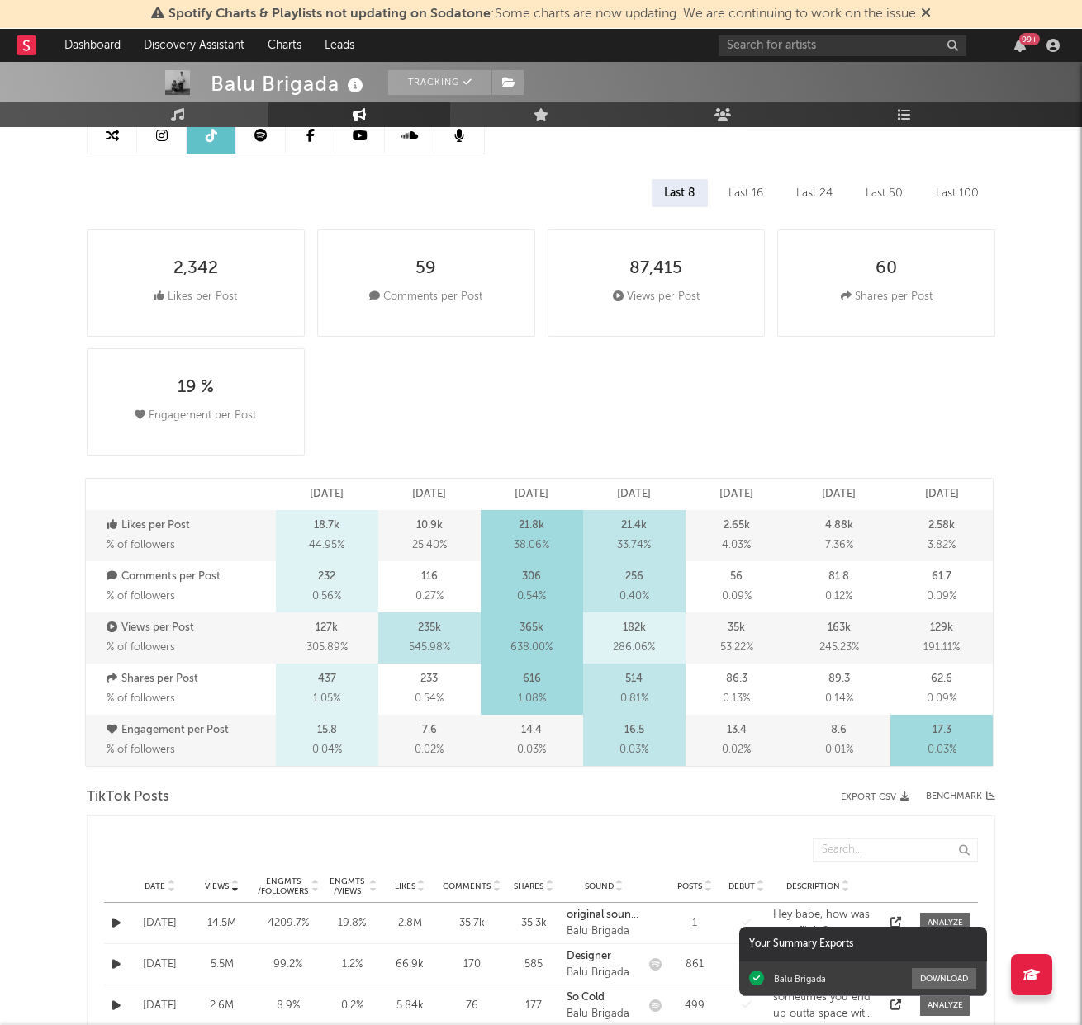
click at [883, 794] on button "Export CSV" at bounding box center [875, 798] width 69 height 10
click at [973, 377] on div "2,342 Likes per Post 59 Comments per Post 87,415 Views per Post 60 Shares per P…" at bounding box center [547, 343] width 921 height 238
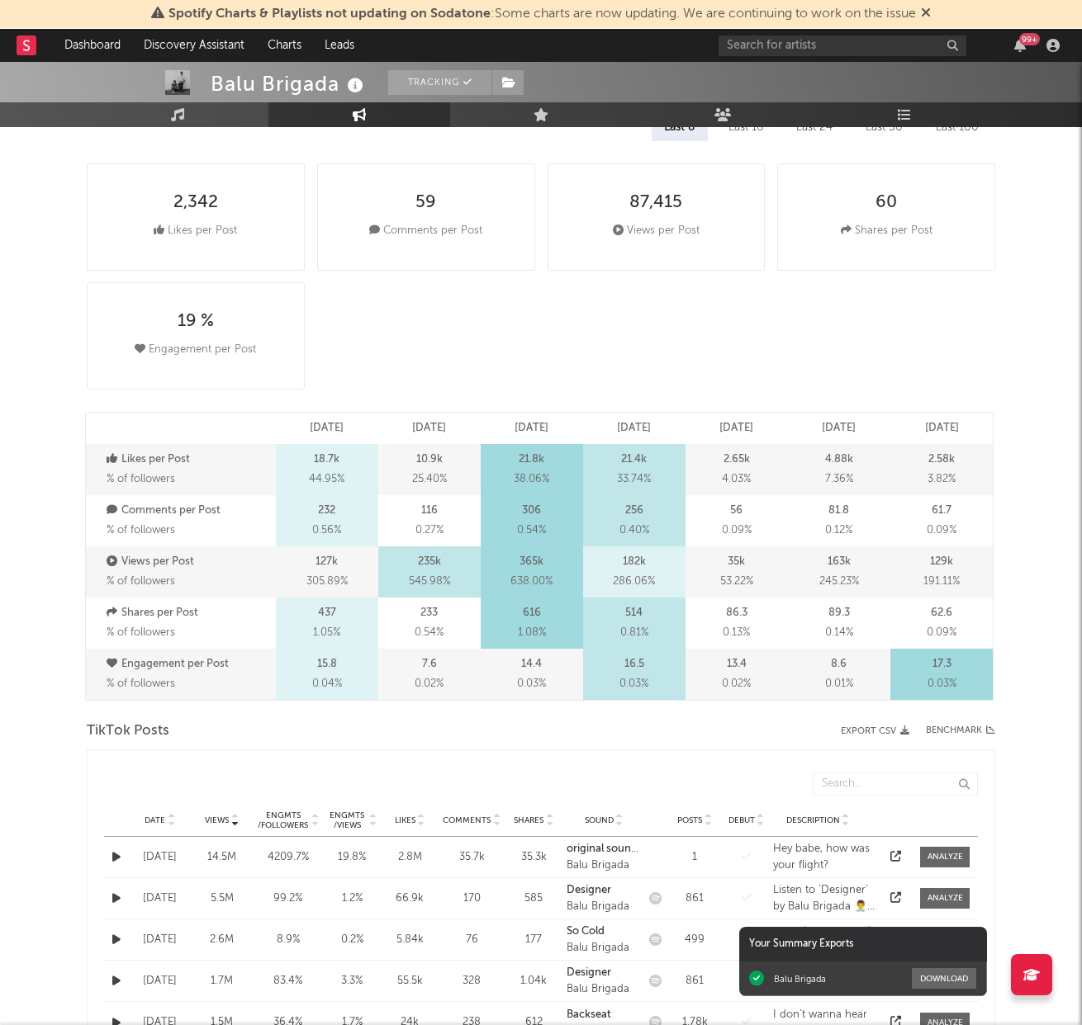
scroll to position [272, 0]
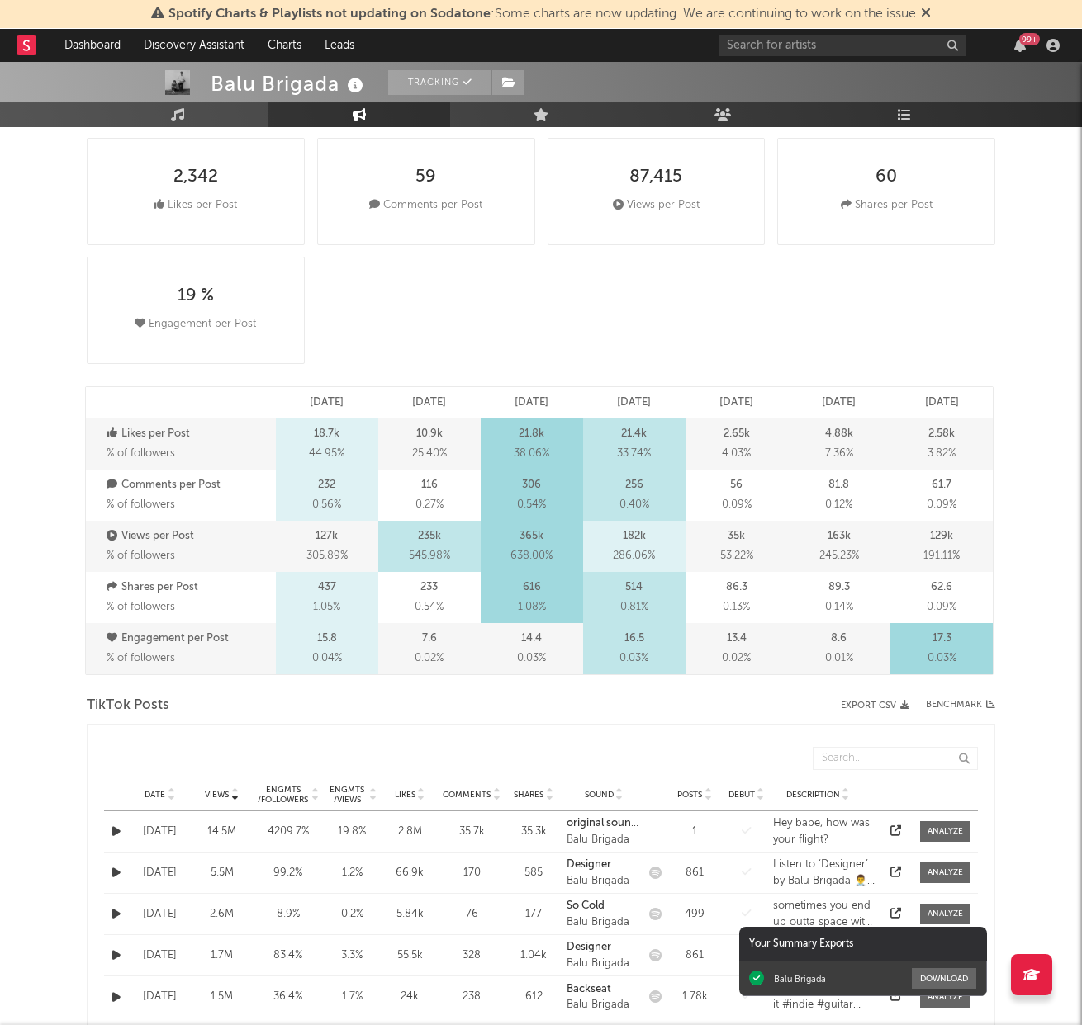
click at [969, 702] on div "Benchmark" at bounding box center [960, 706] width 69 height 20
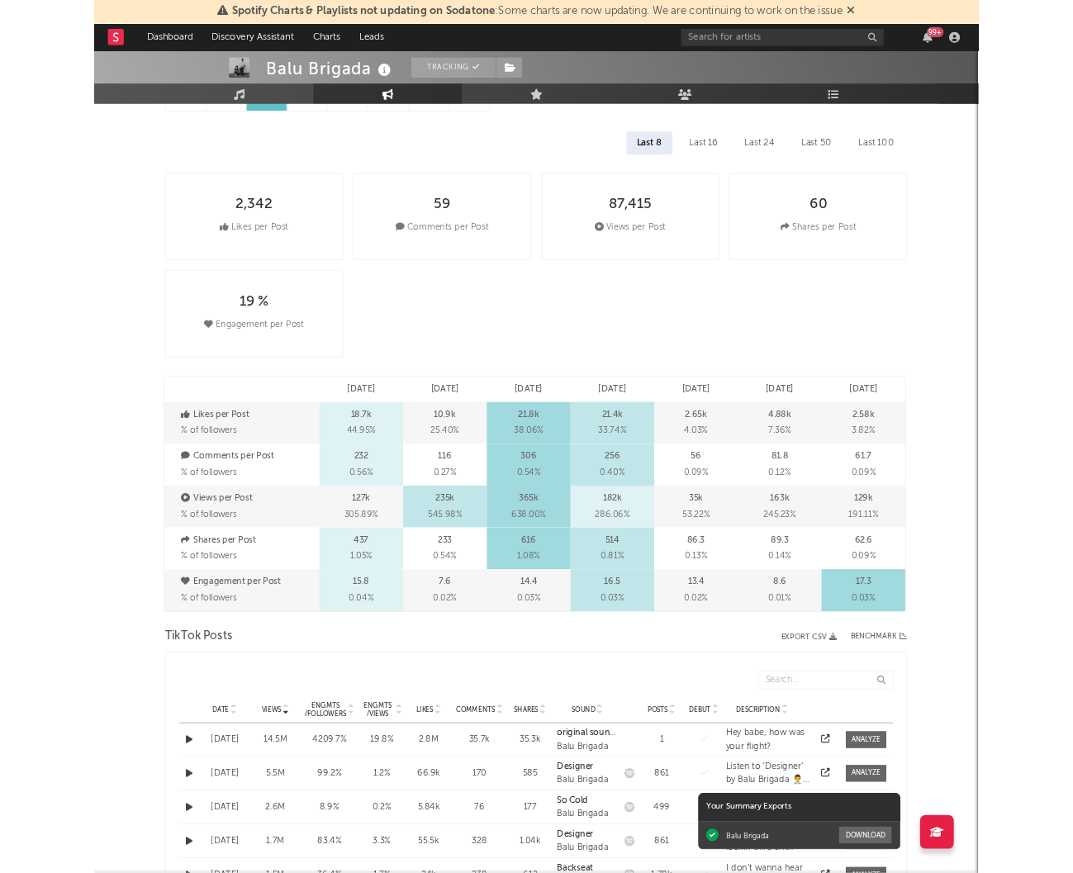
scroll to position [0, 0]
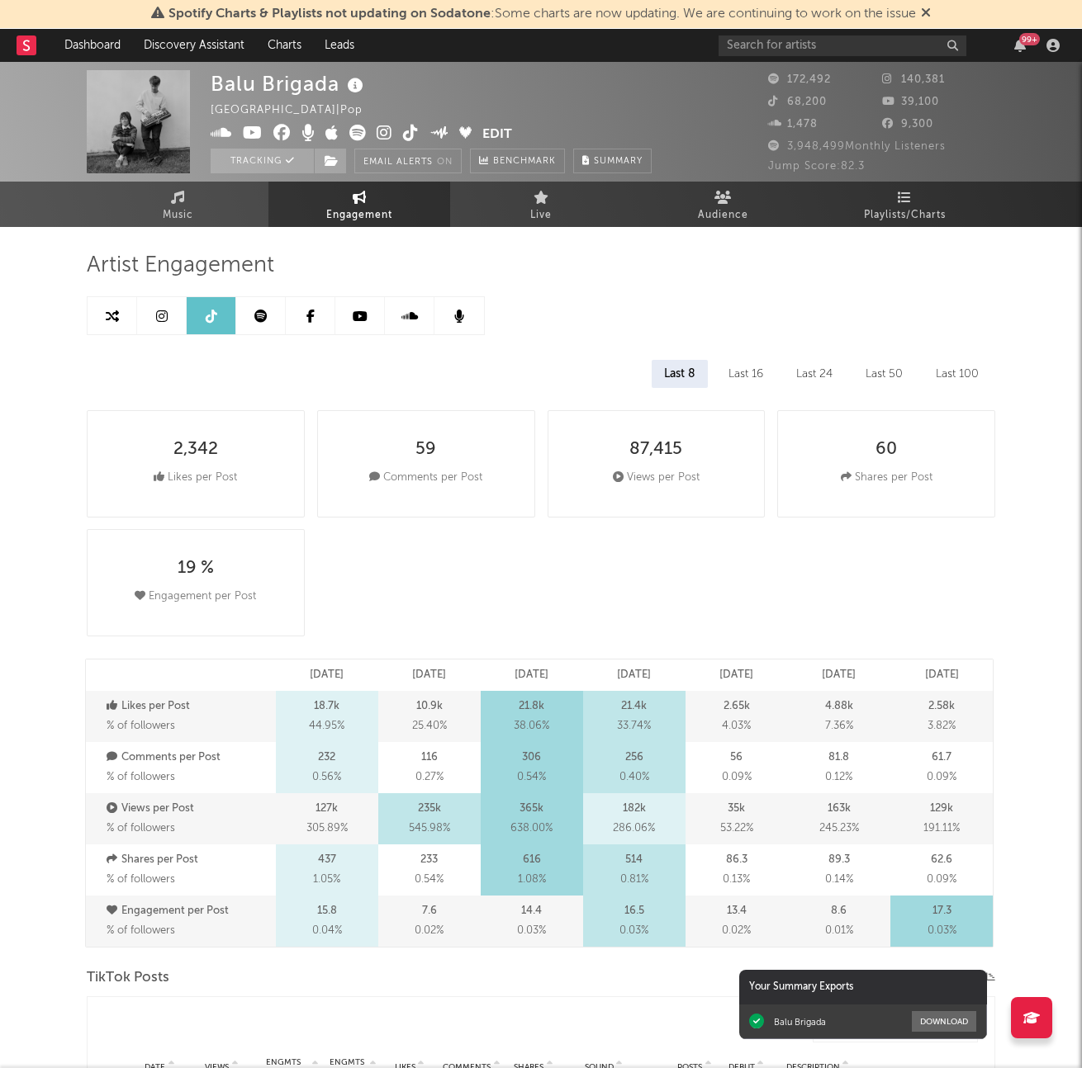
click at [400, 142] on span at bounding box center [347, 135] width 272 height 21
click at [403, 139] on icon at bounding box center [411, 133] width 16 height 17
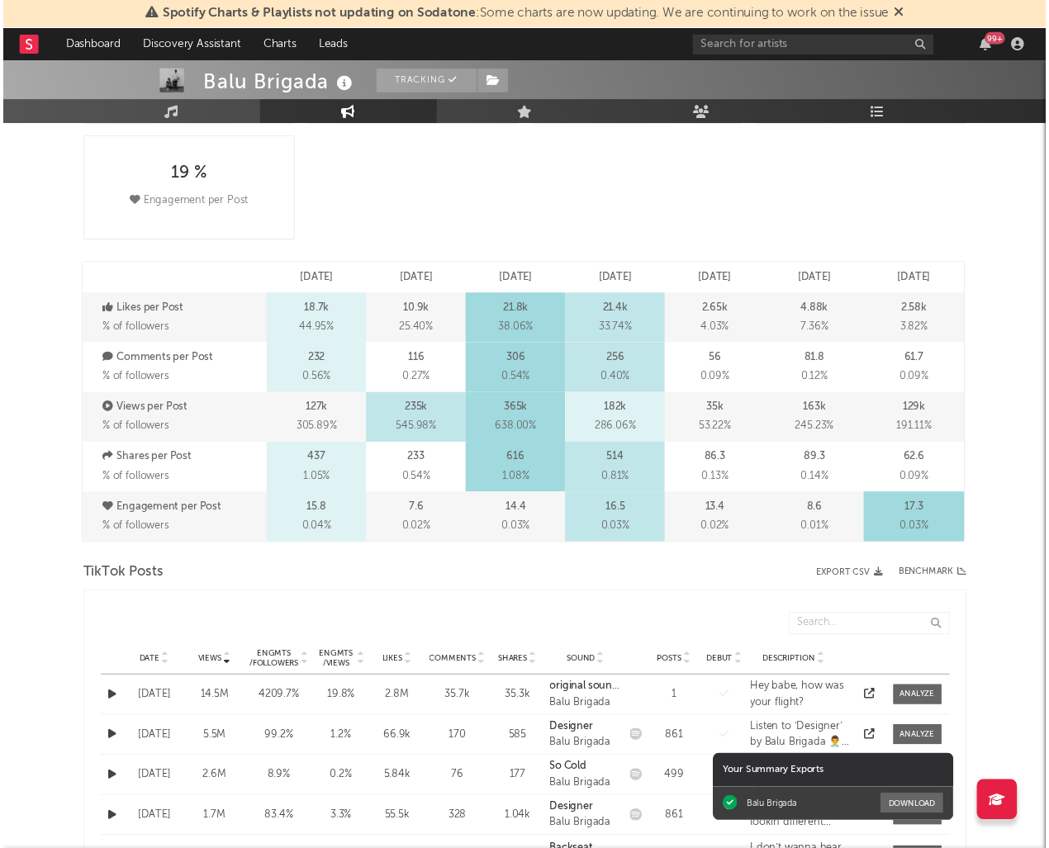
scroll to position [398, 0]
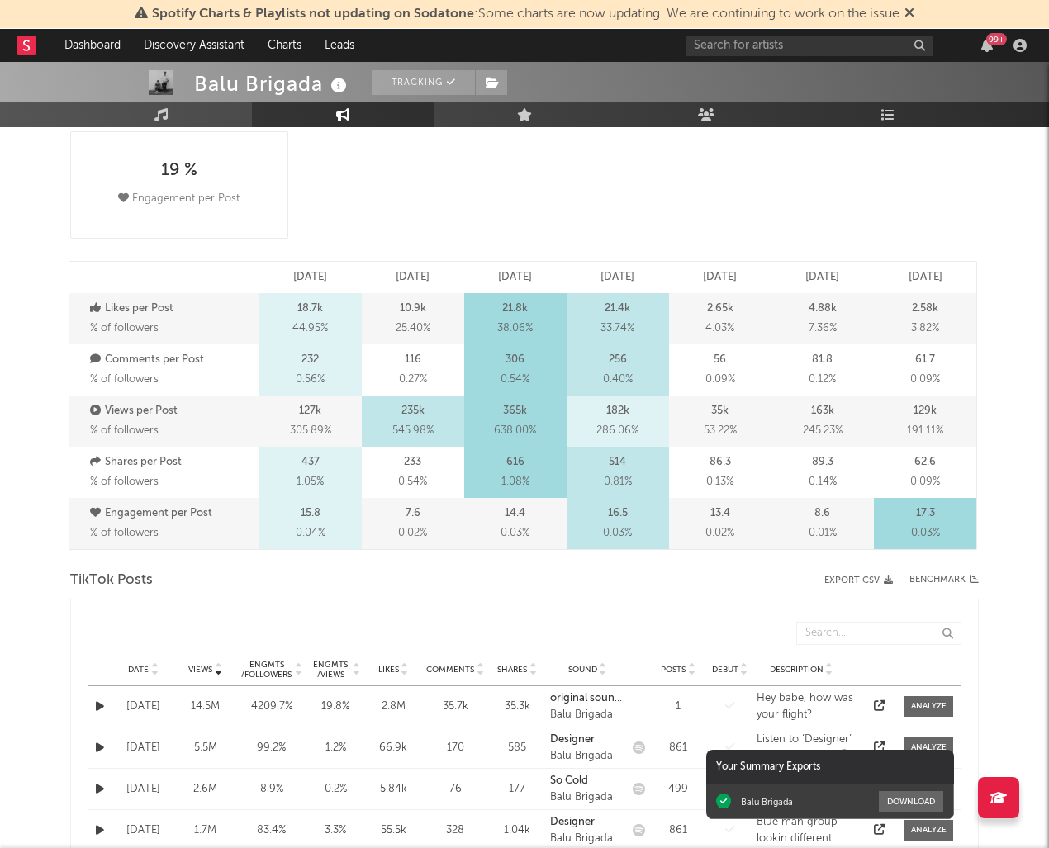
click at [618, 538] on span "0.03 %" at bounding box center [617, 533] width 29 height 20
